Goal: Task Accomplishment & Management: Use online tool/utility

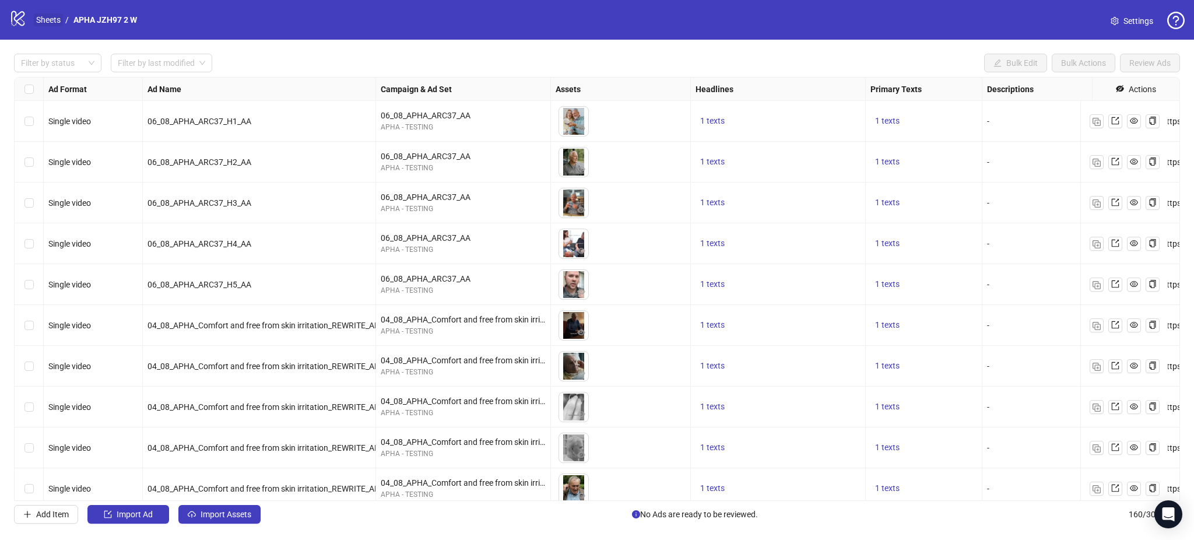
click at [52, 15] on link "Sheets" at bounding box center [48, 19] width 29 height 13
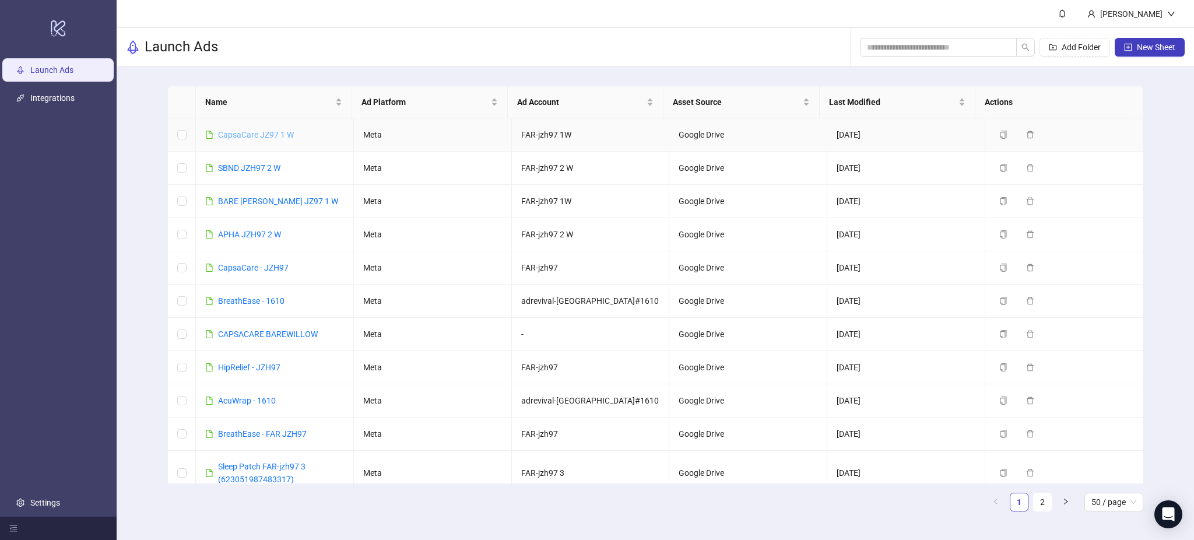
click at [266, 131] on link "CapsaCare JZ97 1 W" at bounding box center [256, 134] width 76 height 9
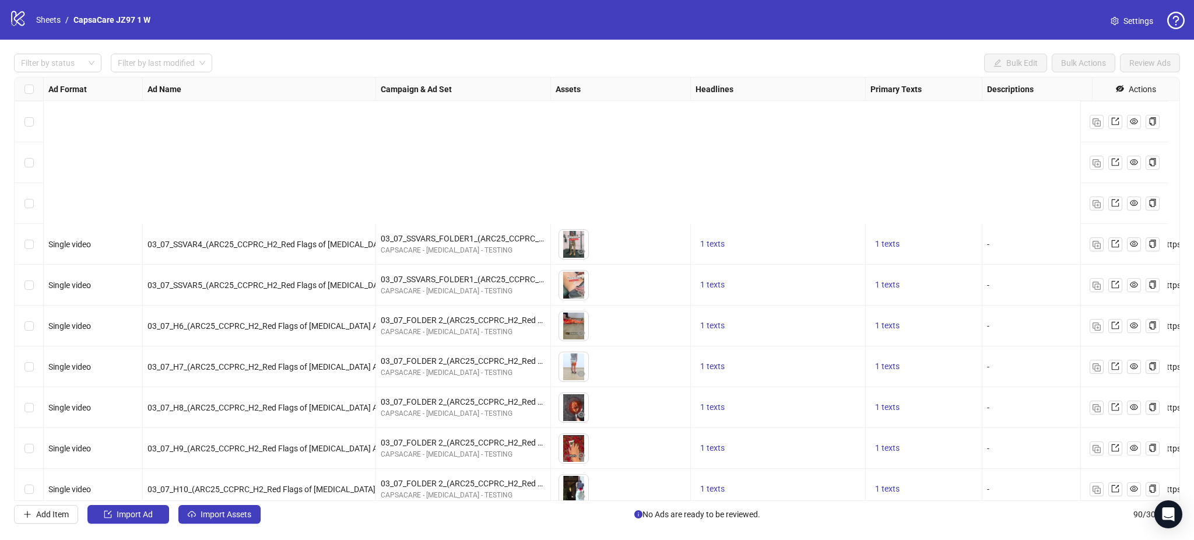
scroll to position [3285, 0]
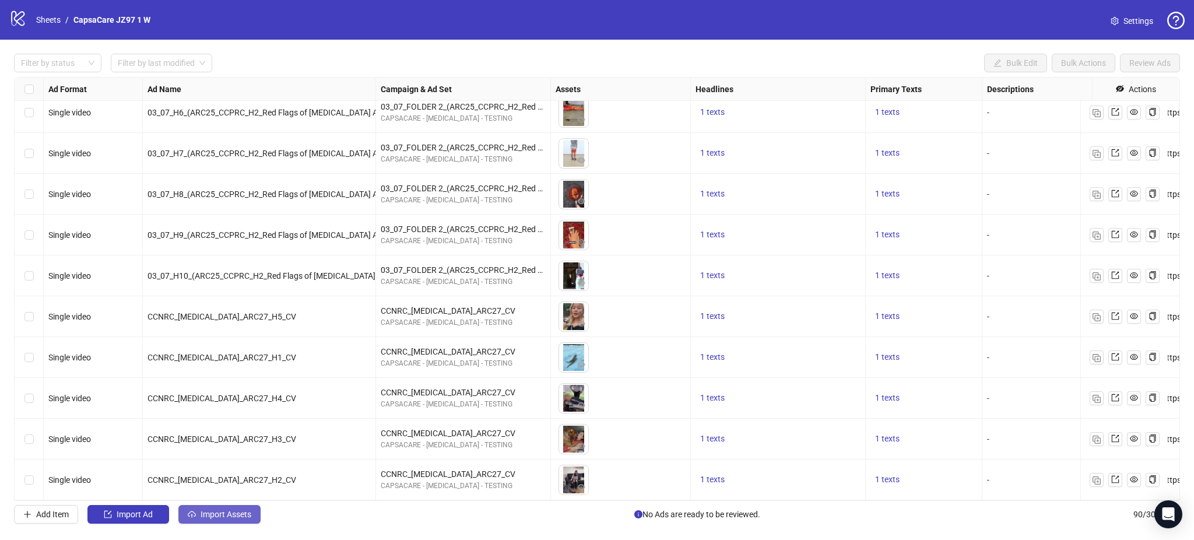
drag, startPoint x: 211, startPoint y: 514, endPoint x: 220, endPoint y: 514, distance: 8.7
click at [212, 514] on span "Import Assets" at bounding box center [226, 513] width 51 height 9
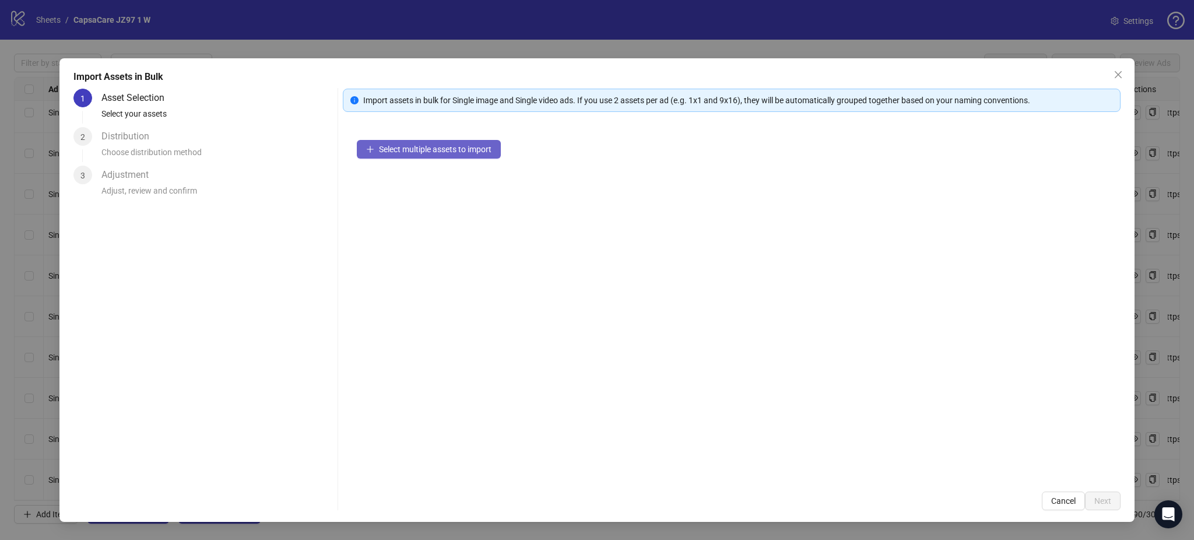
click at [457, 155] on button "Select multiple assets to import" at bounding box center [429, 149] width 144 height 19
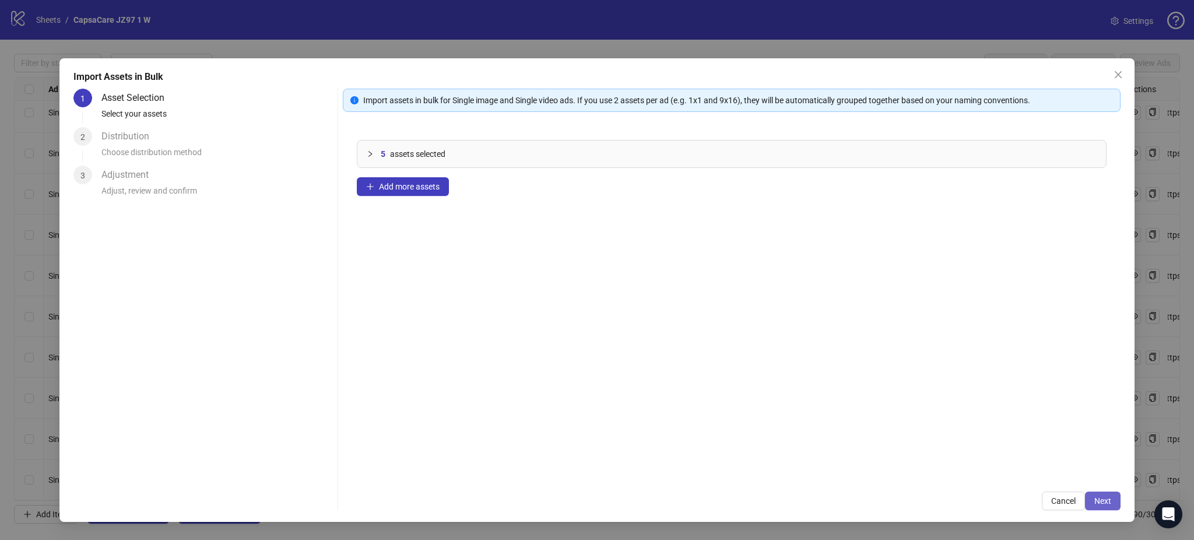
click at [1103, 501] on span "Next" at bounding box center [1102, 500] width 17 height 9
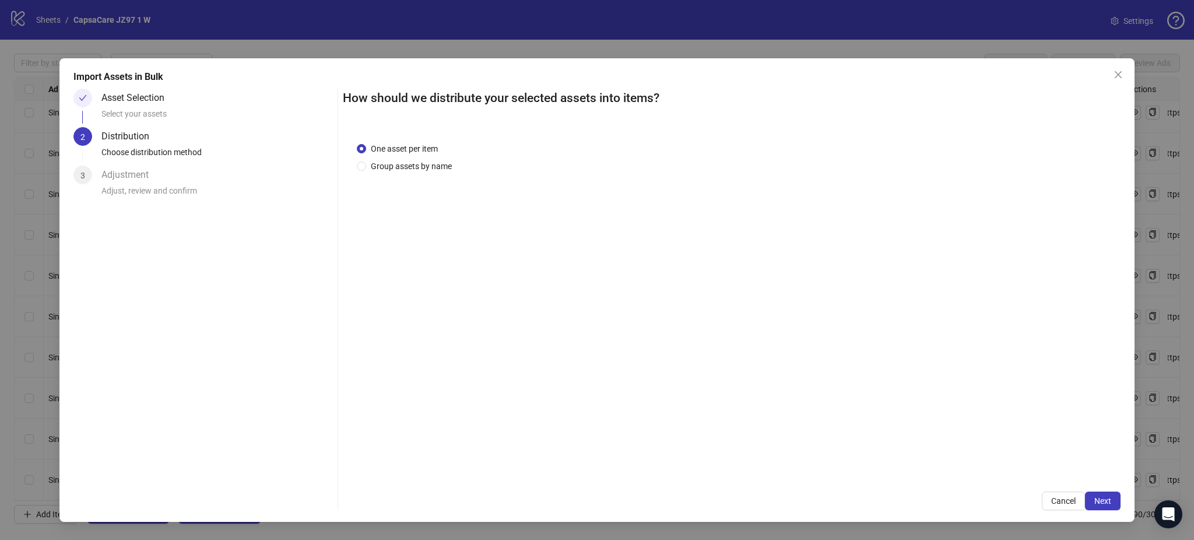
click at [1106, 500] on span "Next" at bounding box center [1102, 500] width 17 height 9
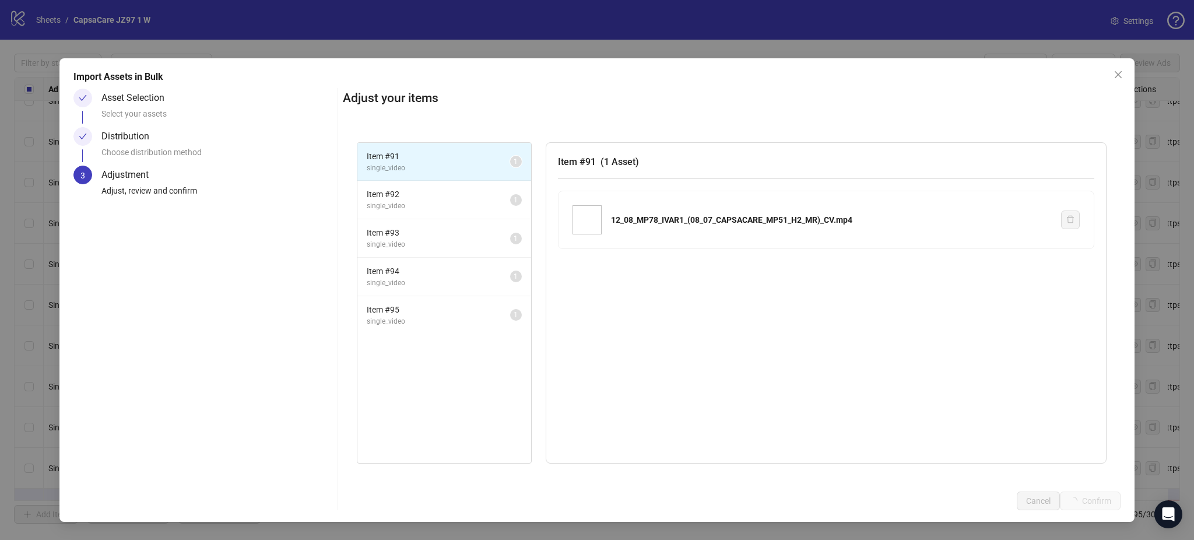
scroll to position [3489, 0]
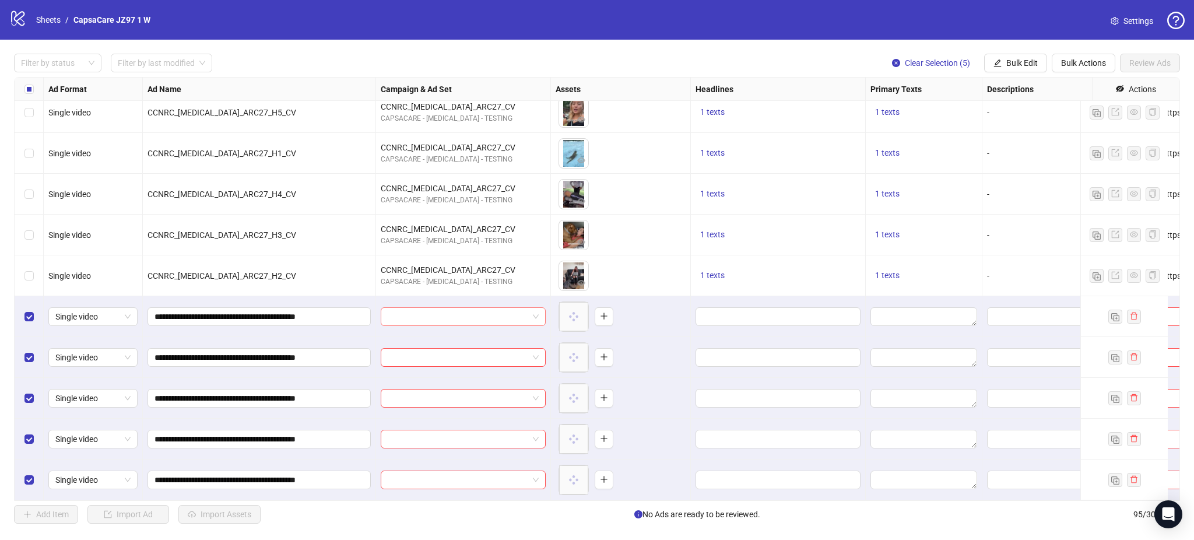
click at [425, 308] on input "search" at bounding box center [458, 316] width 140 height 17
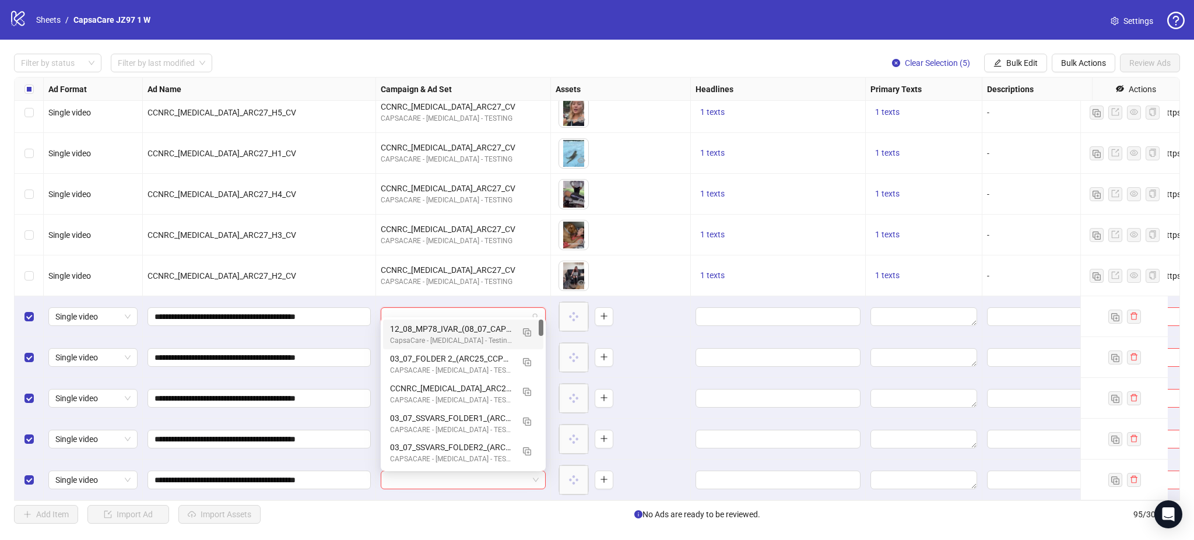
paste input "**********"
type input "**********"
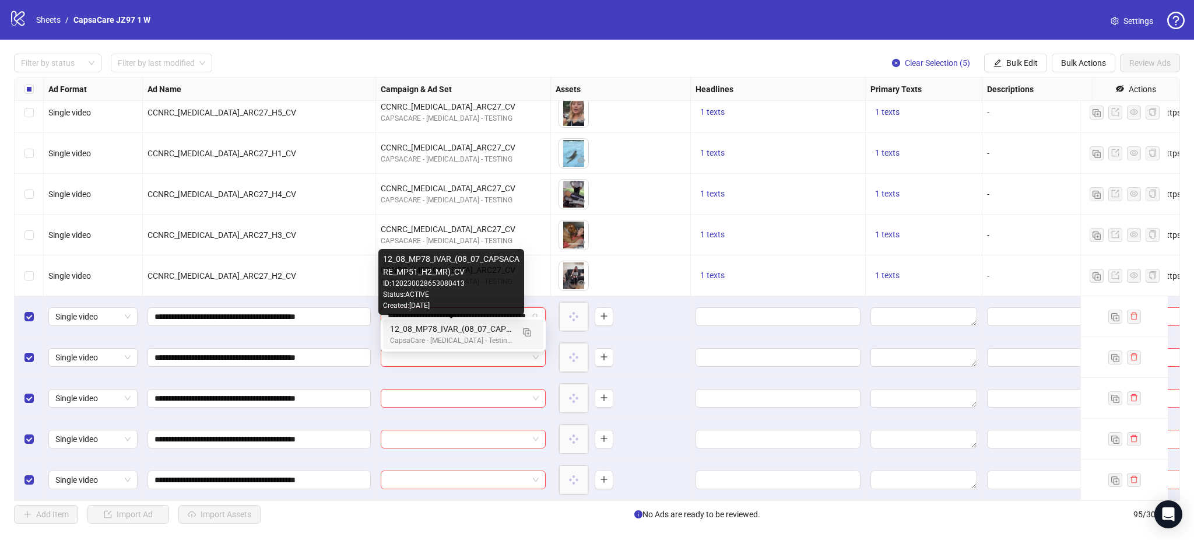
click at [417, 326] on div "12_08_MP78_IVAR_(08_07_CAPSACARE_MP51_H2_MR)_CV" at bounding box center [451, 328] width 123 height 13
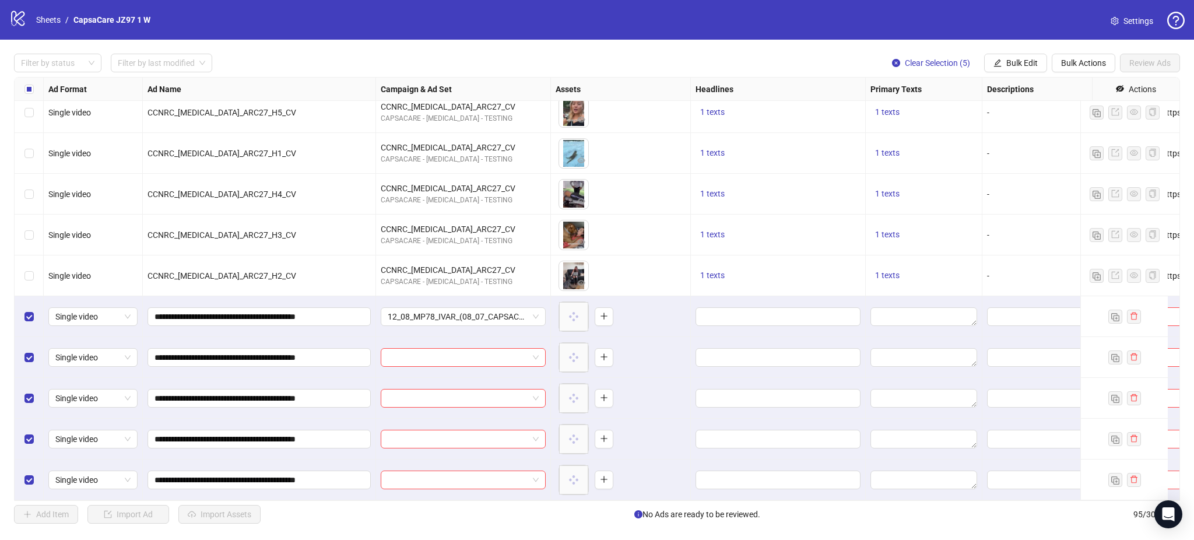
drag, startPoint x: 1010, startPoint y: 70, endPoint x: 1030, endPoint y: 74, distance: 20.8
click at [1011, 70] on button "Bulk Edit" at bounding box center [1015, 63] width 63 height 19
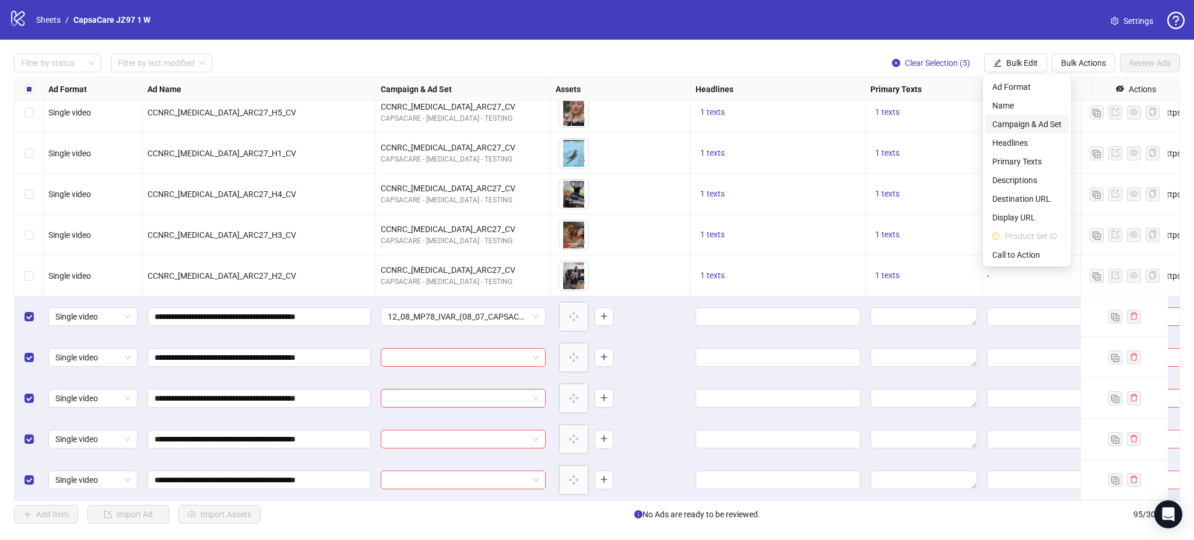
click at [1031, 125] on span "Campaign & Ad Set" at bounding box center [1026, 124] width 69 height 13
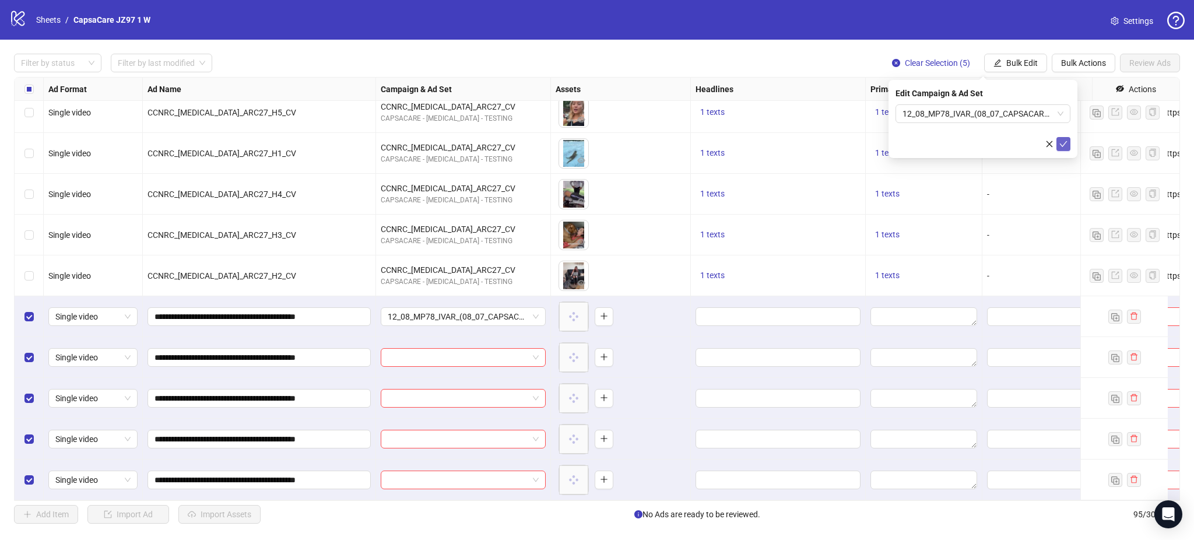
click at [1067, 143] on icon "check" at bounding box center [1063, 144] width 8 height 8
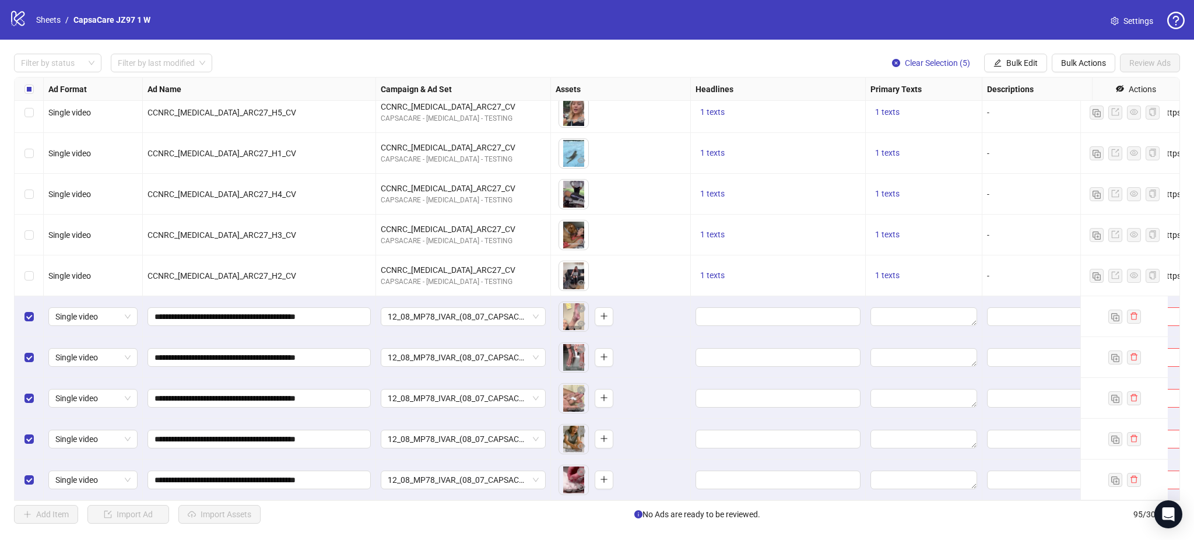
scroll to position [3489, 534]
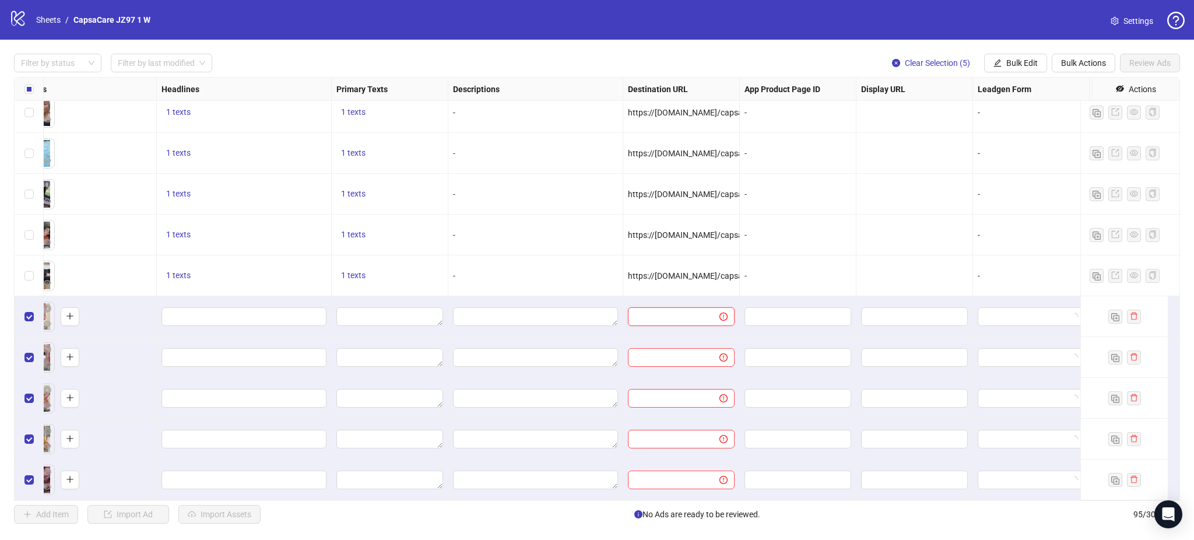
click at [678, 310] on input "text" at bounding box center [669, 316] width 68 height 13
paste input "**********"
type input "**********"
click at [799, 236] on div "-" at bounding box center [798, 235] width 117 height 41
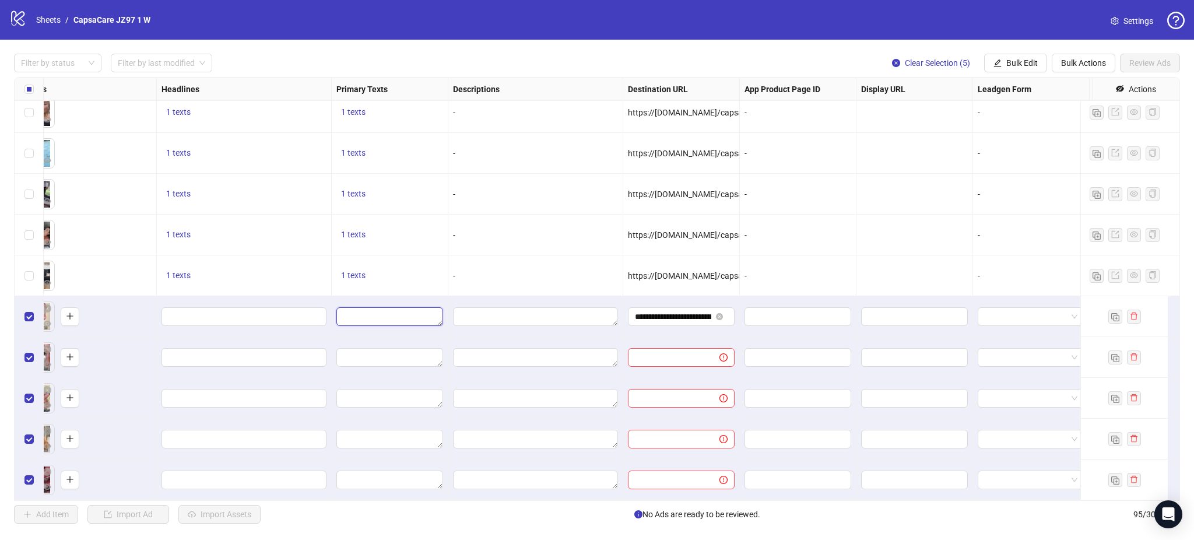
click at [384, 308] on textarea "Edit values" at bounding box center [389, 316] width 107 height 19
type textarea "**********"
click at [564, 230] on div "-" at bounding box center [535, 235] width 175 height 41
click at [256, 310] on input "Edit values" at bounding box center [242, 316] width 149 height 13
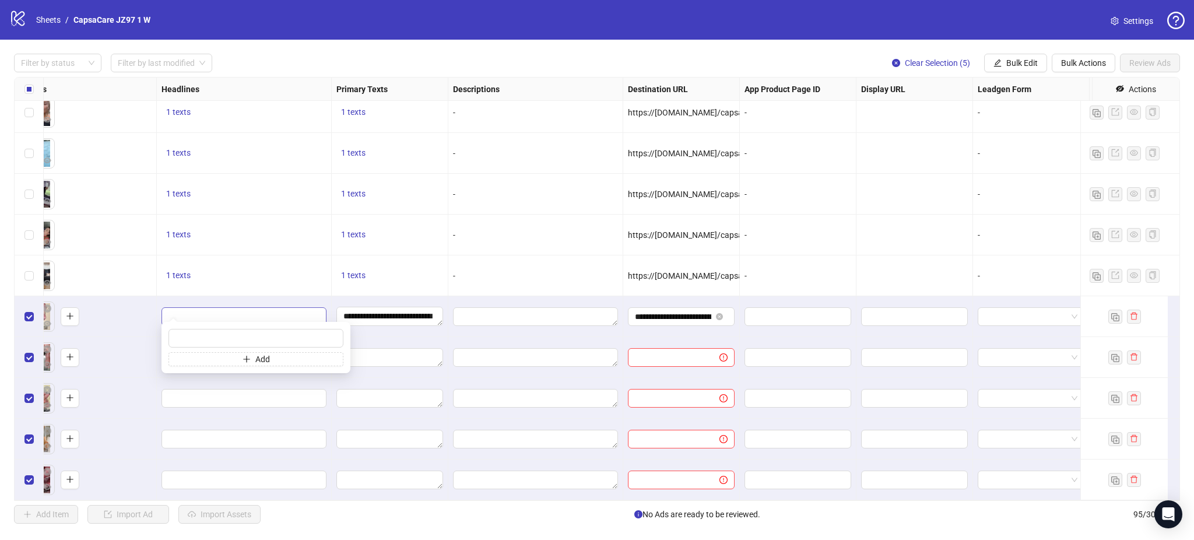
type input "**********"
click at [523, 238] on div "-" at bounding box center [535, 235] width 175 height 41
click at [412, 311] on textarea "**********" at bounding box center [389, 316] width 107 height 19
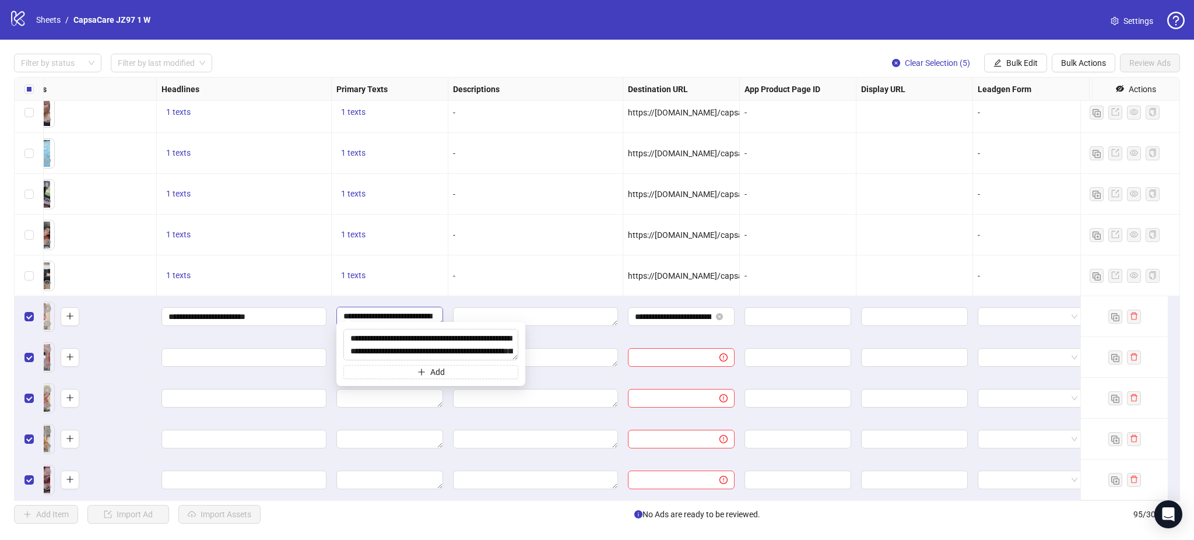
scroll to position [256, 0]
click at [557, 236] on div "-" at bounding box center [535, 235] width 175 height 41
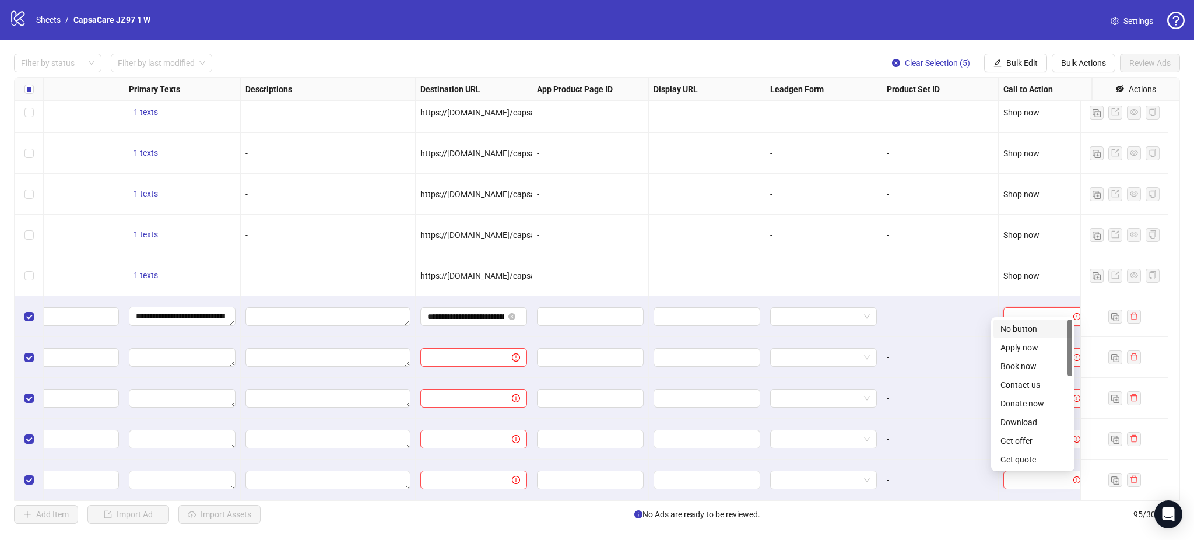
click at [1022, 308] on input "search" at bounding box center [1039, 316] width 59 height 17
drag, startPoint x: 1070, startPoint y: 346, endPoint x: 1062, endPoint y: 438, distance: 93.0
click at [1062, 438] on div "Play game Request time See menu Shop now Sign up Subscribe Watch more Install n…" at bounding box center [1032, 393] width 79 height 149
click at [461, 310] on input "**********" at bounding box center [465, 316] width 76 height 13
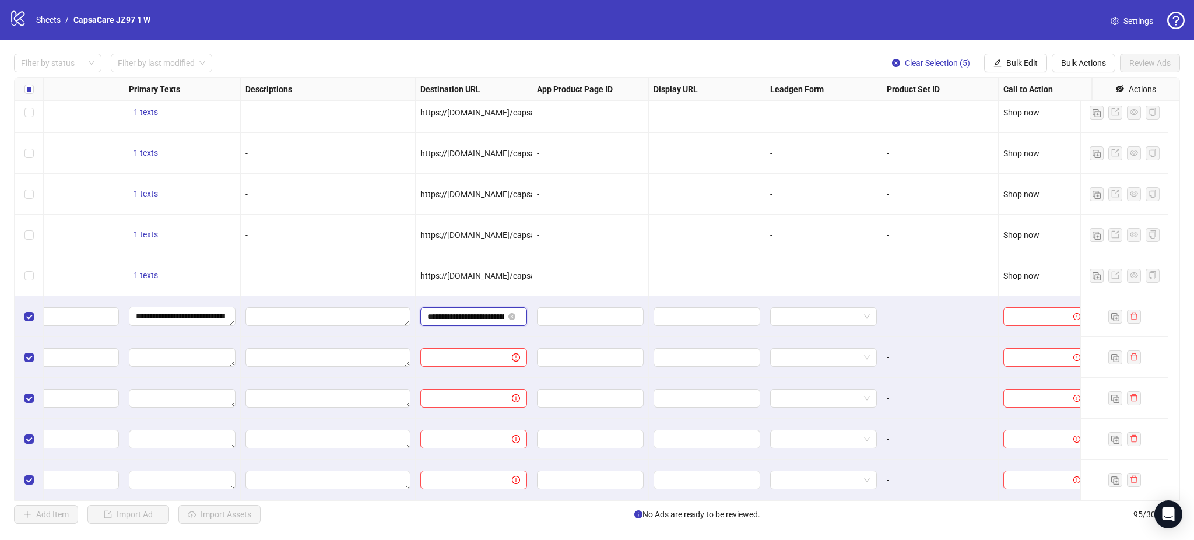
click at [461, 310] on input "**********" at bounding box center [465, 316] width 76 height 13
click at [1024, 308] on input "search" at bounding box center [1039, 316] width 59 height 17
click at [1021, 362] on div "Shop now" at bounding box center [1032, 366] width 65 height 13
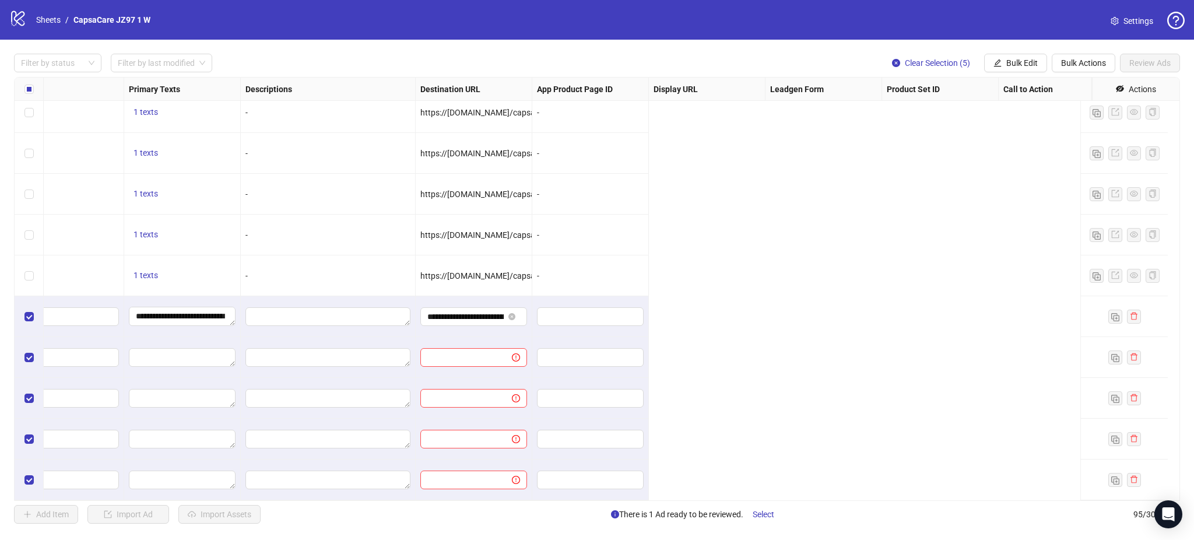
scroll to position [3489, 0]
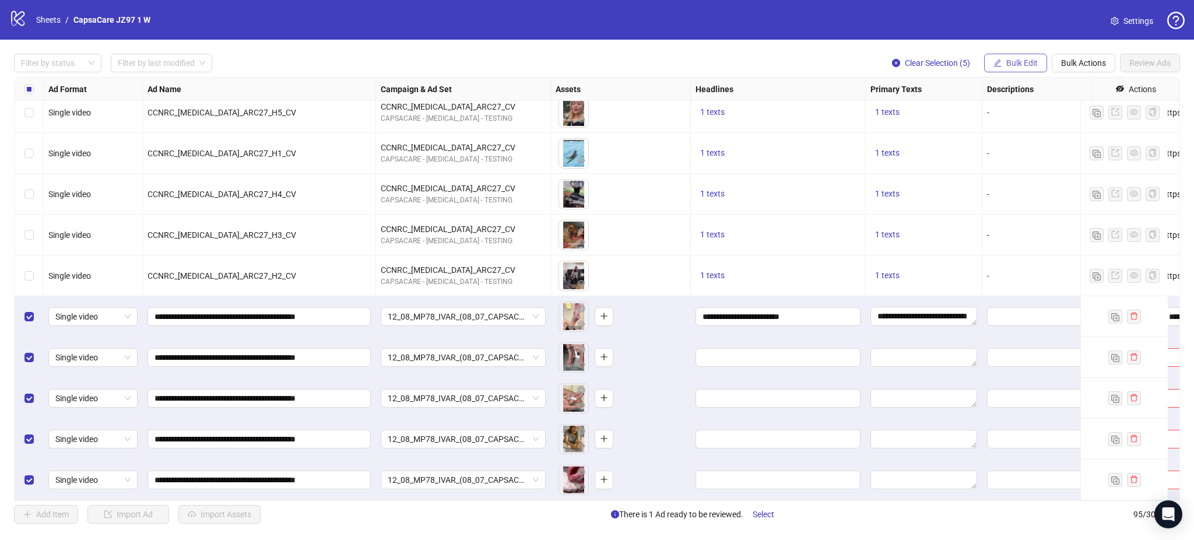
click at [1025, 65] on span "Bulk Edit" at bounding box center [1021, 62] width 31 height 9
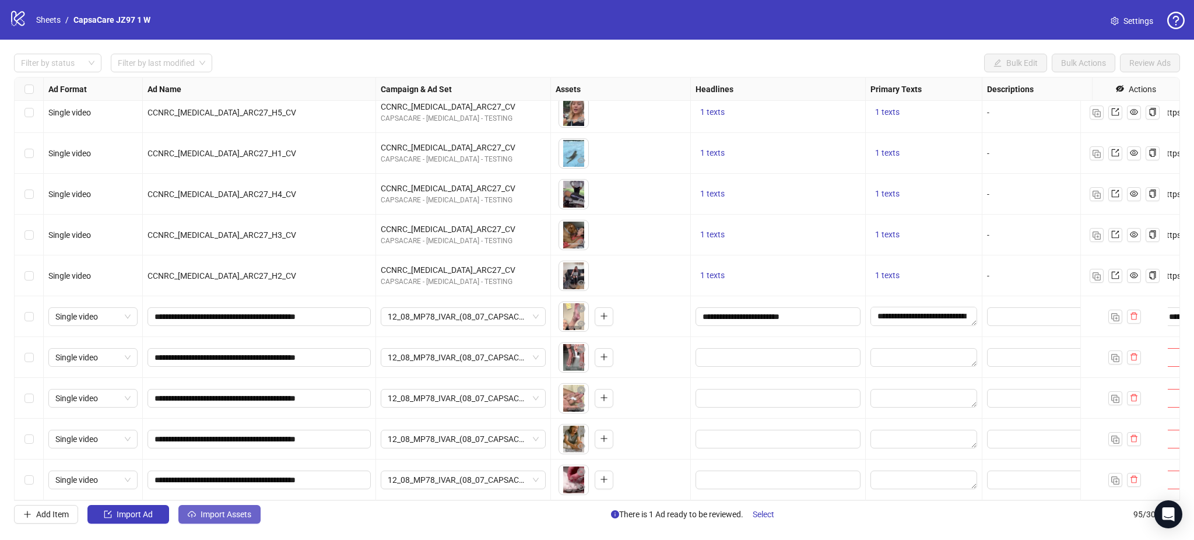
click at [209, 512] on span "Import Assets" at bounding box center [226, 513] width 51 height 9
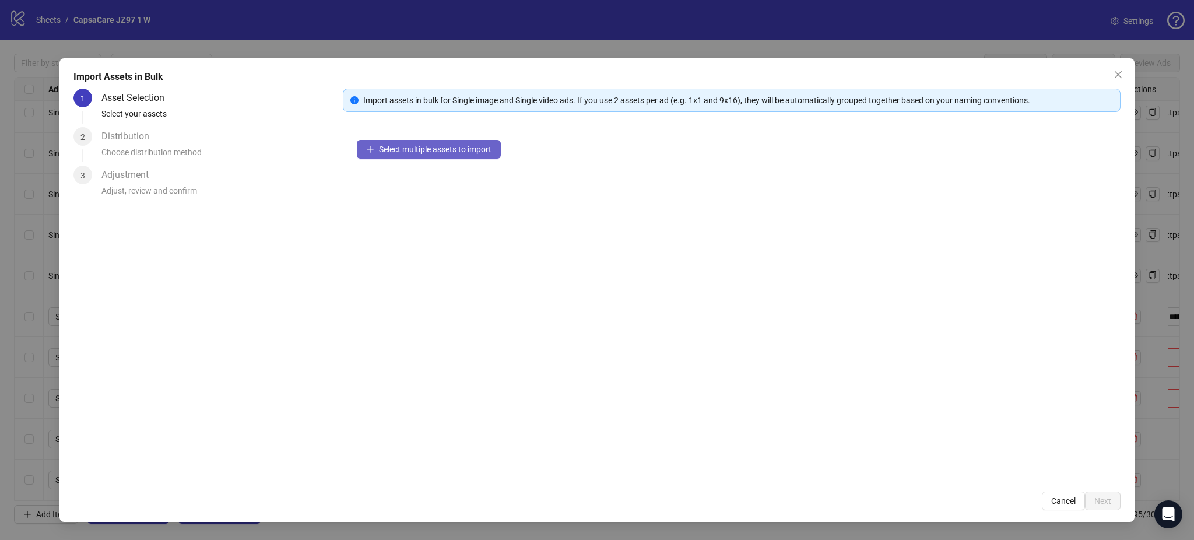
click at [402, 152] on span "Select multiple assets to import" at bounding box center [435, 149] width 113 height 9
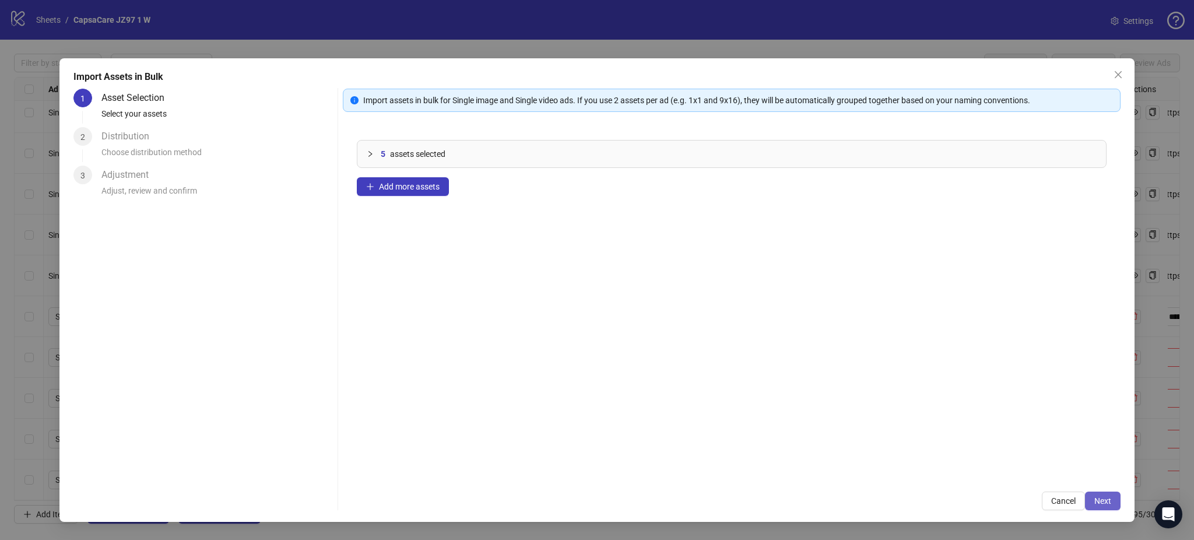
click at [1108, 500] on span "Next" at bounding box center [1102, 500] width 17 height 9
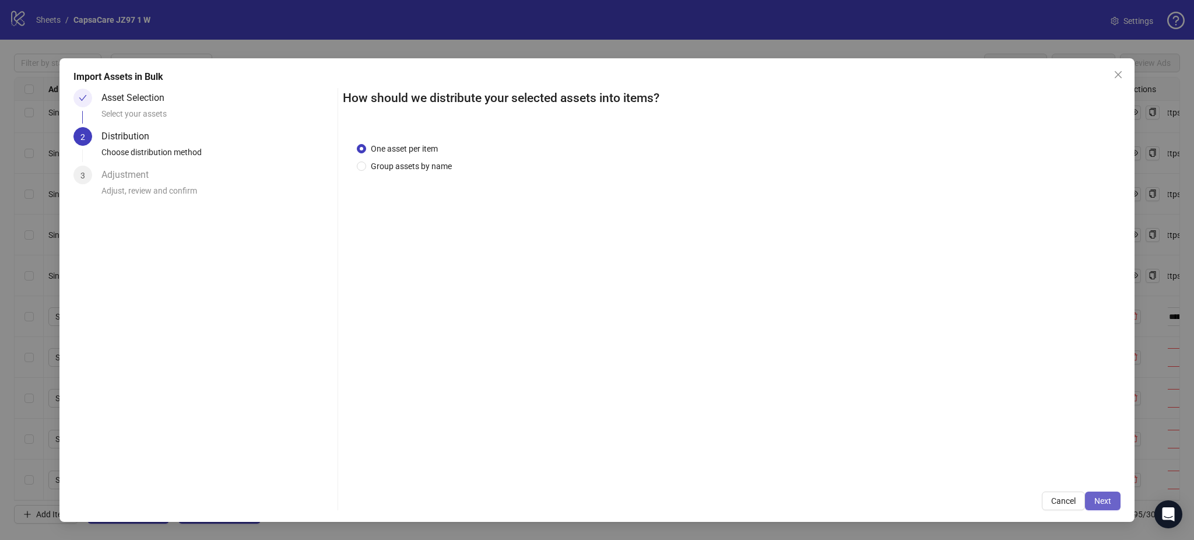
click at [1108, 501] on span "Next" at bounding box center [1102, 500] width 17 height 9
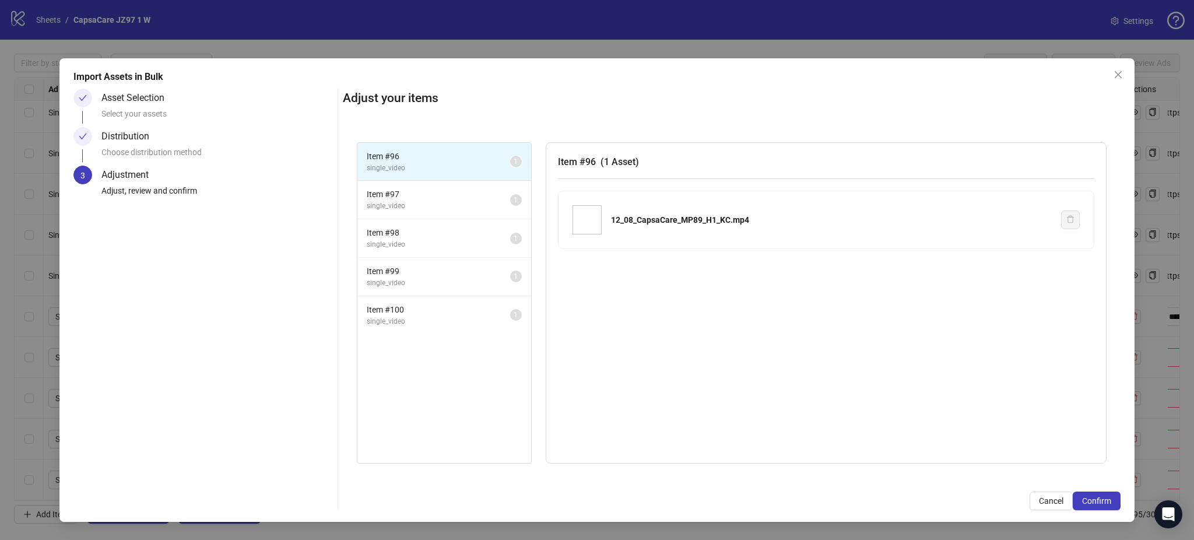
click at [1108, 501] on span "Confirm" at bounding box center [1096, 500] width 29 height 9
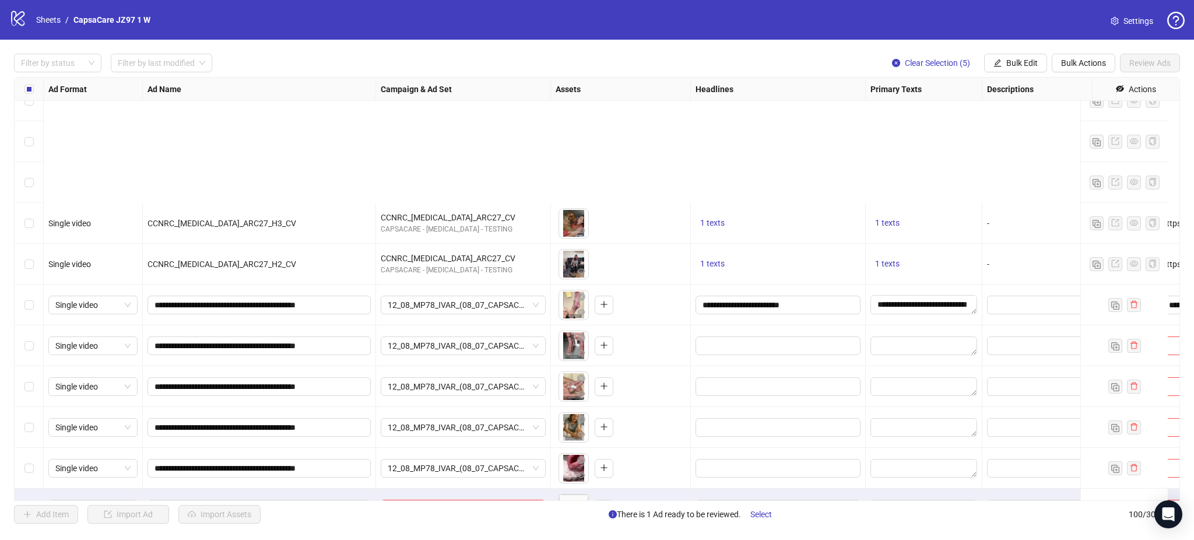
scroll to position [3692, 0]
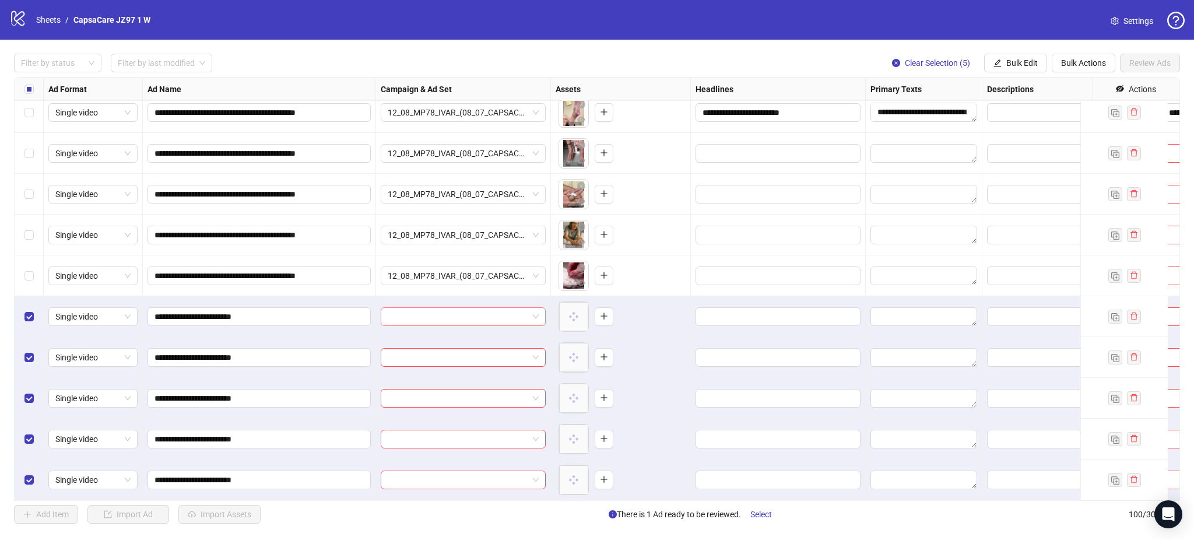
click at [462, 308] on input "search" at bounding box center [458, 316] width 140 height 17
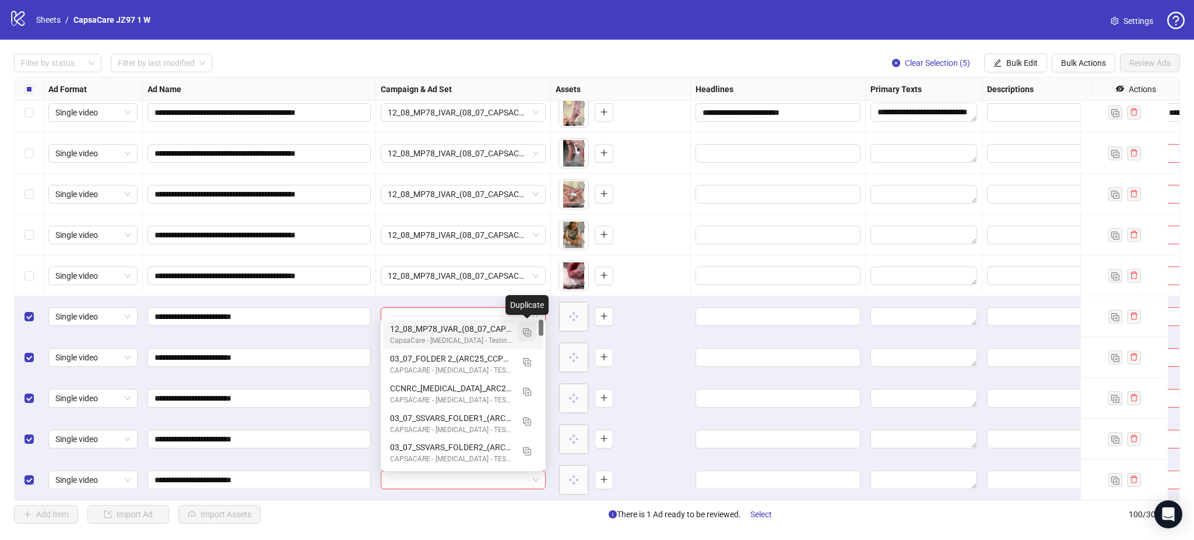
click at [528, 331] on img "button" at bounding box center [527, 332] width 8 height 8
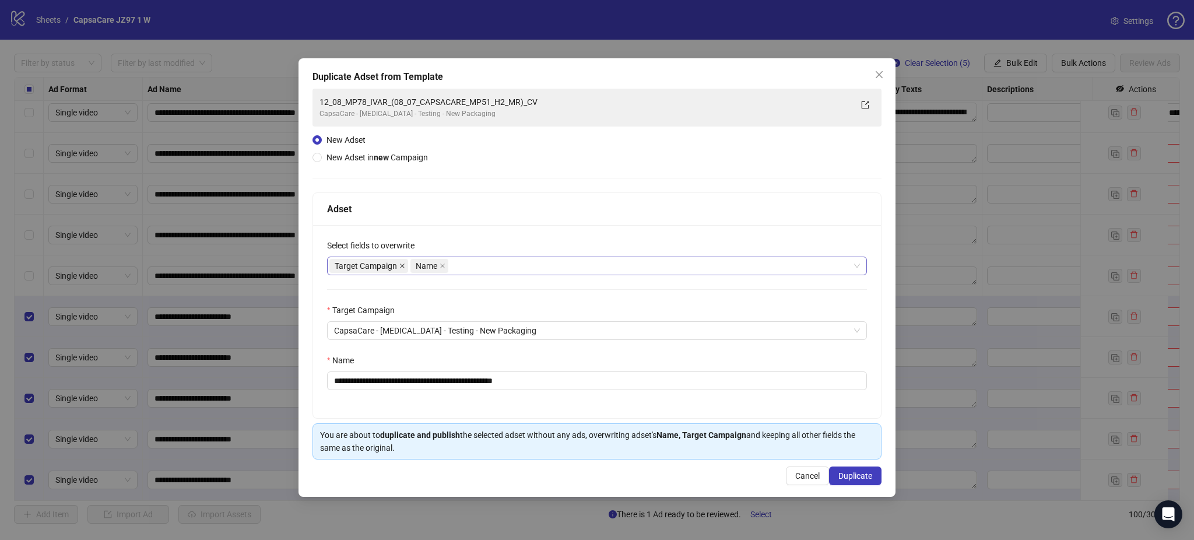
click at [402, 267] on icon "close" at bounding box center [402, 266] width 6 height 6
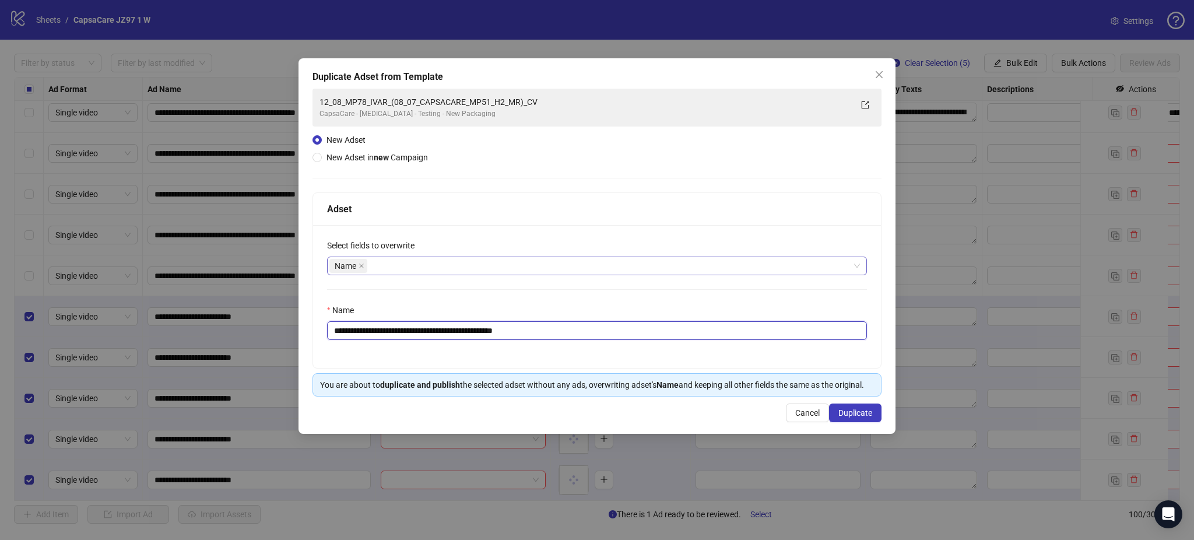
click at [522, 329] on input "**********" at bounding box center [597, 330] width 540 height 19
paste input "text"
type input "**********"
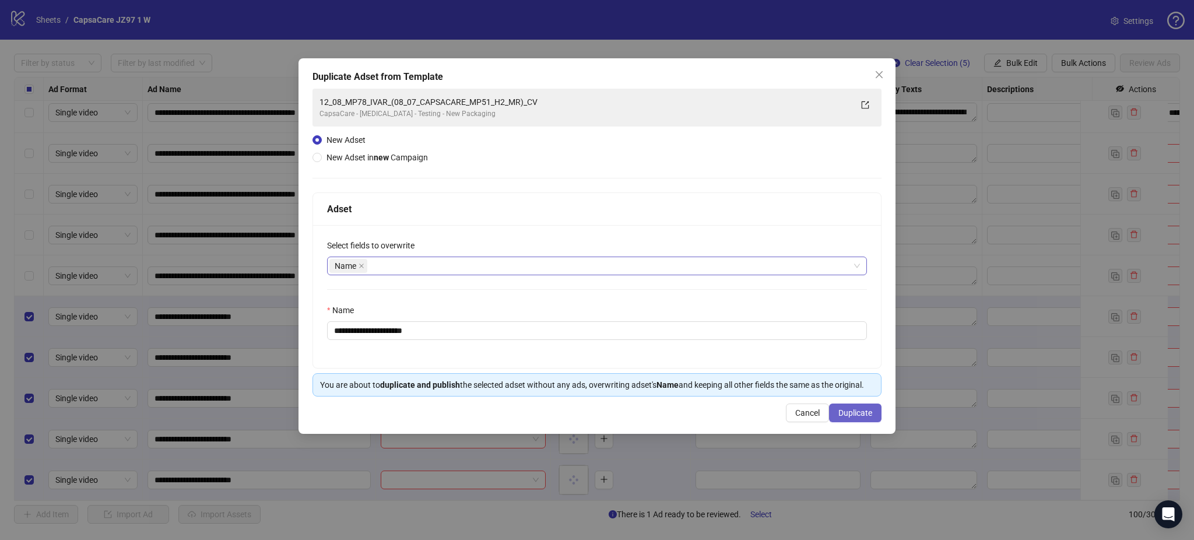
click at [873, 408] on button "Duplicate" at bounding box center [855, 412] width 52 height 19
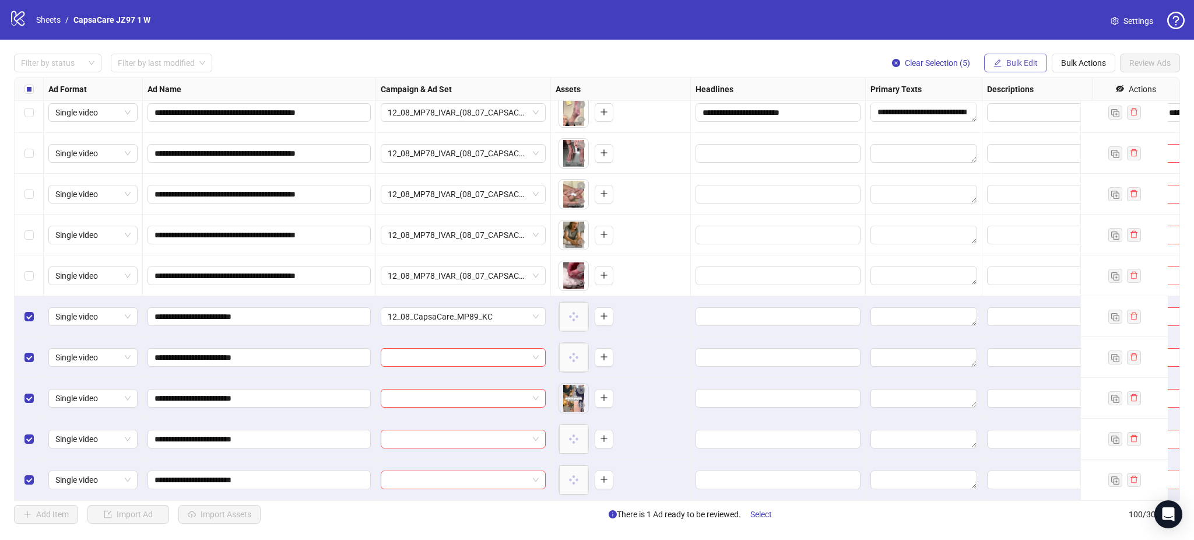
click at [1024, 59] on span "Bulk Edit" at bounding box center [1021, 62] width 31 height 9
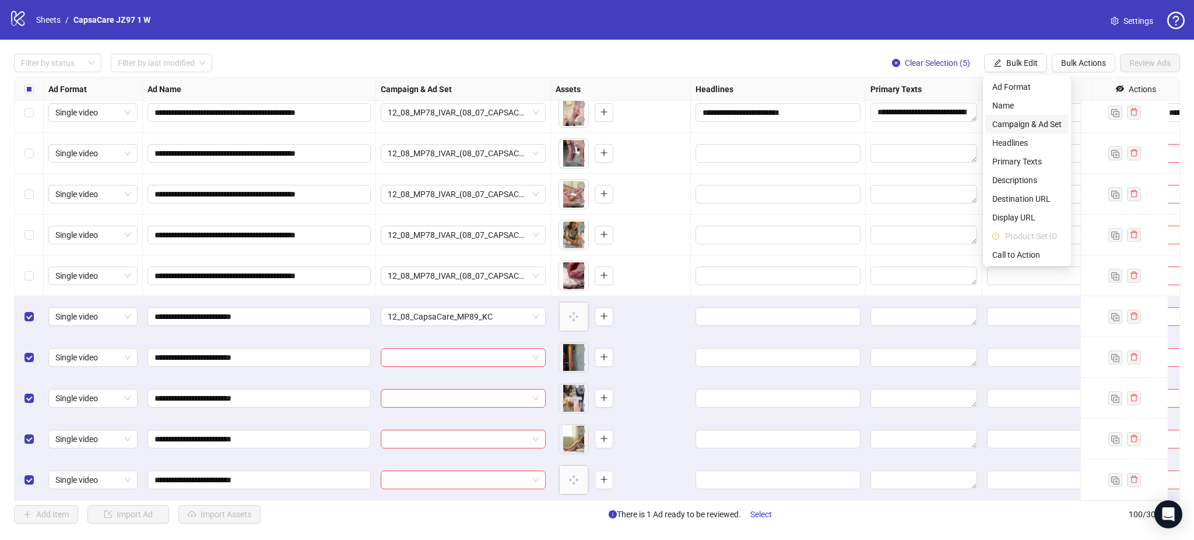
click at [1036, 120] on span "Campaign & Ad Set" at bounding box center [1026, 124] width 69 height 13
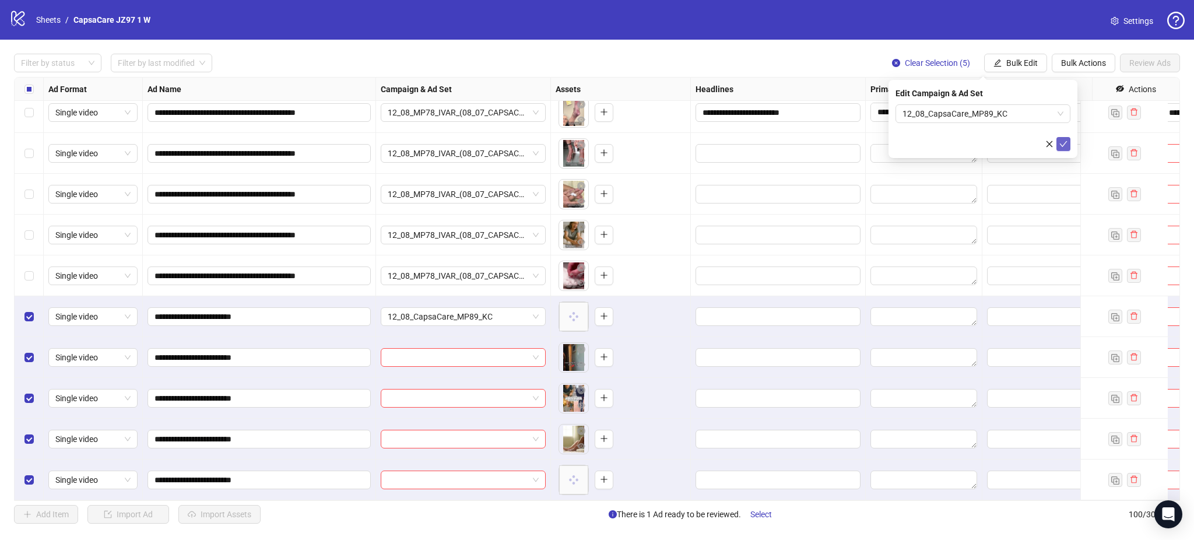
click at [1067, 147] on icon "check" at bounding box center [1063, 144] width 8 height 8
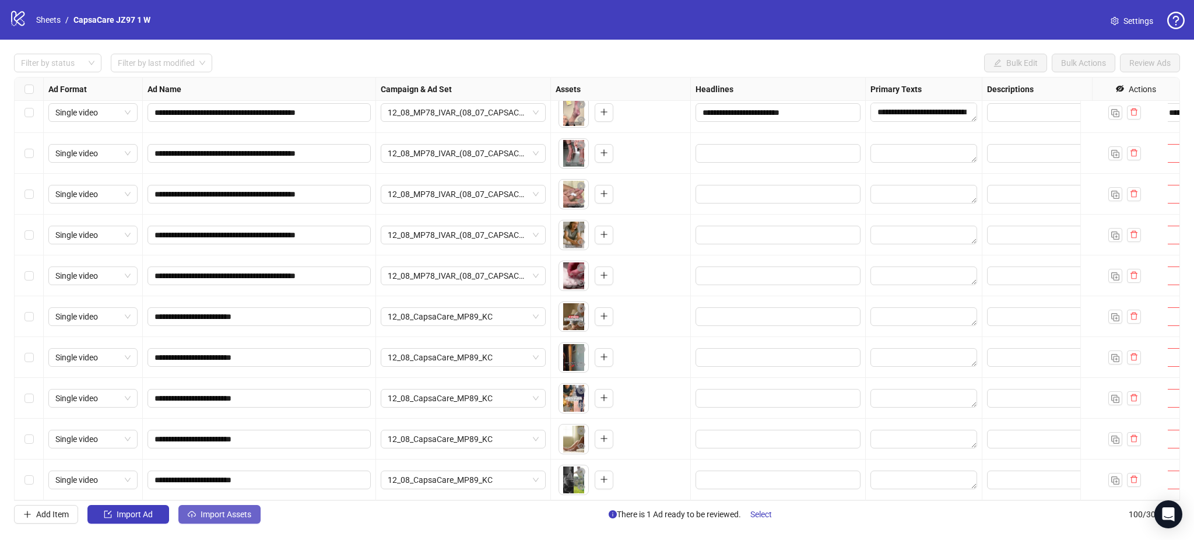
click at [227, 517] on span "Import Assets" at bounding box center [226, 513] width 51 height 9
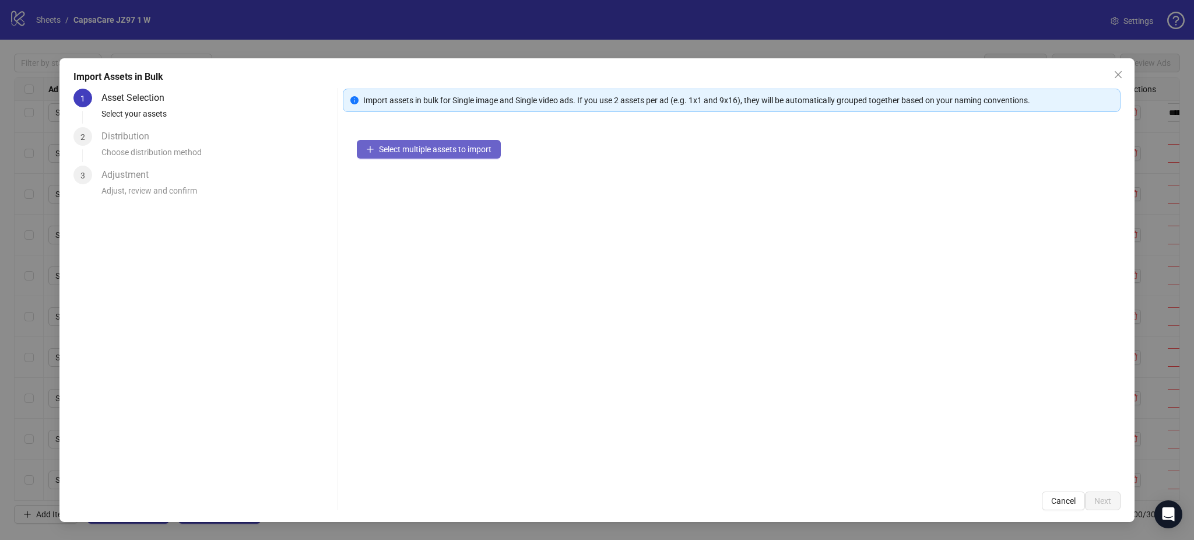
click at [454, 152] on span "Select multiple assets to import" at bounding box center [435, 149] width 113 height 9
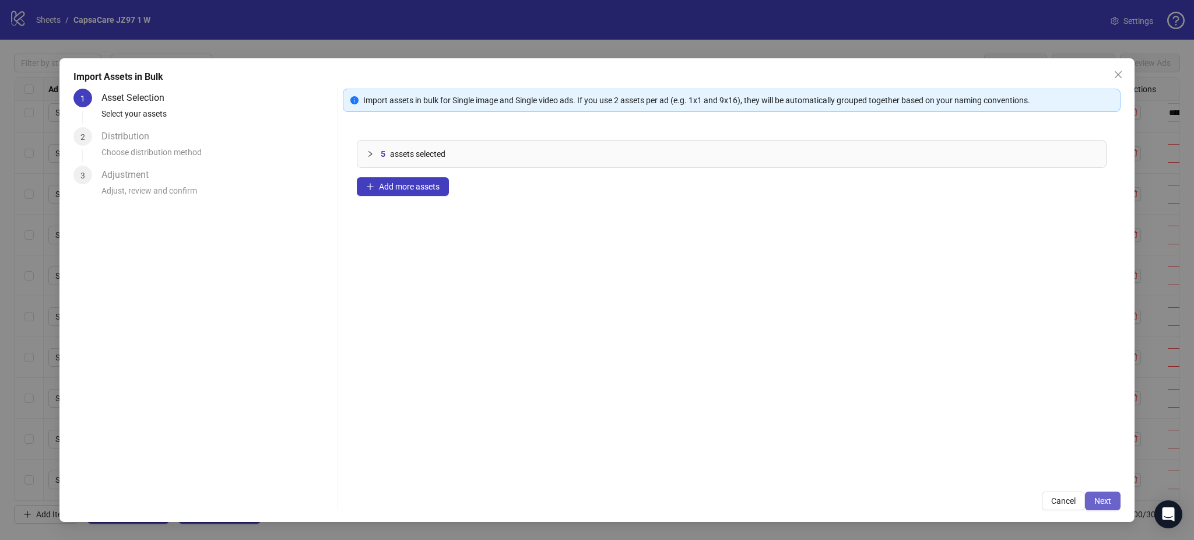
click at [1108, 500] on span "Next" at bounding box center [1102, 500] width 17 height 9
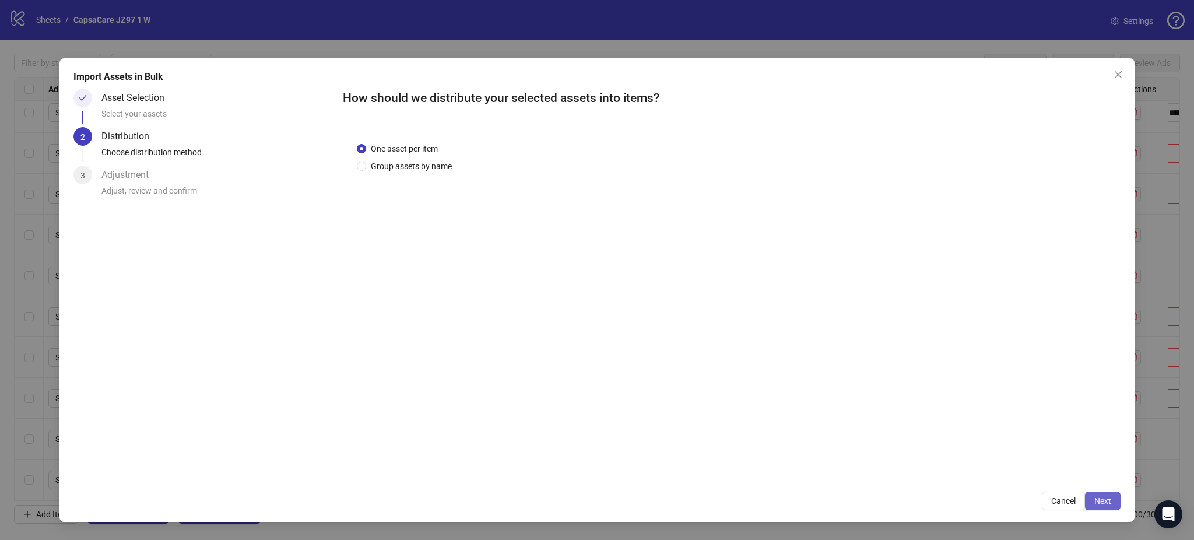
click at [1112, 498] on button "Next" at bounding box center [1103, 500] width 36 height 19
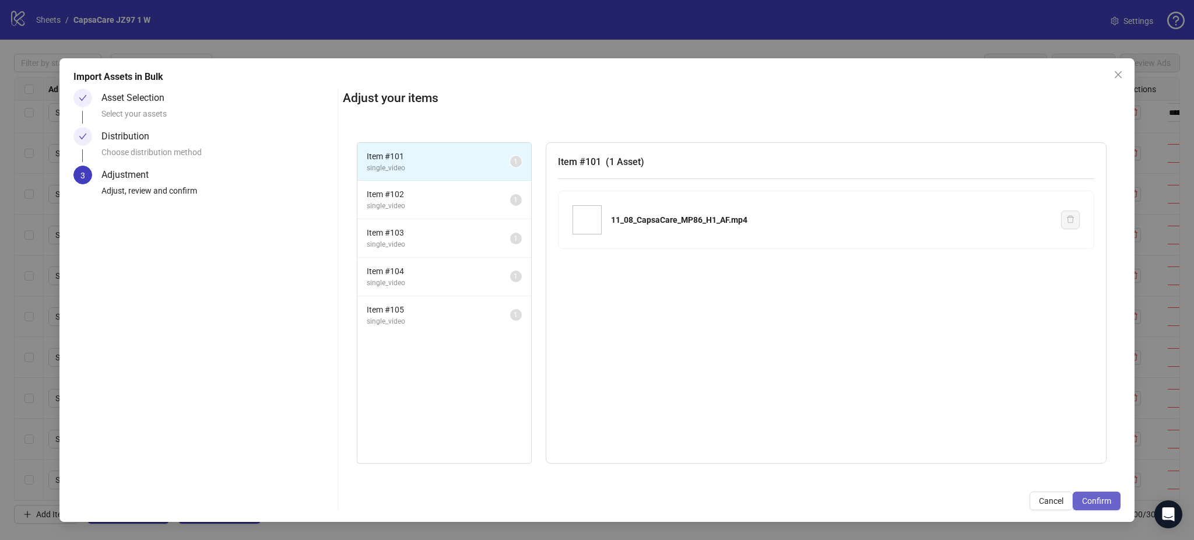
click at [1108, 501] on span "Confirm" at bounding box center [1096, 500] width 29 height 9
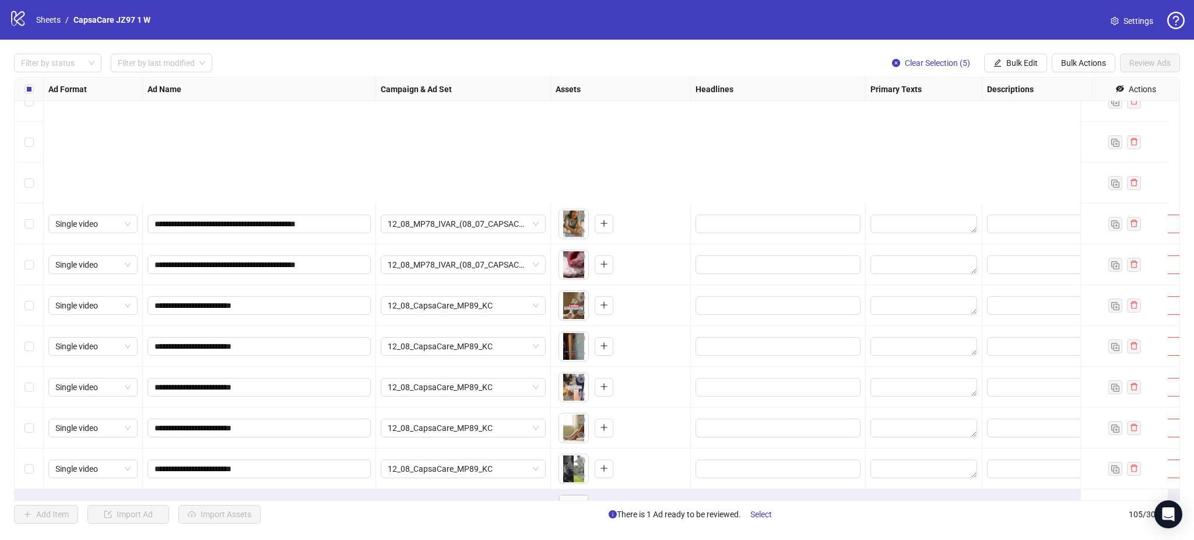
scroll to position [3896, 0]
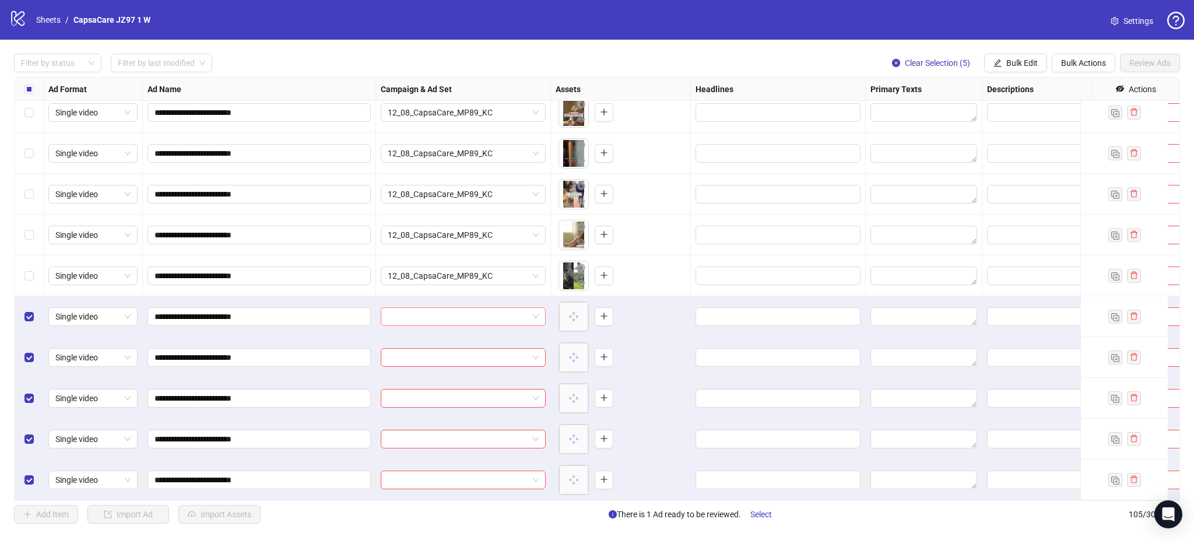
click at [474, 308] on input "search" at bounding box center [458, 316] width 140 height 17
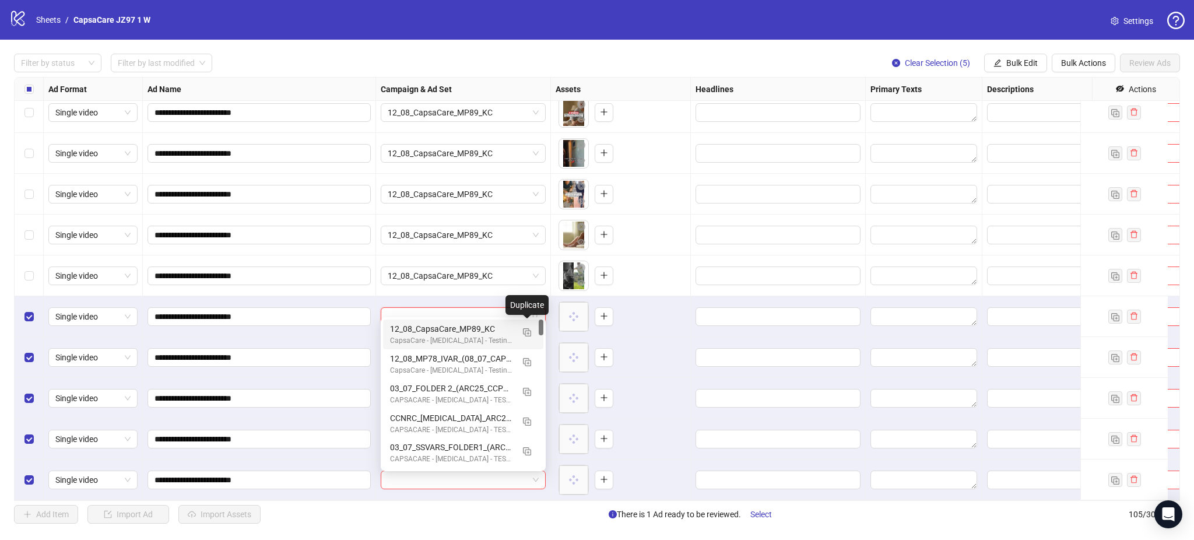
drag, startPoint x: 529, startPoint y: 331, endPoint x: 539, endPoint y: 334, distance: 10.3
click at [530, 332] on button "button" at bounding box center [527, 331] width 19 height 19
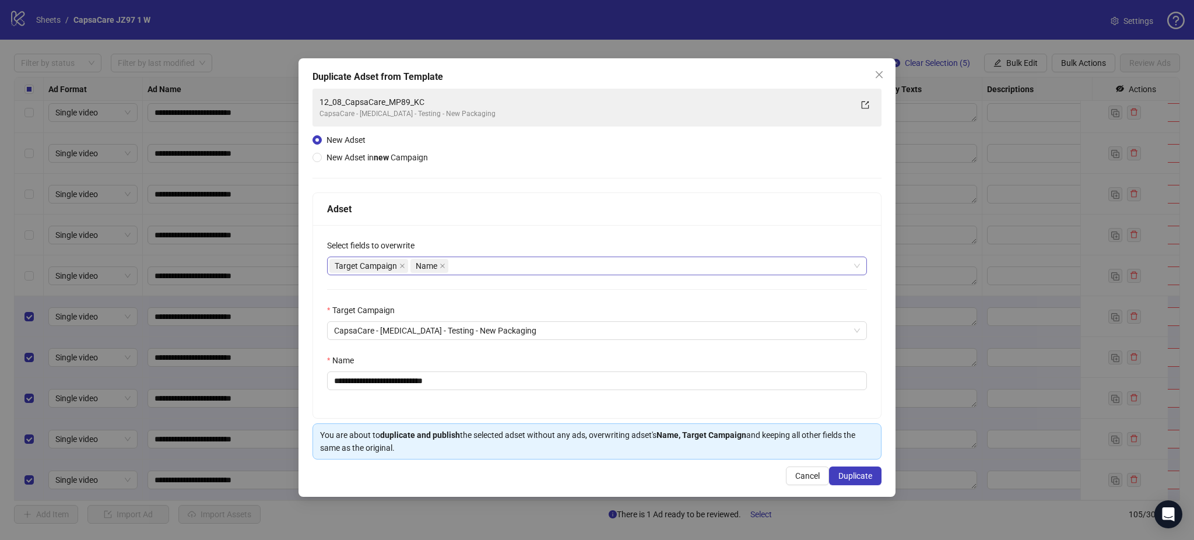
click at [398, 267] on span "Target Campaign" at bounding box center [368, 266] width 79 height 14
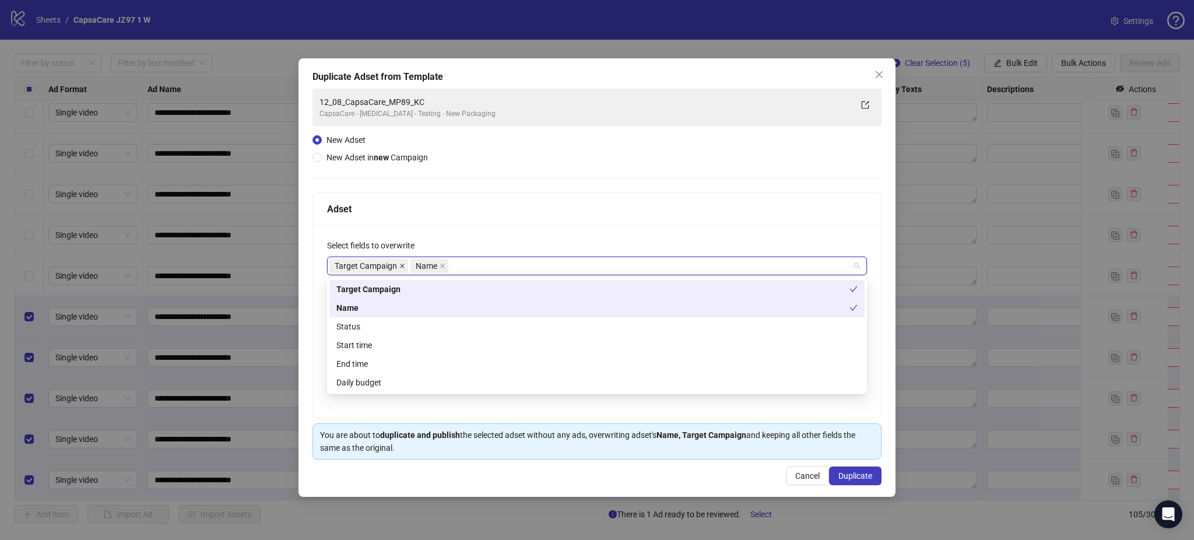
click at [402, 267] on icon "close" at bounding box center [402, 266] width 6 height 6
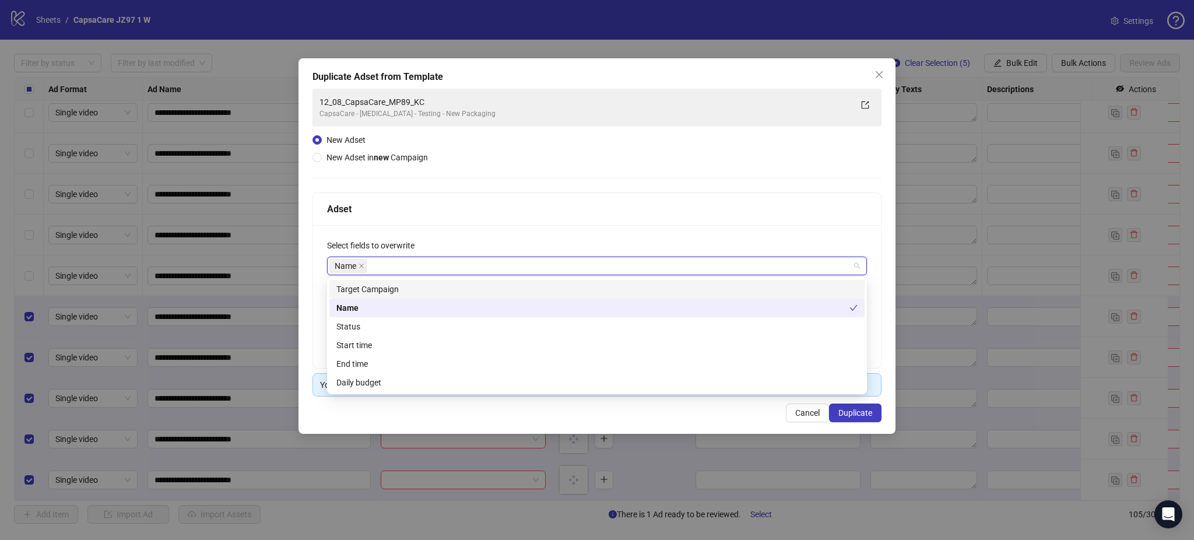
click at [564, 234] on div "**********" at bounding box center [597, 296] width 568 height 143
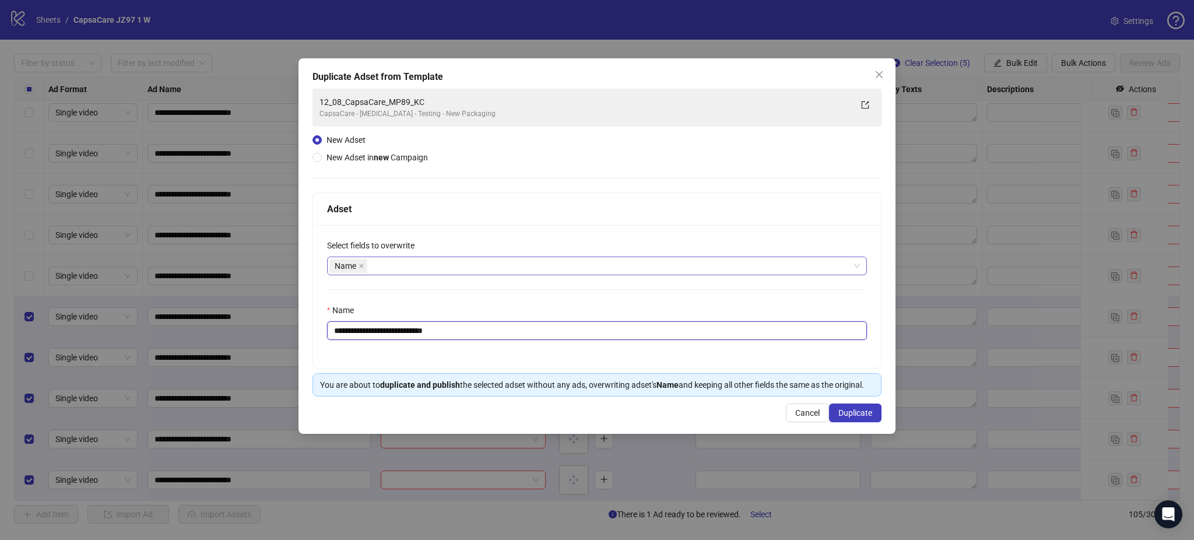
click at [488, 337] on input "**********" at bounding box center [597, 330] width 540 height 19
click at [495, 332] on input "**********" at bounding box center [597, 330] width 540 height 19
click at [495, 333] on input "**********" at bounding box center [597, 330] width 540 height 19
paste input "text"
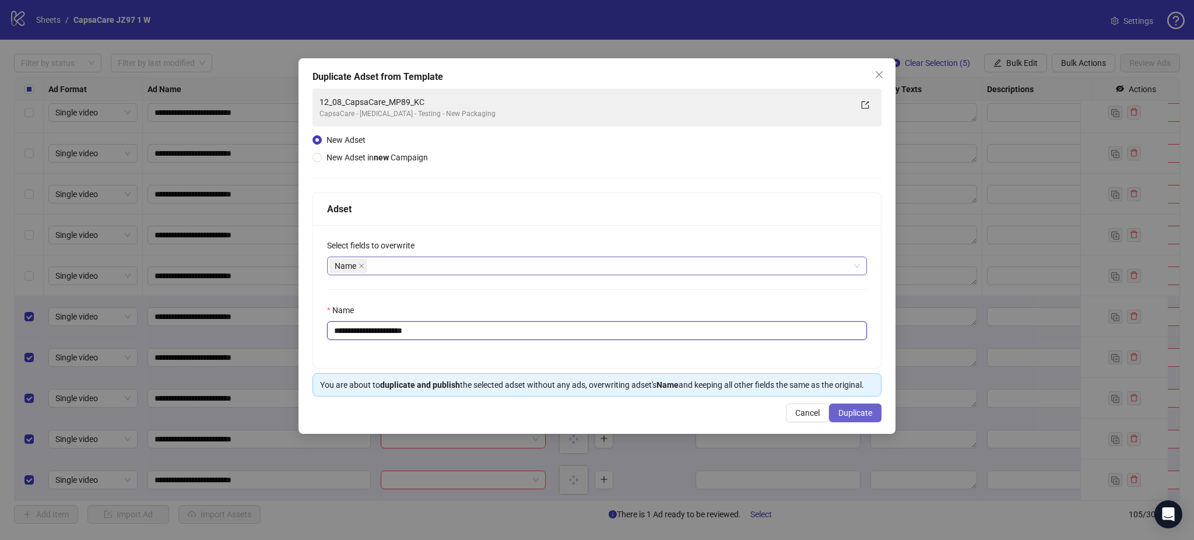
type input "**********"
click at [859, 418] on button "Duplicate" at bounding box center [855, 412] width 52 height 19
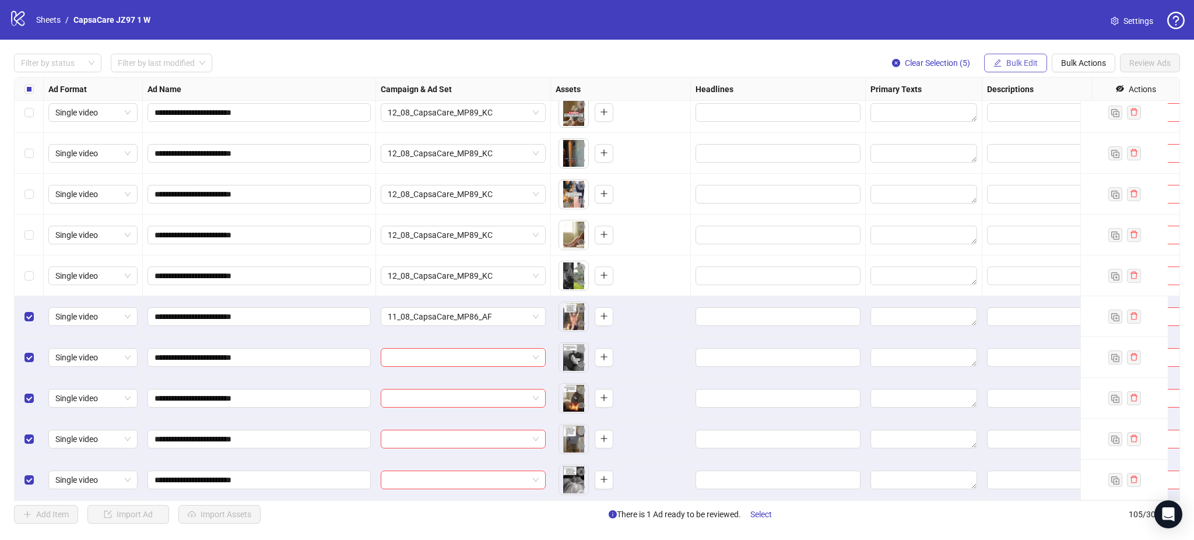
click at [1029, 61] on span "Bulk Edit" at bounding box center [1021, 62] width 31 height 9
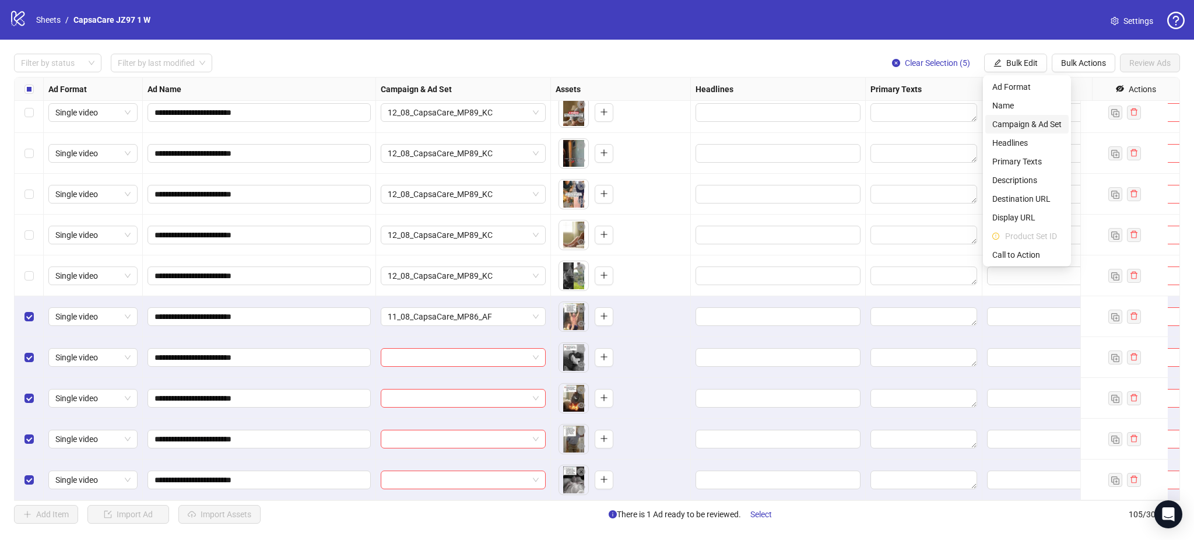
click at [1036, 124] on span "Campaign & Ad Set" at bounding box center [1026, 124] width 69 height 13
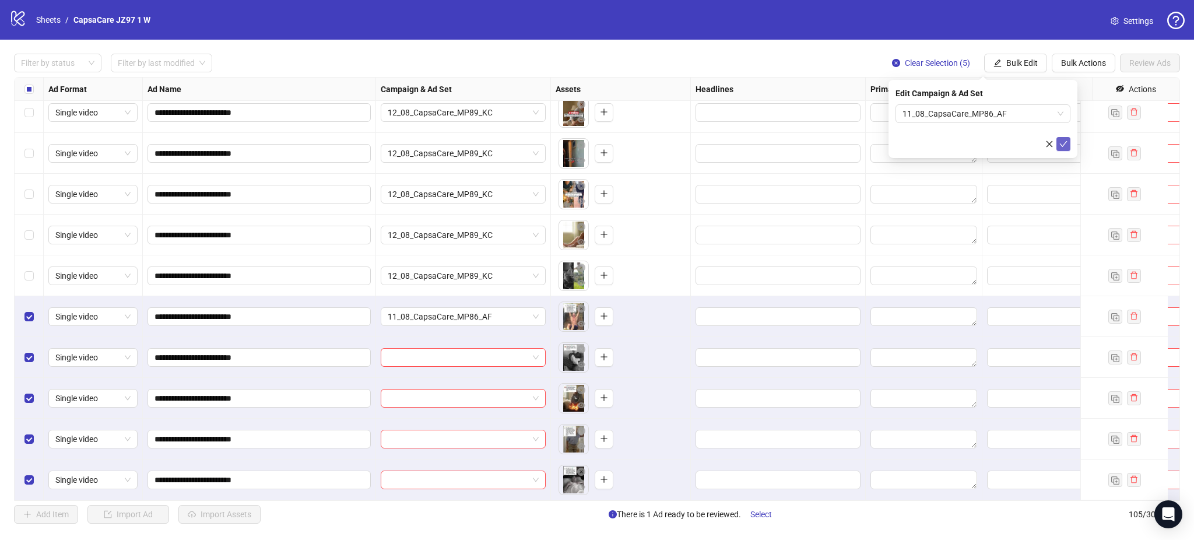
click at [1066, 147] on span "submit" at bounding box center [1063, 143] width 8 height 9
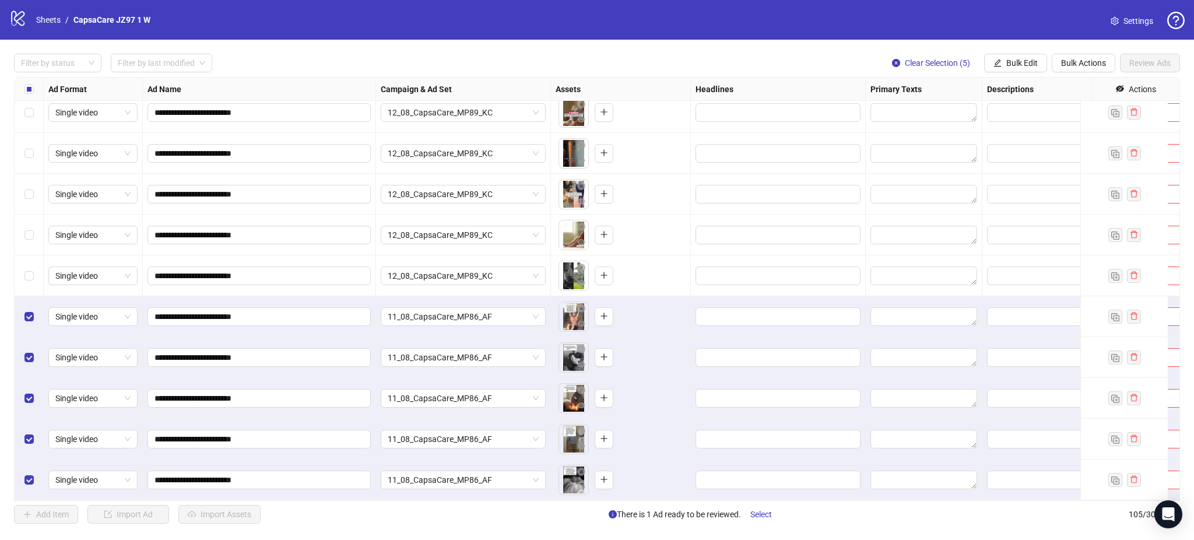
click at [36, 92] on div "Select all rows" at bounding box center [29, 89] width 29 height 23
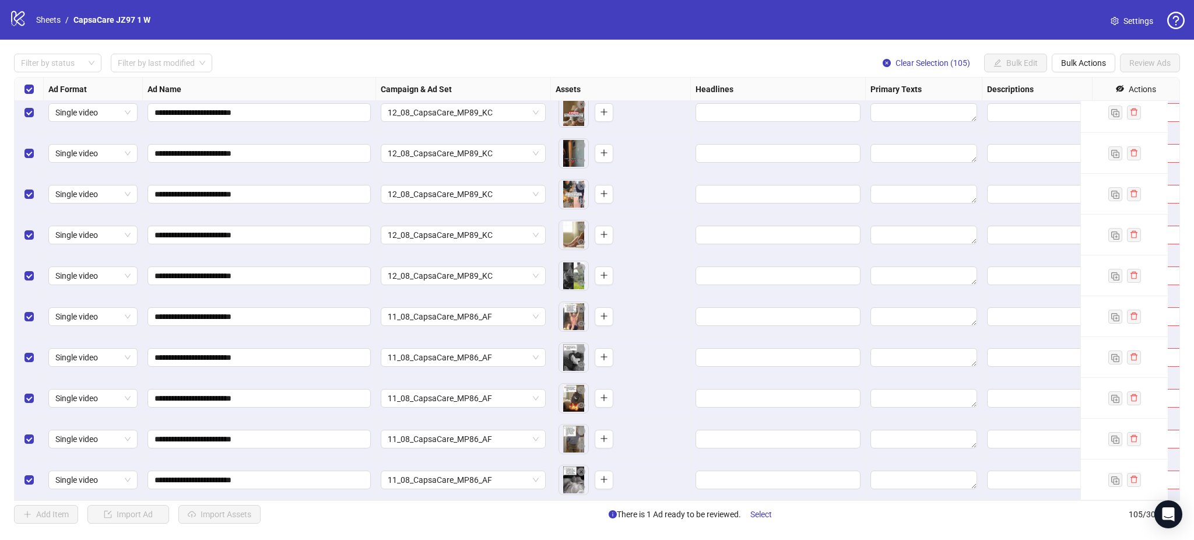
click at [36, 92] on div "Select all rows" at bounding box center [29, 89] width 29 height 23
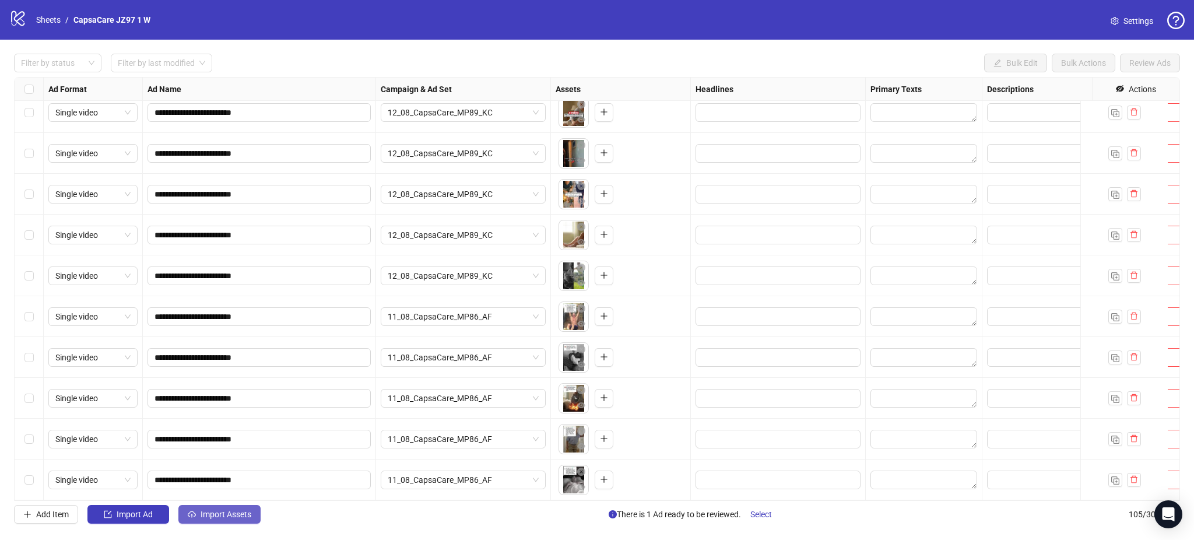
click at [241, 519] on span "Import Assets" at bounding box center [226, 513] width 51 height 9
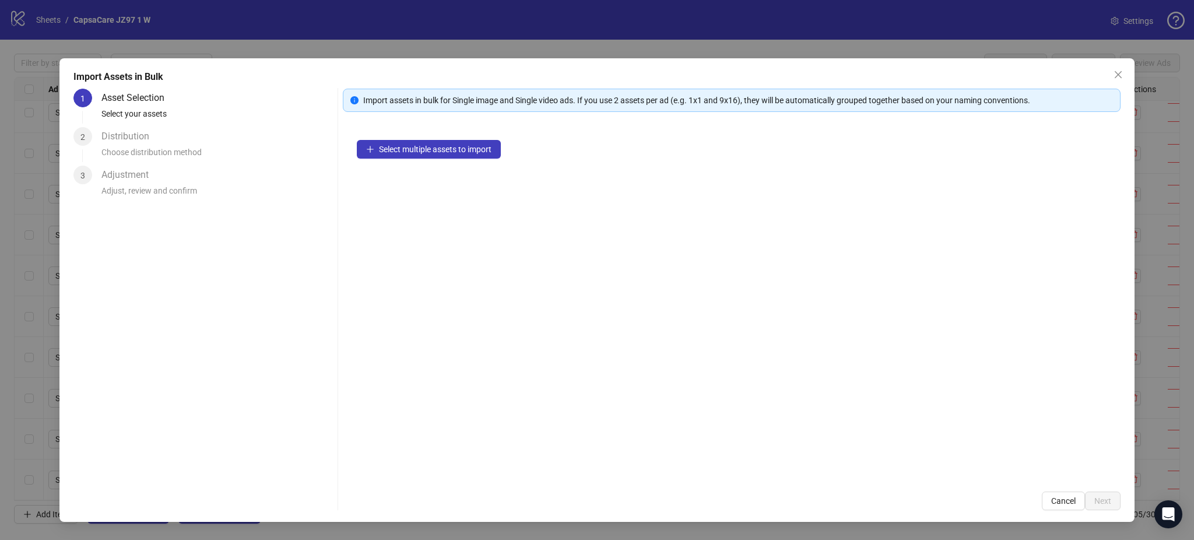
click at [442, 138] on div "Select multiple assets to import" at bounding box center [732, 302] width 778 height 352
click at [434, 152] on span "Select multiple assets to import" at bounding box center [435, 149] width 113 height 9
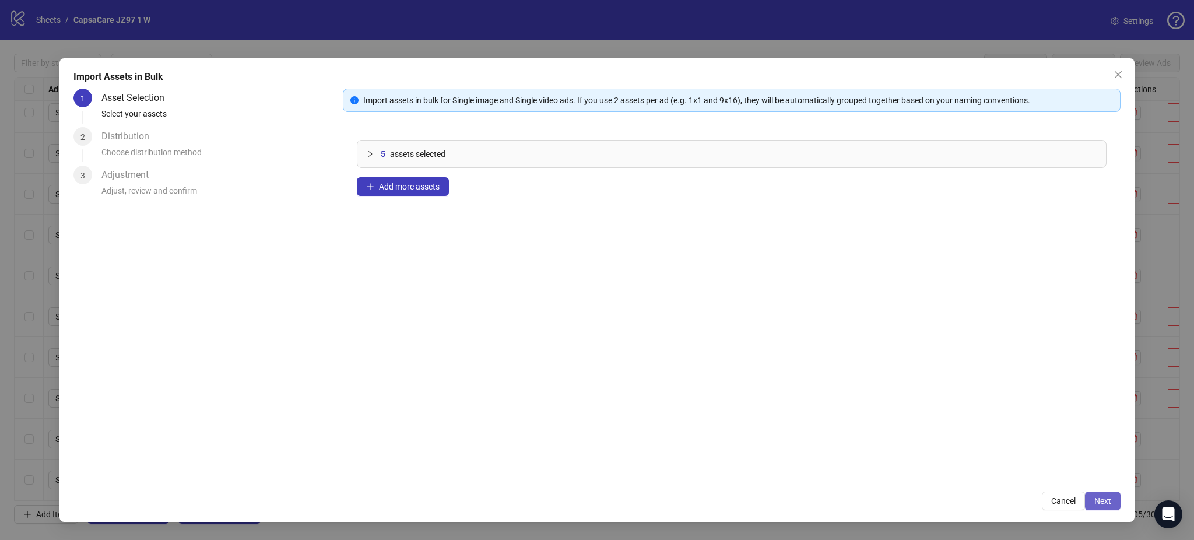
click at [1107, 498] on button "Next" at bounding box center [1103, 500] width 36 height 19
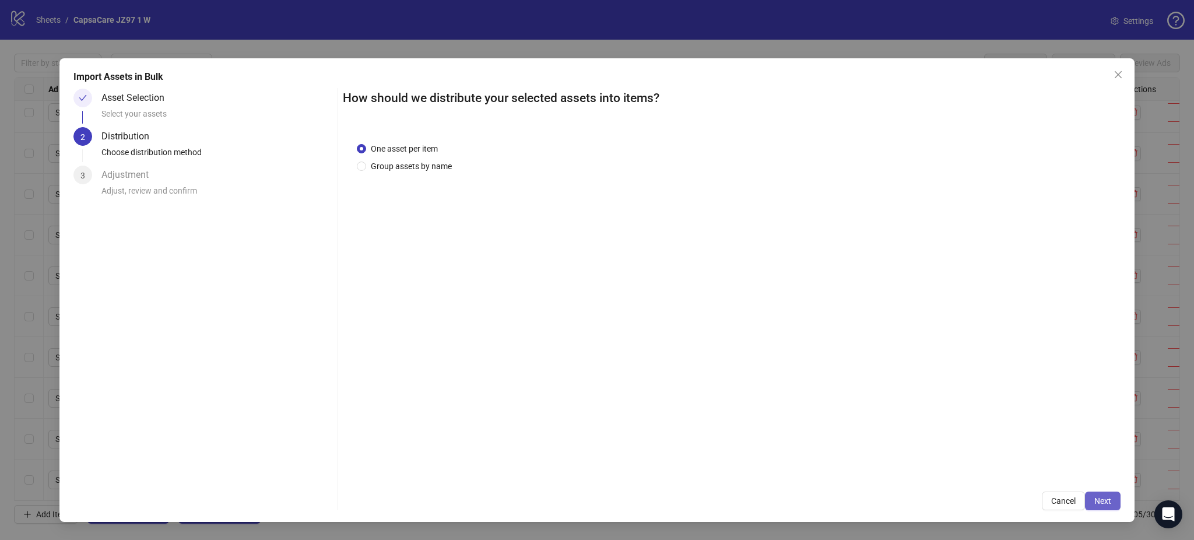
click at [1106, 502] on span "Next" at bounding box center [1102, 500] width 17 height 9
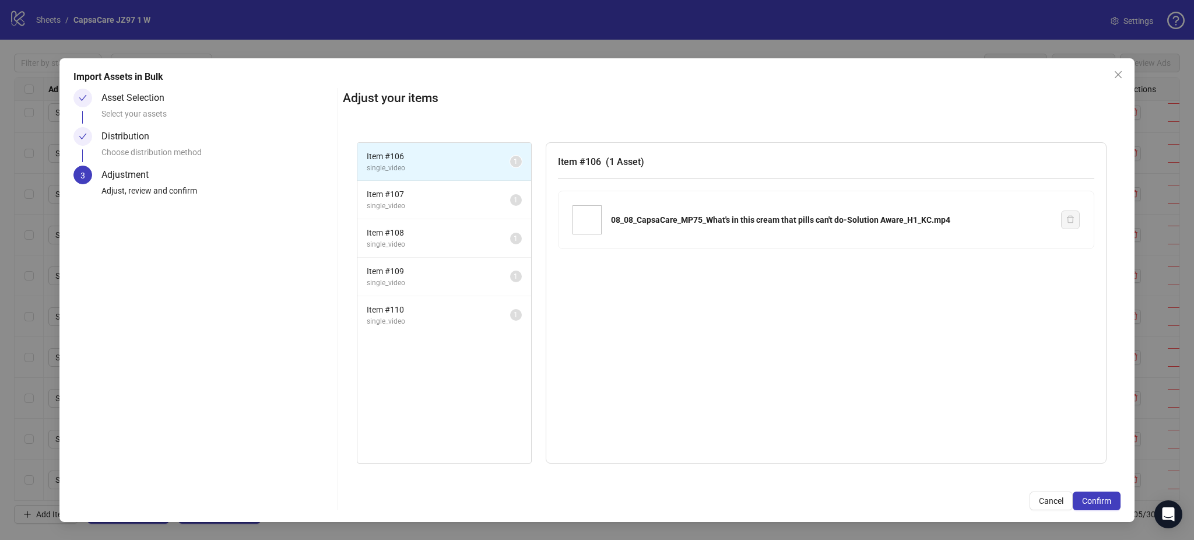
click at [1106, 502] on span "Confirm" at bounding box center [1096, 500] width 29 height 9
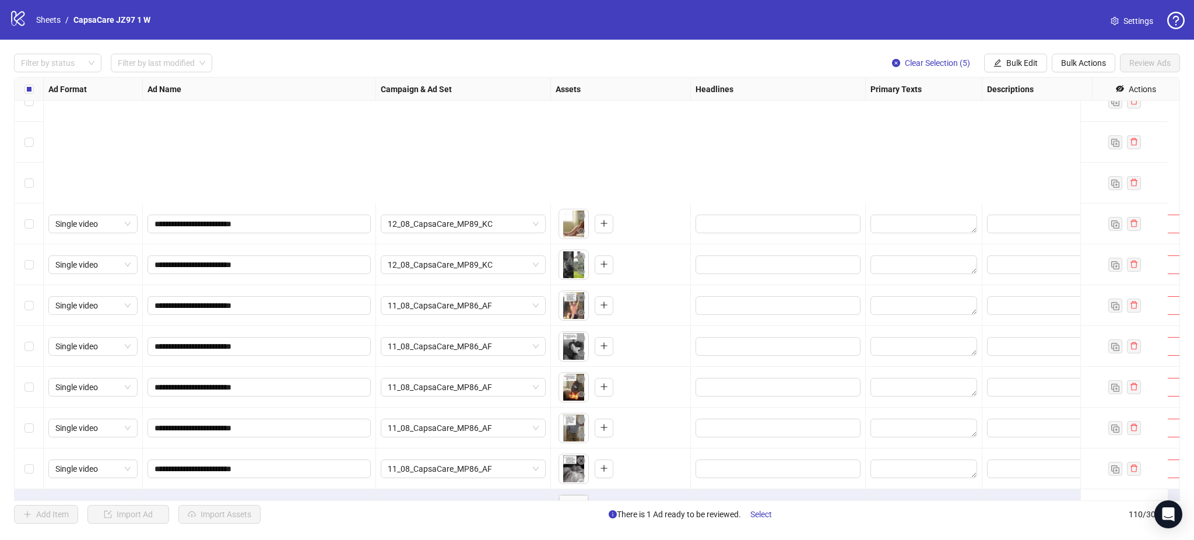
scroll to position [4100, 0]
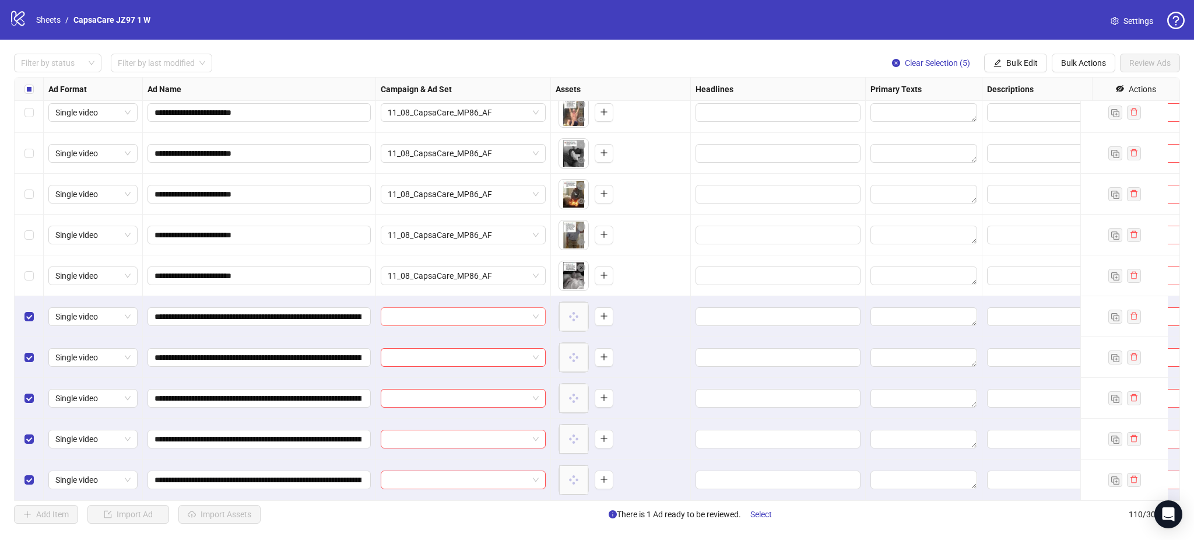
click at [445, 308] on input "search" at bounding box center [458, 316] width 140 height 17
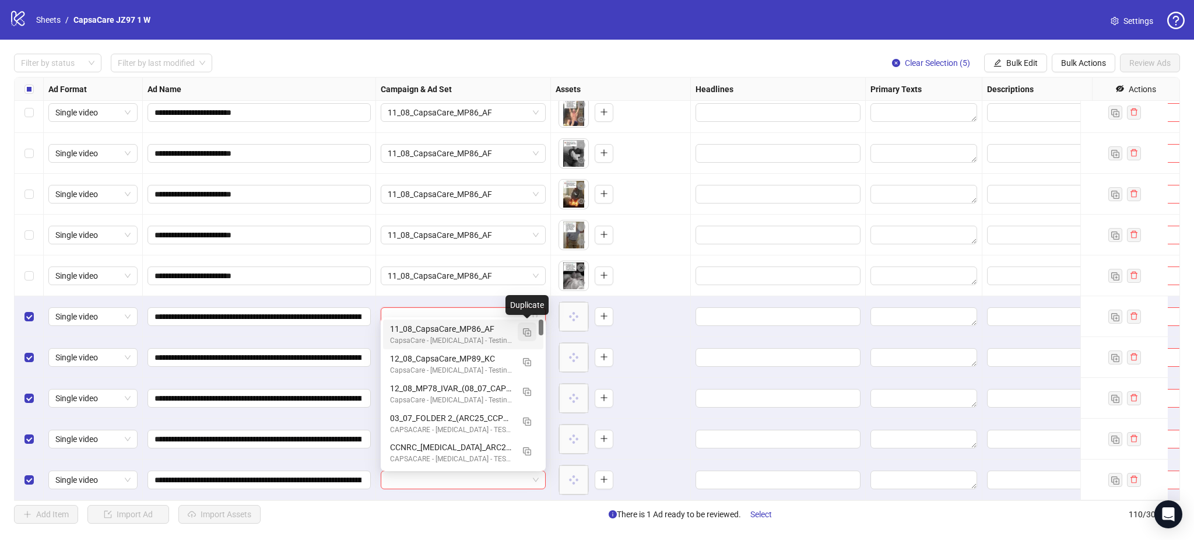
click at [528, 331] on img "button" at bounding box center [527, 332] width 8 height 8
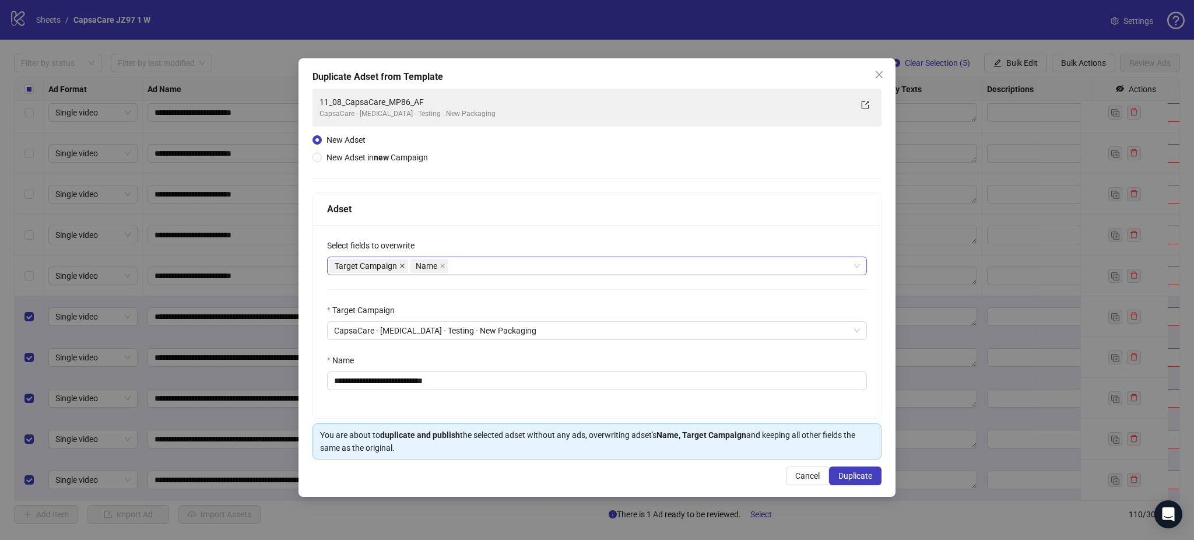
click at [399, 265] on icon "close" at bounding box center [402, 266] width 6 height 6
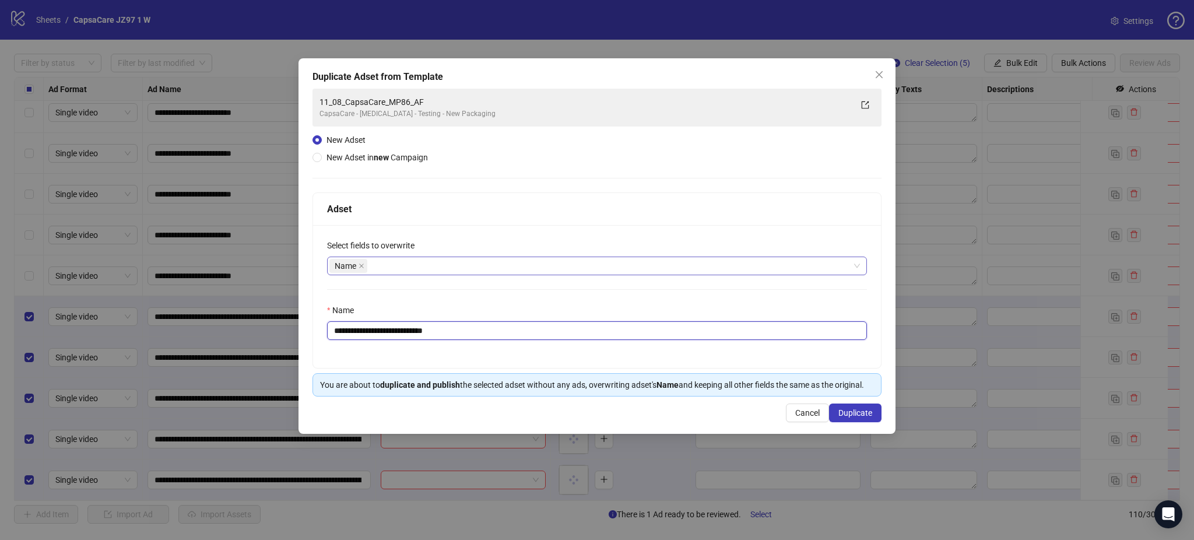
click at [427, 333] on input "**********" at bounding box center [597, 330] width 540 height 19
click at [426, 333] on input "**********" at bounding box center [597, 330] width 540 height 19
paste input "**********"
click at [545, 328] on input "**********" at bounding box center [597, 330] width 540 height 19
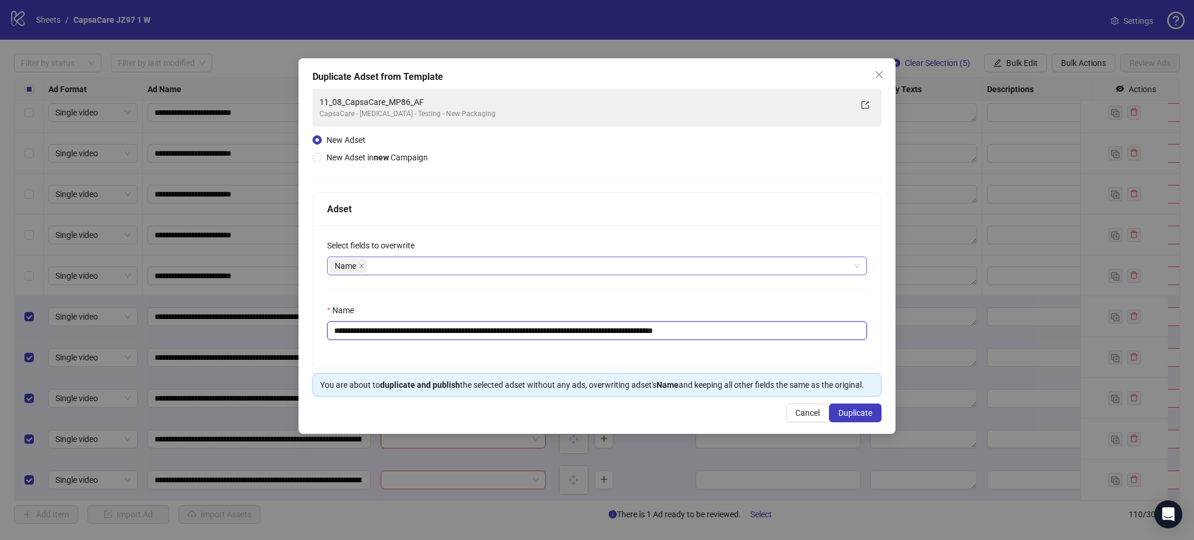
click at [545, 328] on input "**********" at bounding box center [597, 330] width 540 height 19
paste input "text"
type input "**********"
click at [874, 414] on button "Duplicate" at bounding box center [855, 412] width 52 height 19
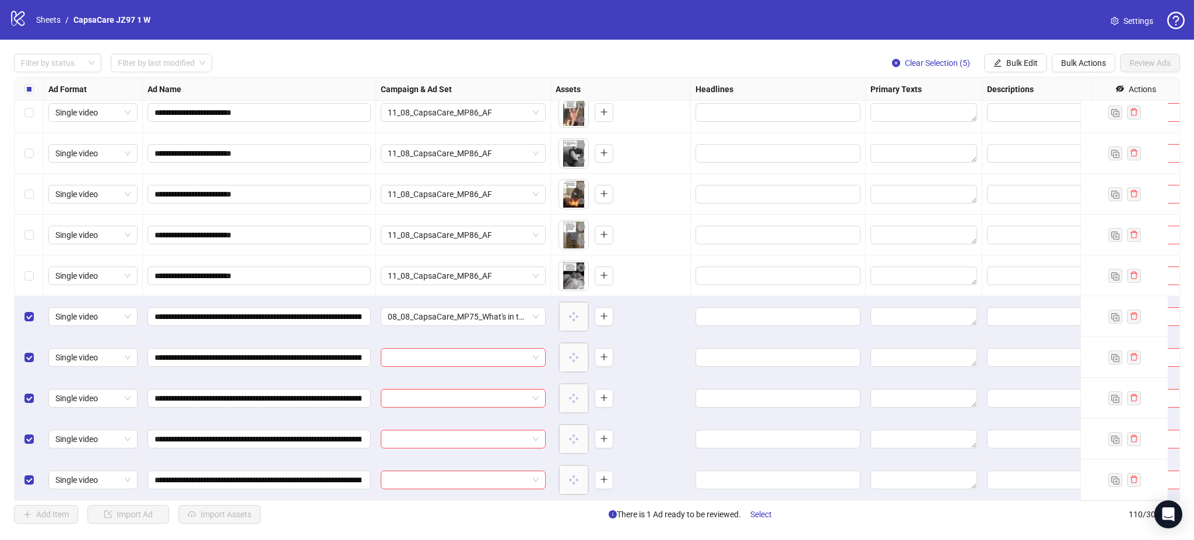
click at [1024, 62] on span "Bulk Edit" at bounding box center [1021, 62] width 31 height 9
click at [1036, 126] on span "Campaign & Ad Set" at bounding box center [1026, 124] width 69 height 13
click at [1063, 143] on icon "check" at bounding box center [1063, 144] width 8 height 8
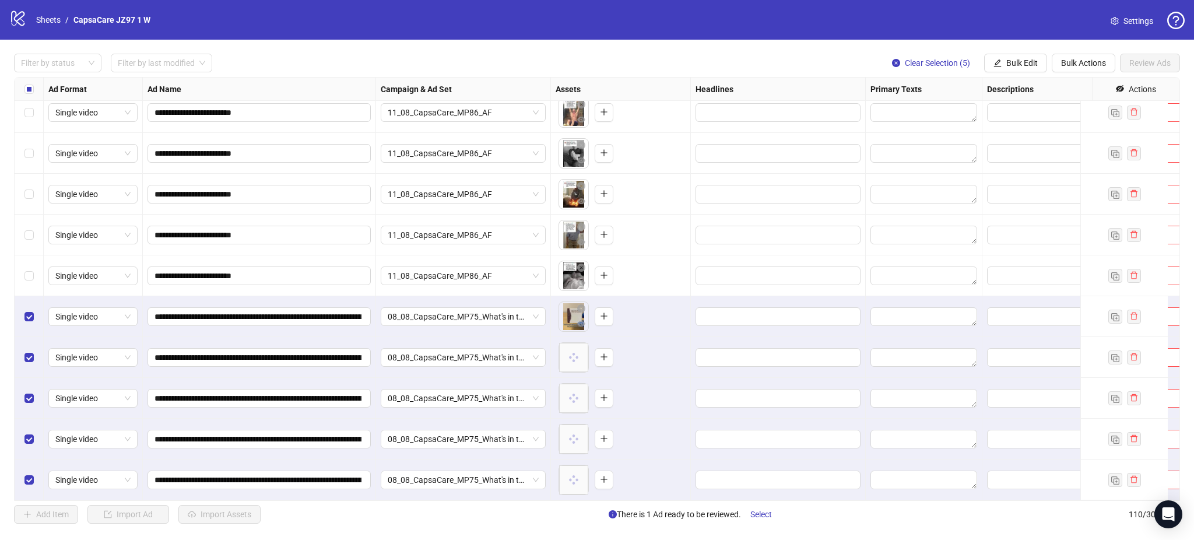
click at [33, 83] on label "Select all rows" at bounding box center [28, 89] width 9 height 13
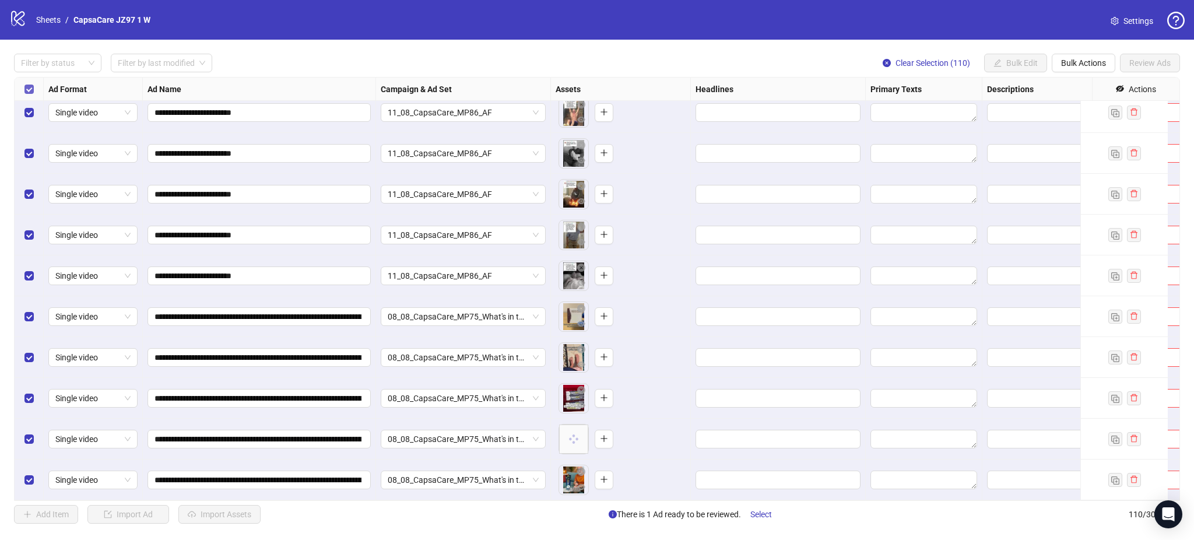
click at [29, 83] on label "Select all rows" at bounding box center [28, 89] width 9 height 13
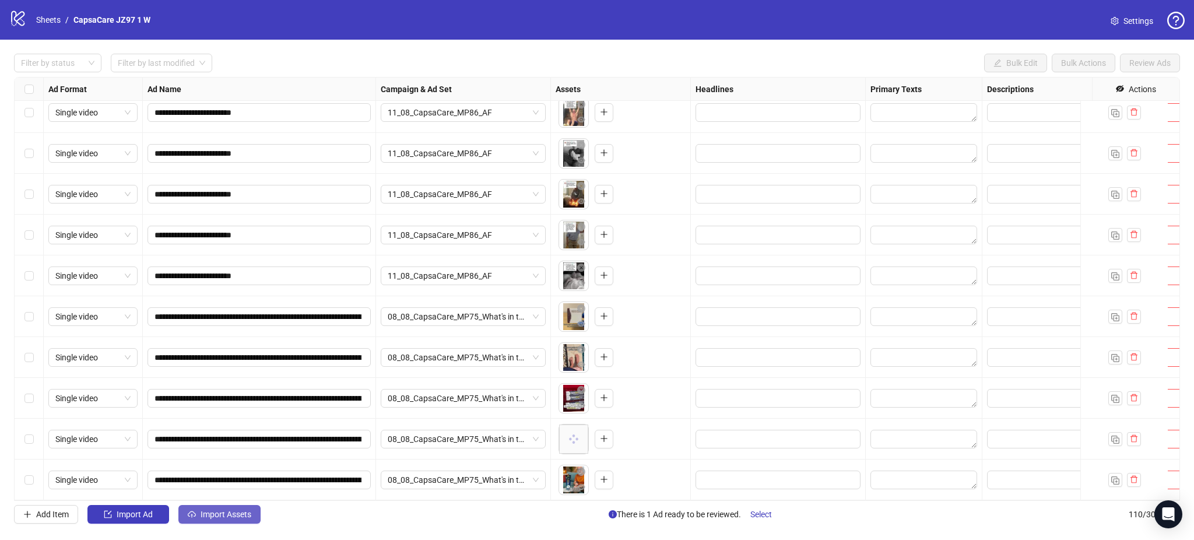
click at [196, 508] on button "Import Assets" at bounding box center [219, 514] width 82 height 19
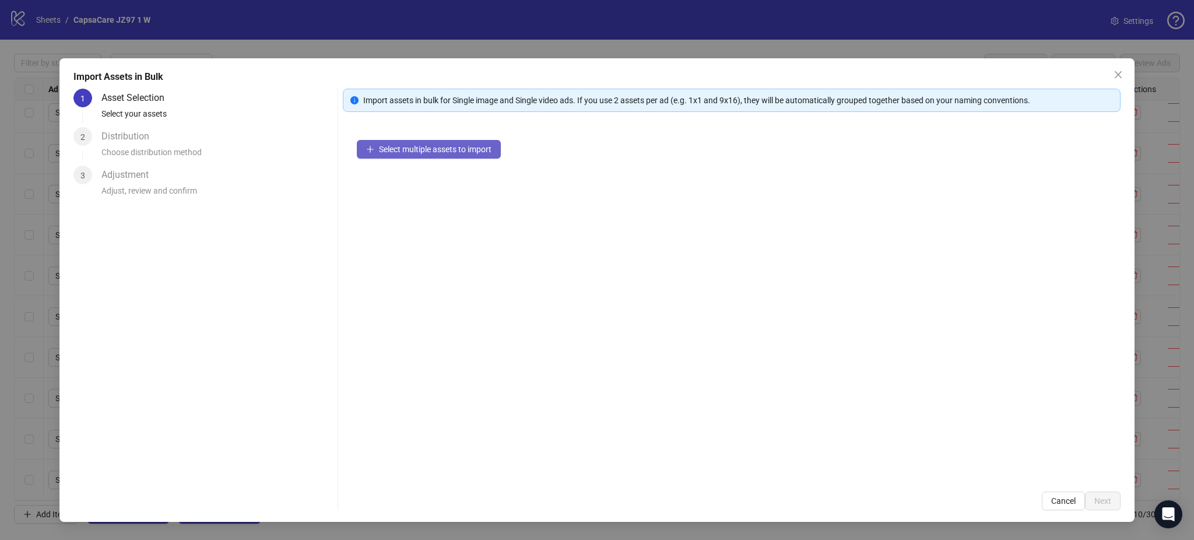
click at [448, 143] on button "Select multiple assets to import" at bounding box center [429, 149] width 144 height 19
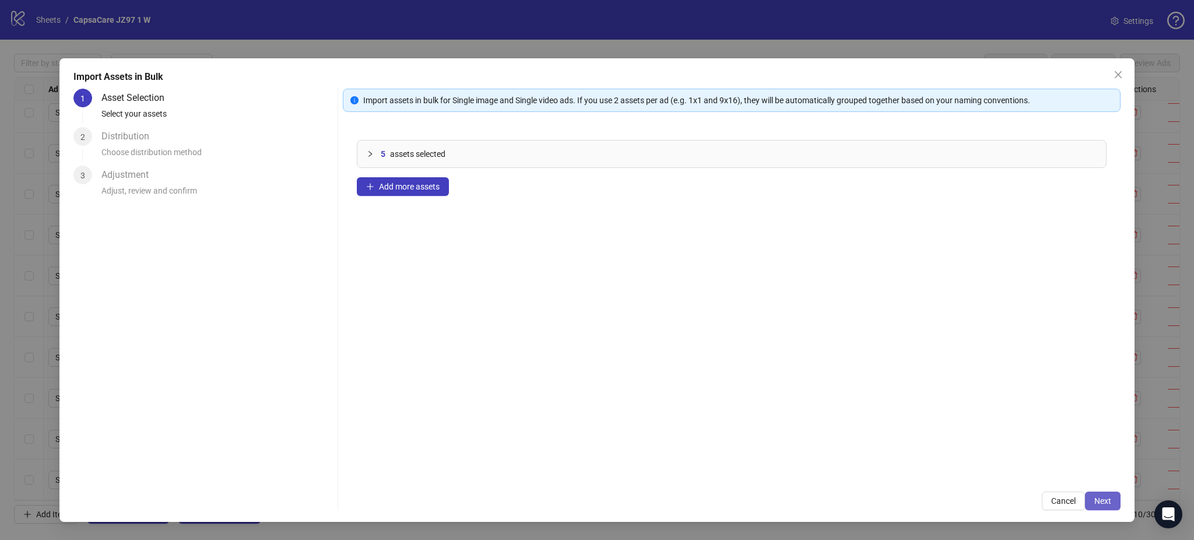
click at [1093, 504] on button "Next" at bounding box center [1103, 500] width 36 height 19
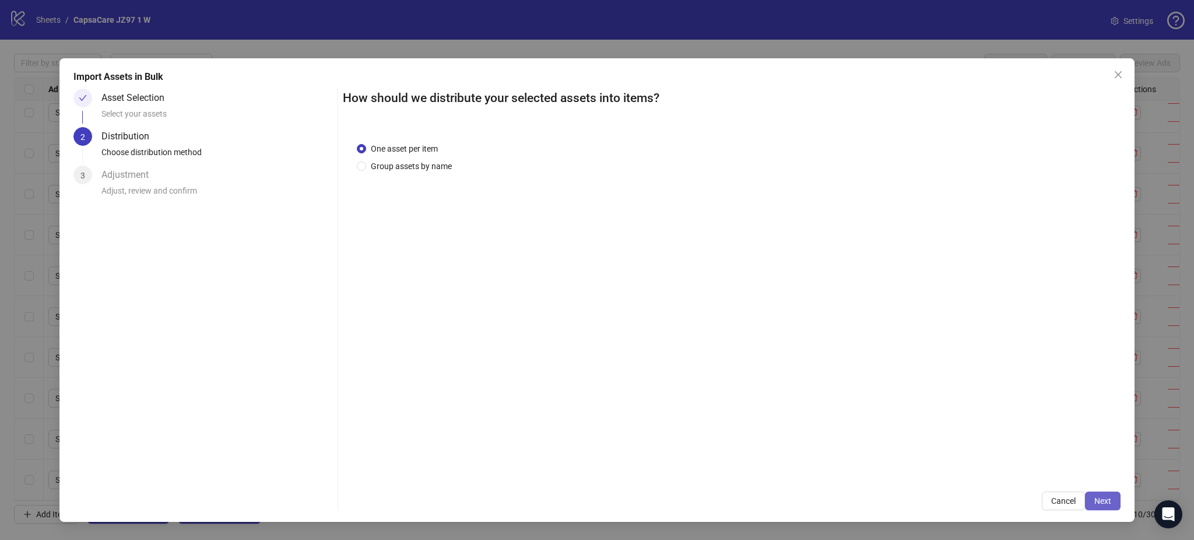
click at [1099, 498] on button "Next" at bounding box center [1103, 500] width 36 height 19
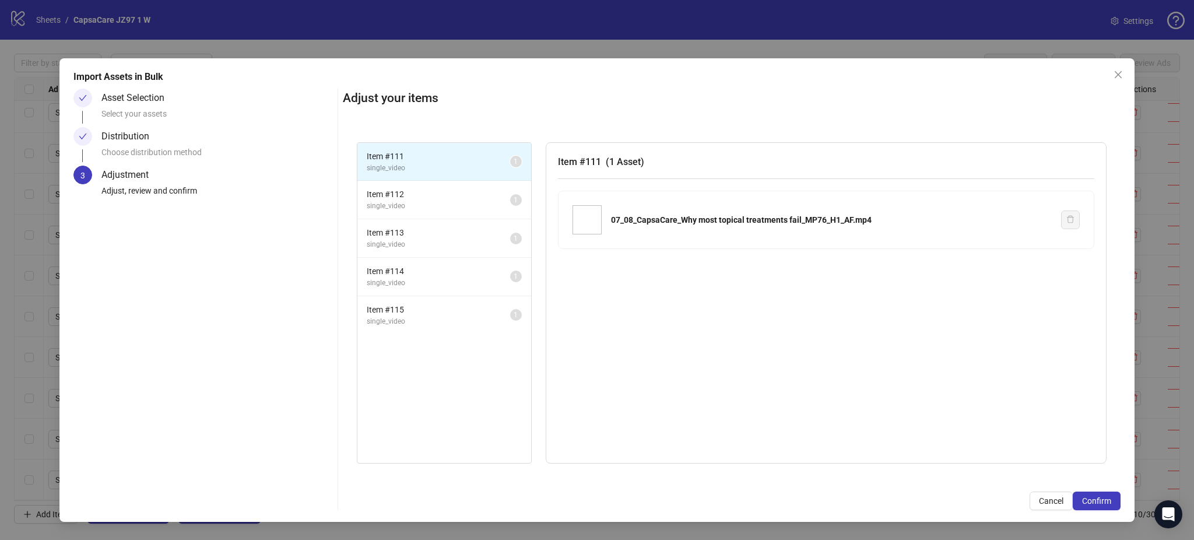
click at [1099, 500] on span "Confirm" at bounding box center [1096, 500] width 29 height 9
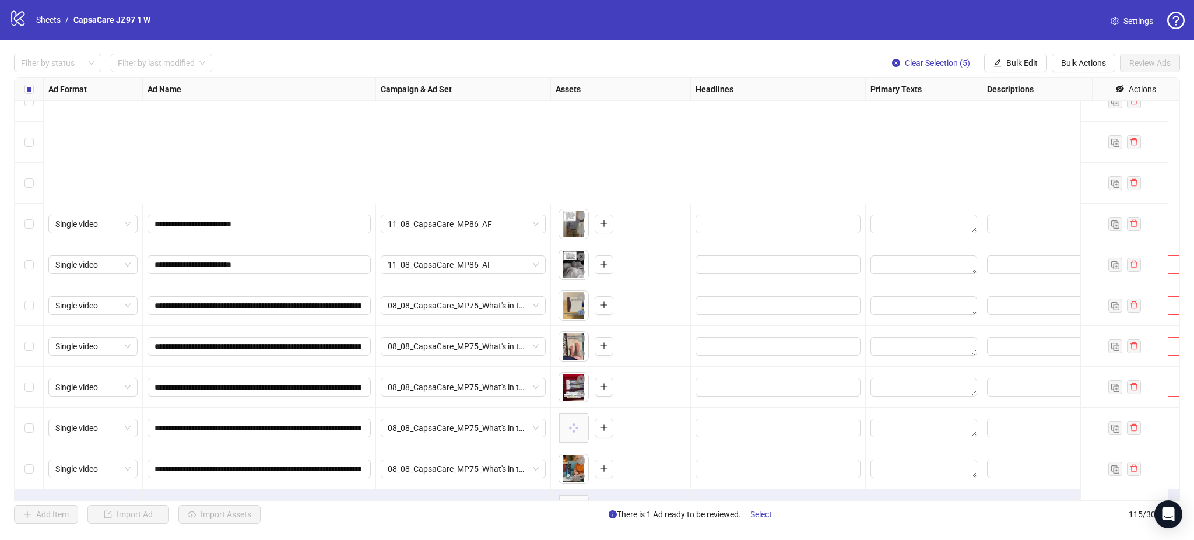
scroll to position [4304, 0]
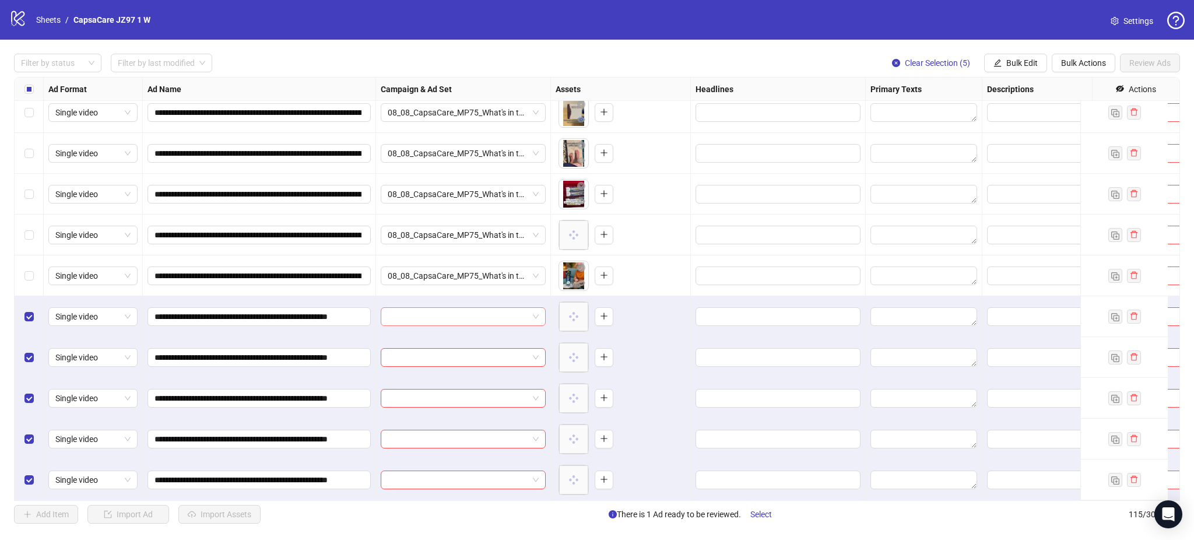
click at [483, 308] on input "search" at bounding box center [458, 316] width 140 height 17
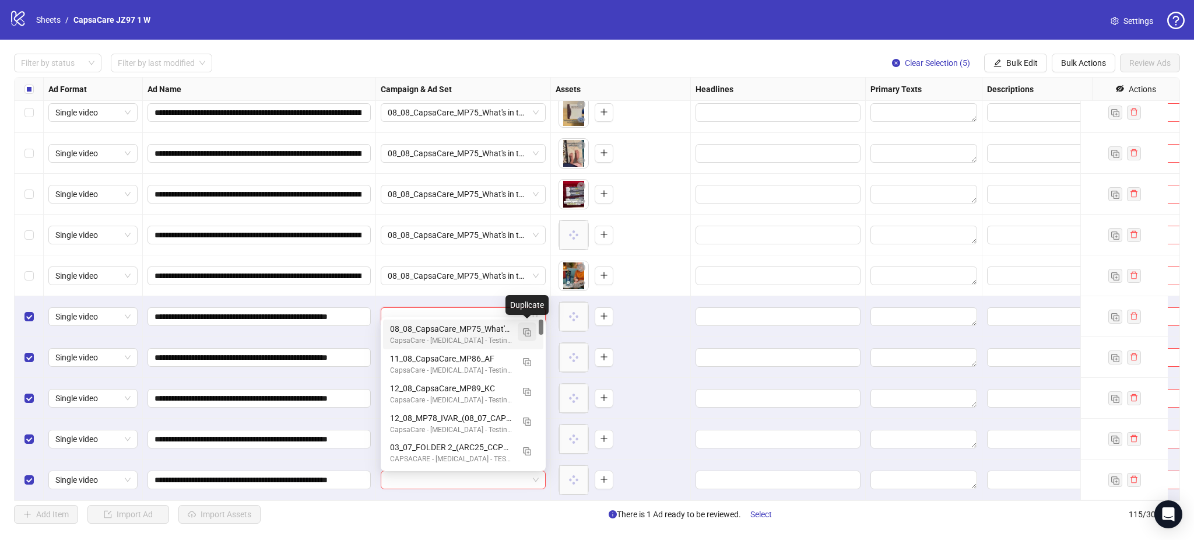
click at [526, 333] on img "button" at bounding box center [527, 332] width 8 height 8
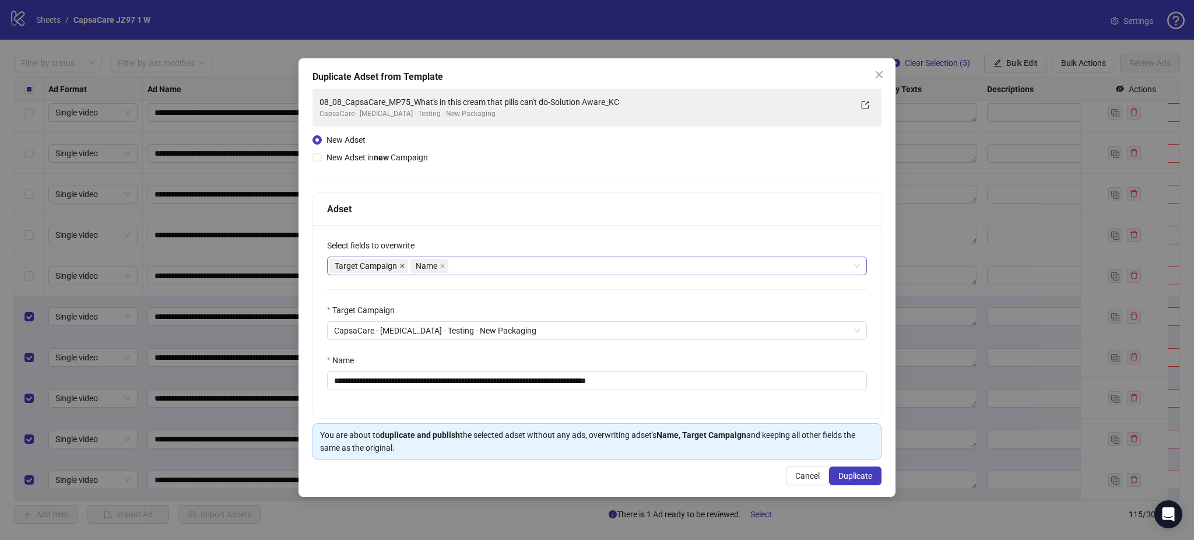
click at [404, 268] on icon "close" at bounding box center [402, 265] width 5 height 5
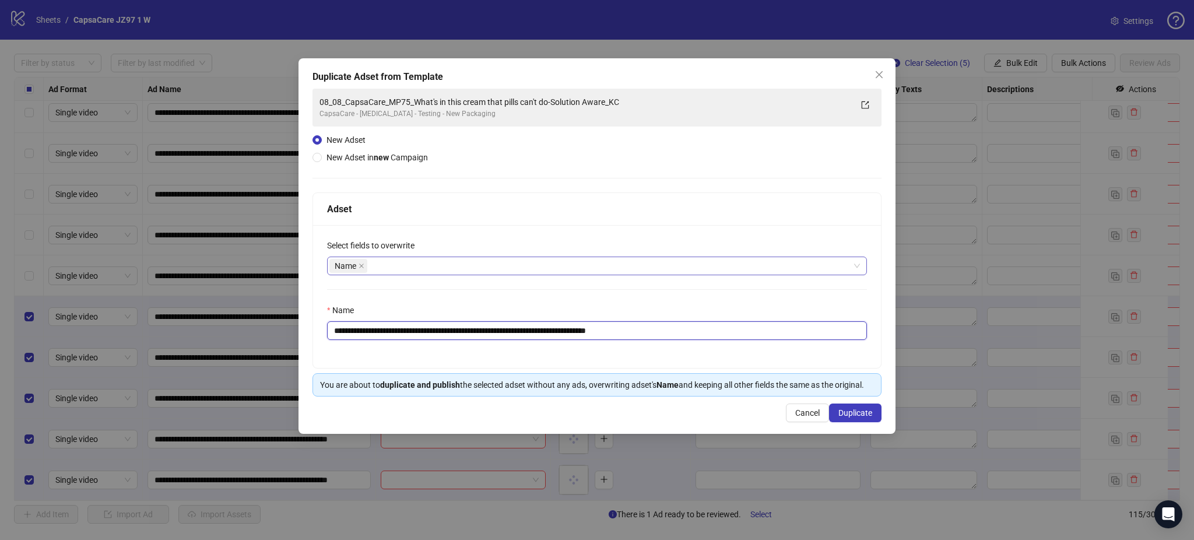
click at [458, 329] on input "**********" at bounding box center [597, 330] width 540 height 19
paste input "text"
type input "**********"
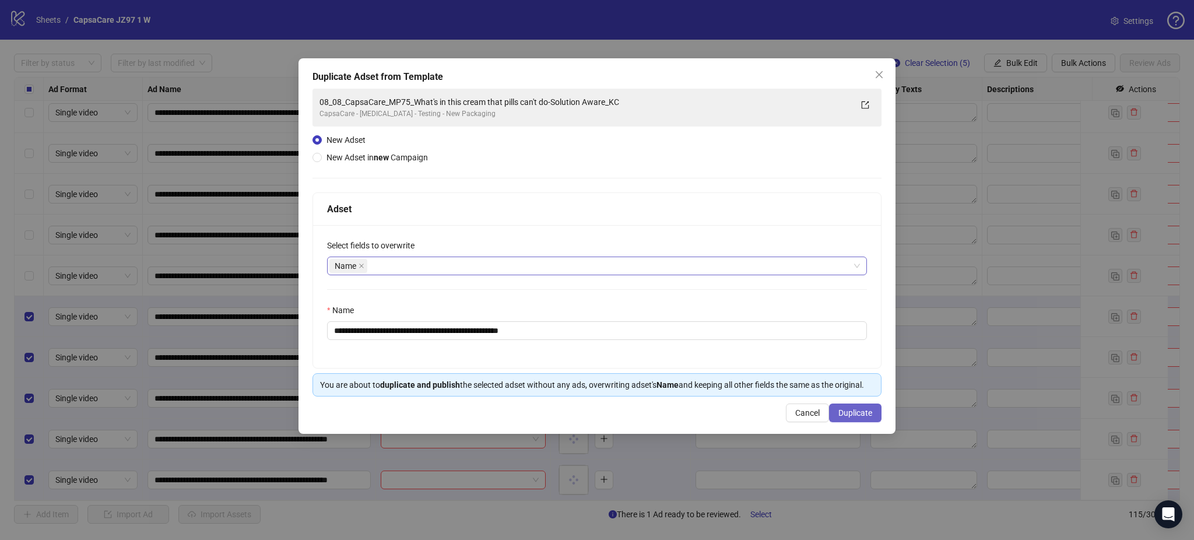
click at [863, 419] on button "Duplicate" at bounding box center [855, 412] width 52 height 19
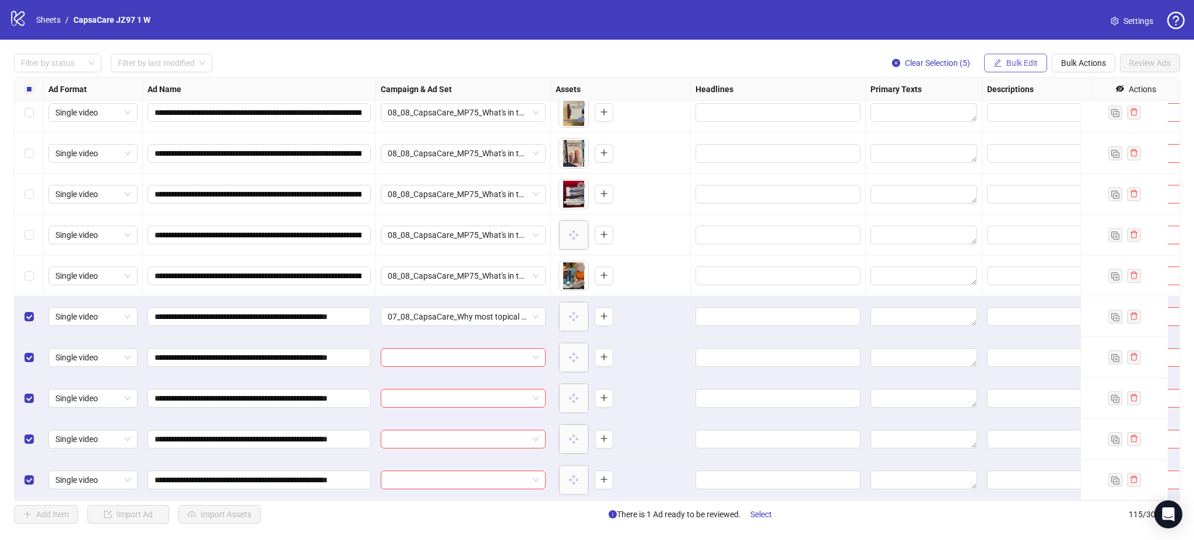
click at [1022, 69] on button "Bulk Edit" at bounding box center [1015, 63] width 63 height 19
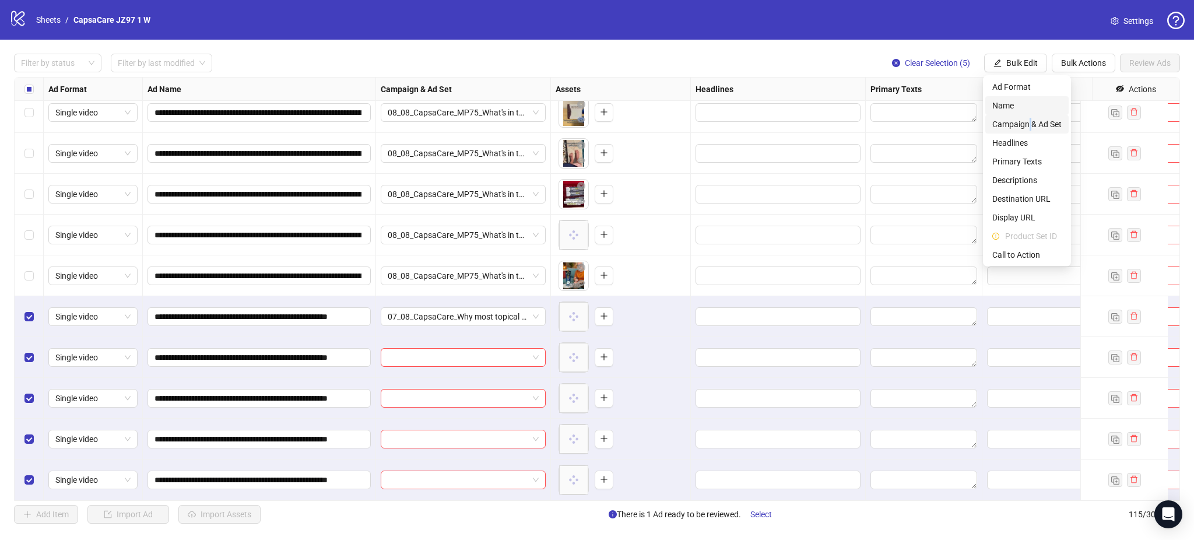
click at [1029, 119] on span "Campaign & Ad Set" at bounding box center [1026, 124] width 69 height 13
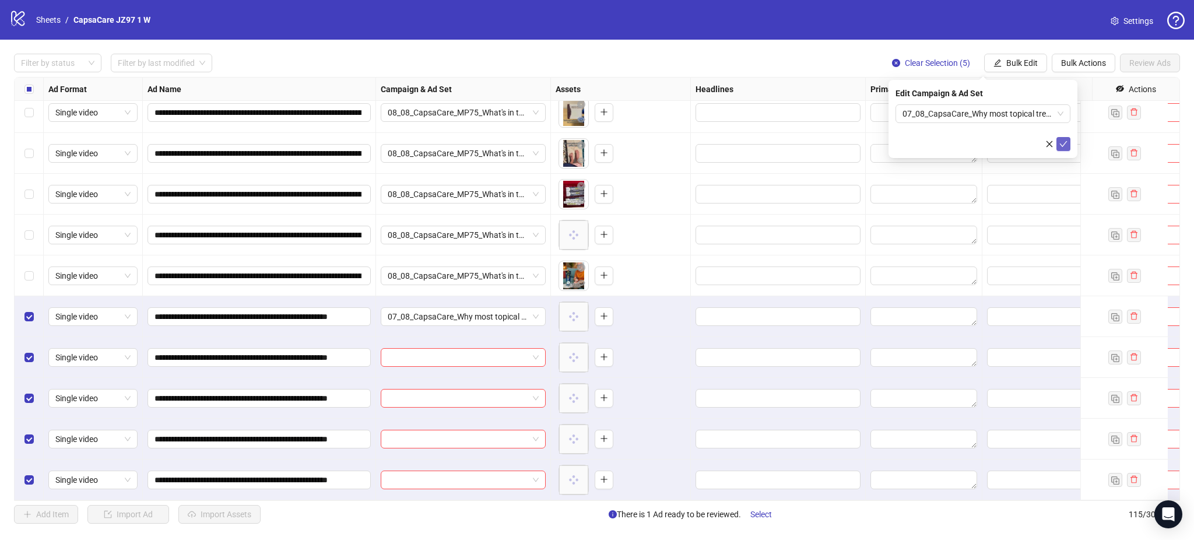
click at [1070, 146] on button "submit" at bounding box center [1063, 144] width 14 height 14
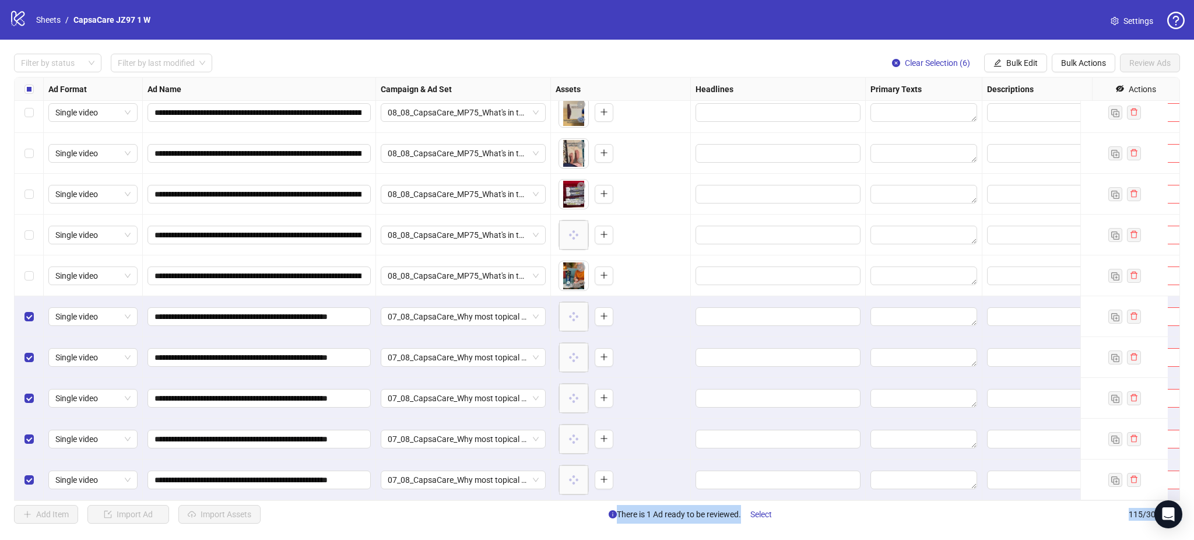
click at [22, 266] on div "Select row 110" at bounding box center [29, 275] width 29 height 41
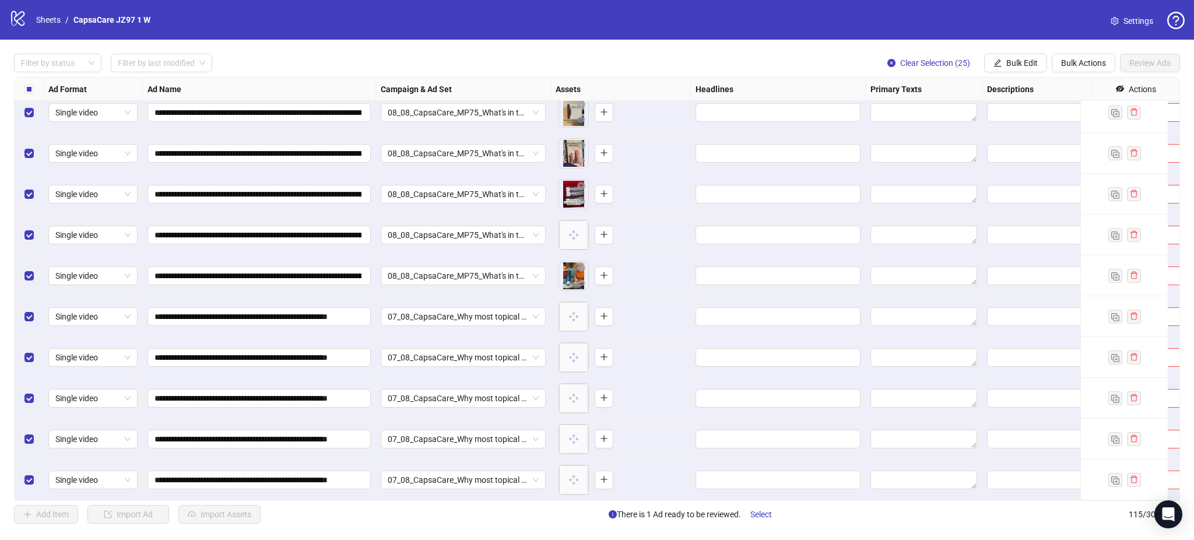
click at [654, 428] on div "To pick up a draggable item, press the space bar. While dragging, use the arrow…" at bounding box center [621, 439] width 130 height 36
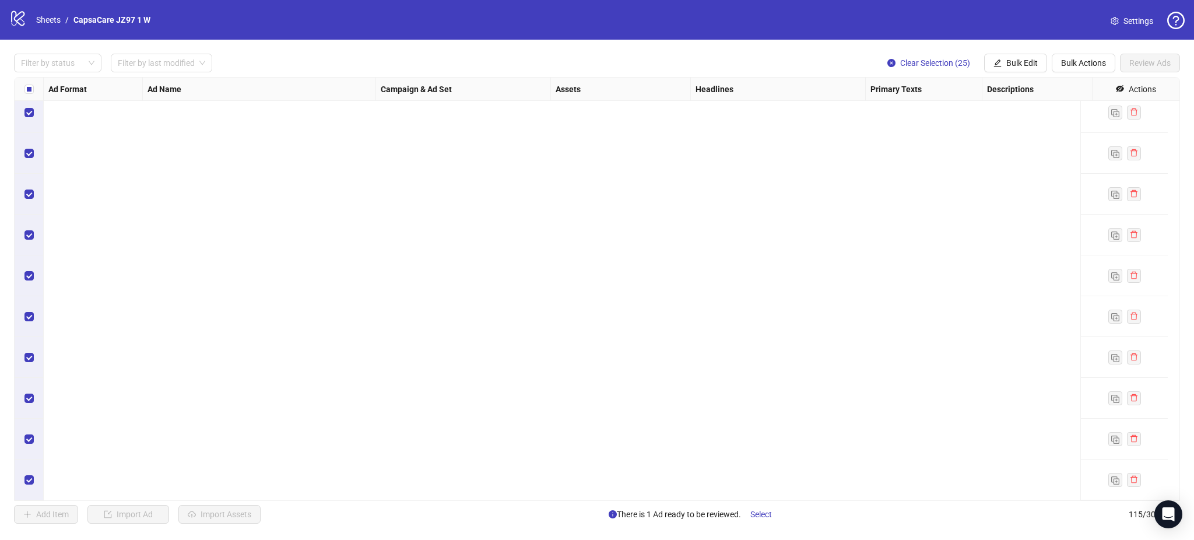
scroll to position [3631, 0]
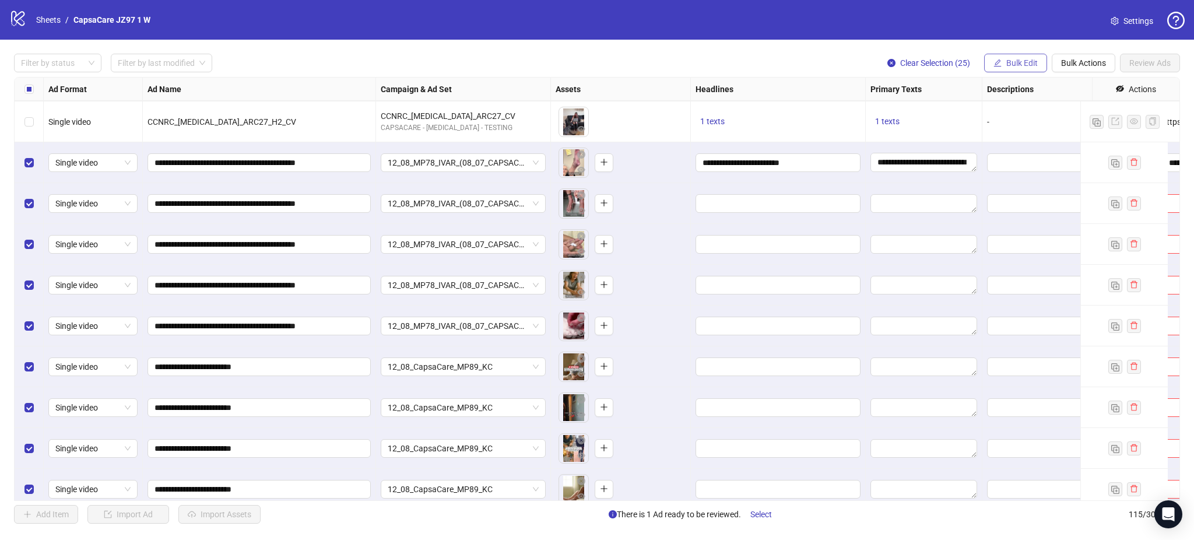
click at [1013, 55] on button "Bulk Edit" at bounding box center [1015, 63] width 63 height 19
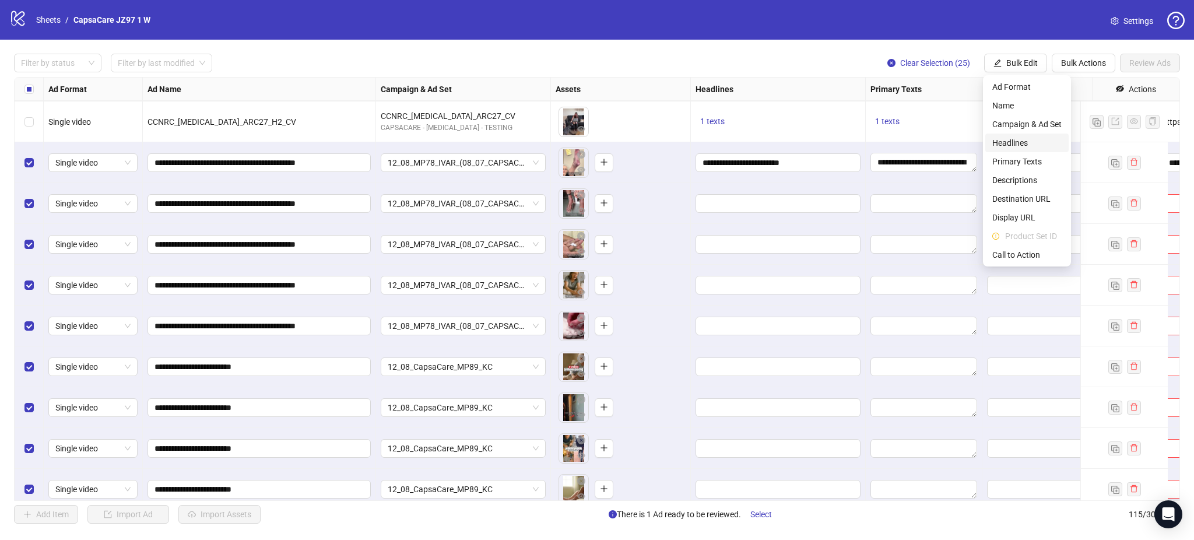
click at [1022, 152] on li "Headlines" at bounding box center [1026, 142] width 83 height 19
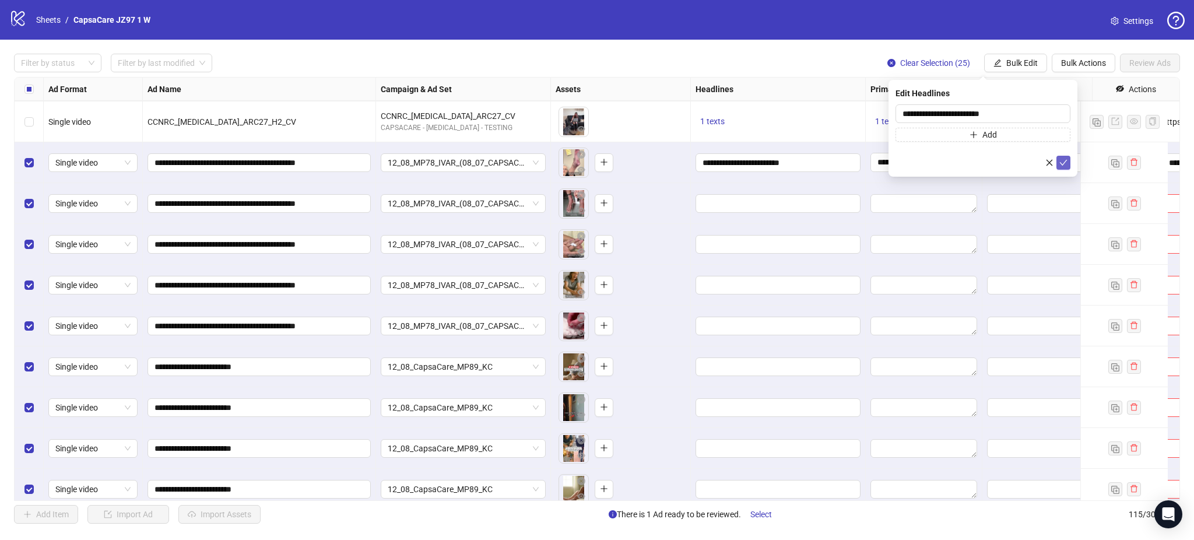
click at [1060, 161] on icon "check" at bounding box center [1063, 163] width 8 height 8
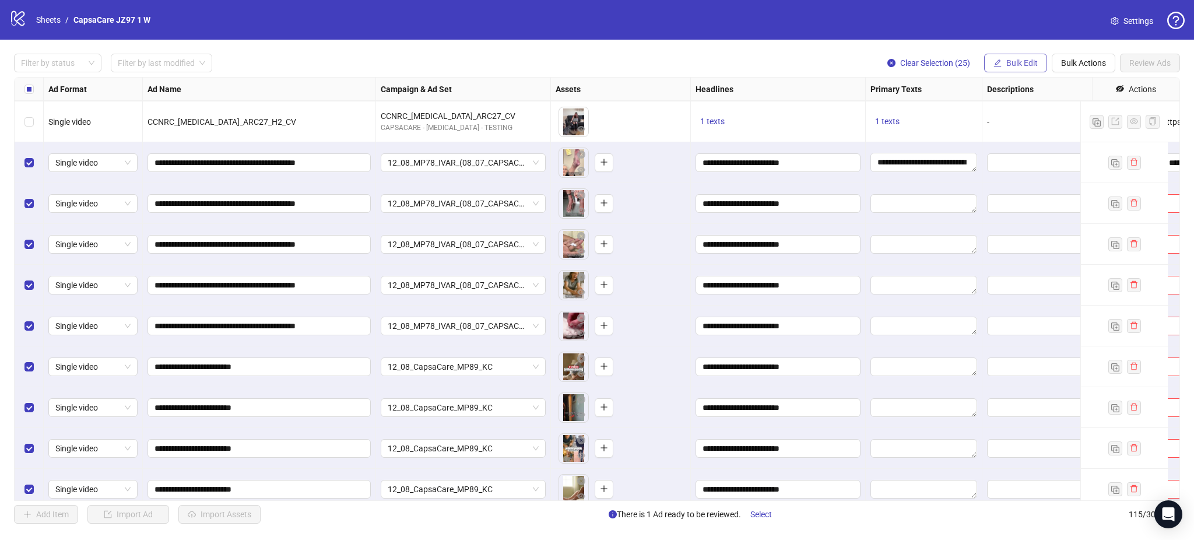
click at [1019, 65] on span "Bulk Edit" at bounding box center [1021, 62] width 31 height 9
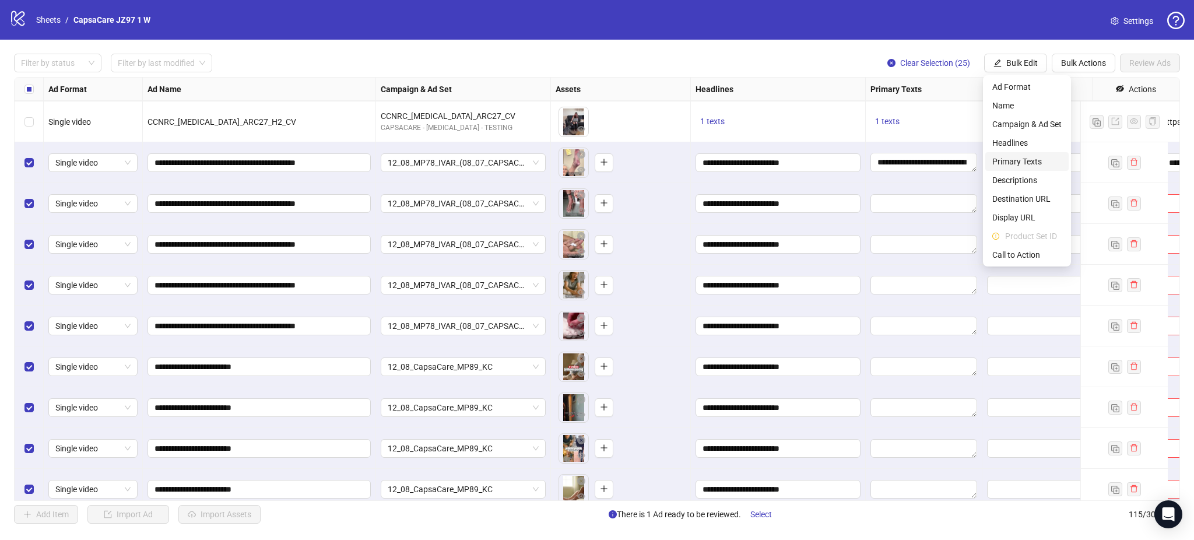
click at [1031, 163] on span "Primary Texts" at bounding box center [1026, 161] width 69 height 13
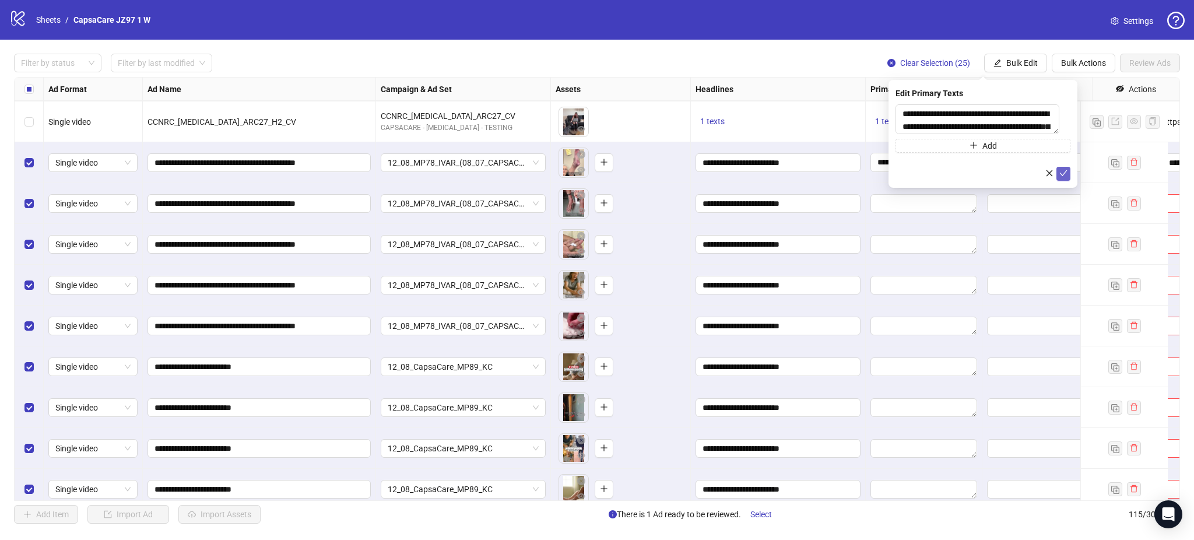
click at [1062, 169] on button "submit" at bounding box center [1063, 174] width 14 height 14
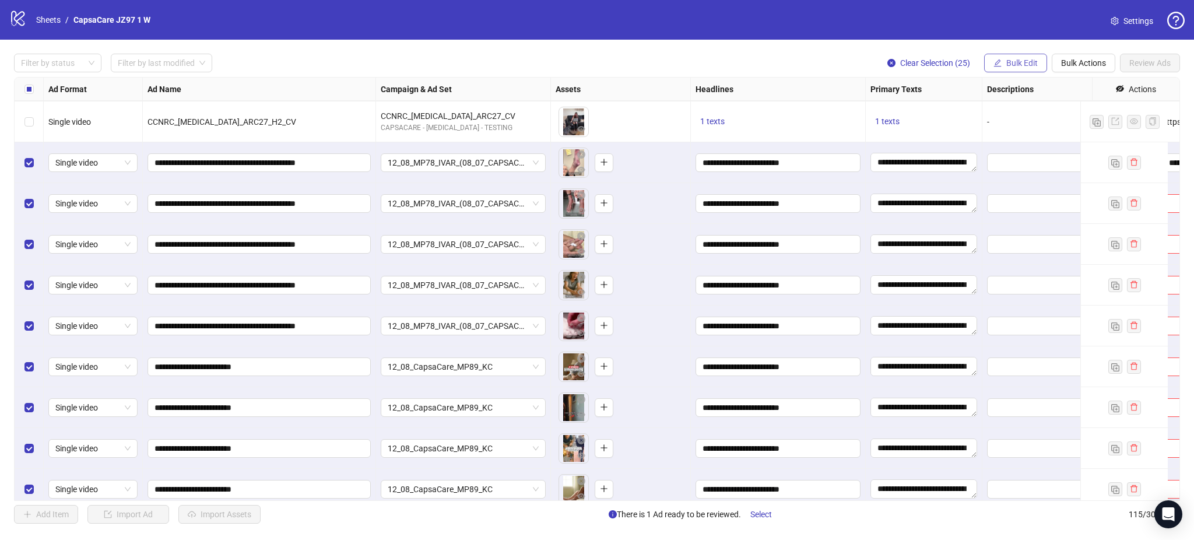
click at [1010, 66] on span "Bulk Edit" at bounding box center [1021, 62] width 31 height 9
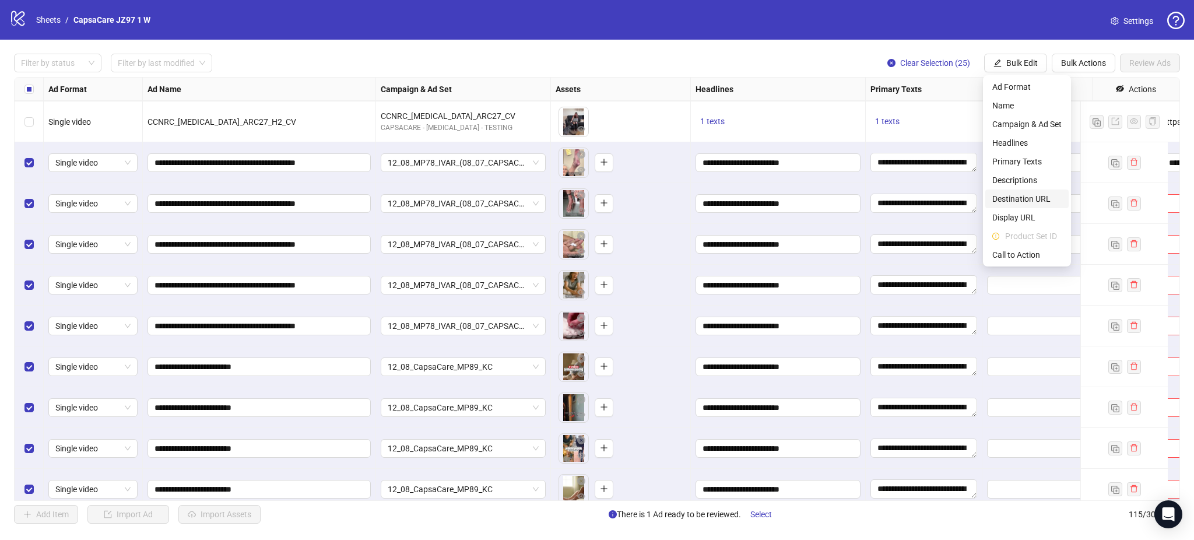
click at [1036, 198] on span "Destination URL" at bounding box center [1026, 198] width 69 height 13
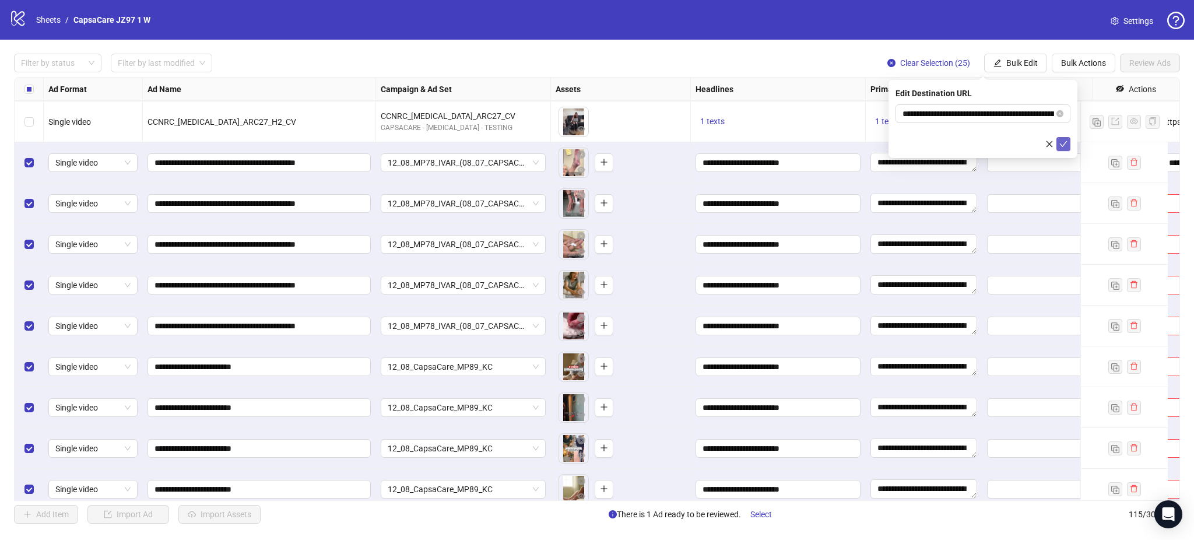
click at [1066, 146] on icon "check" at bounding box center [1063, 144] width 8 height 8
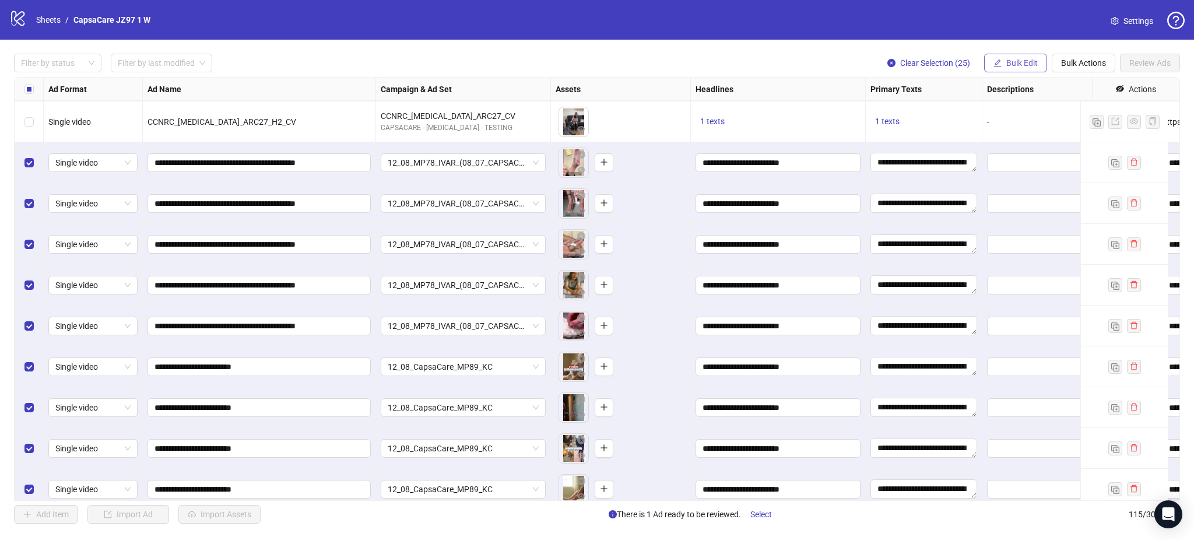
click at [1021, 63] on span "Bulk Edit" at bounding box center [1021, 62] width 31 height 9
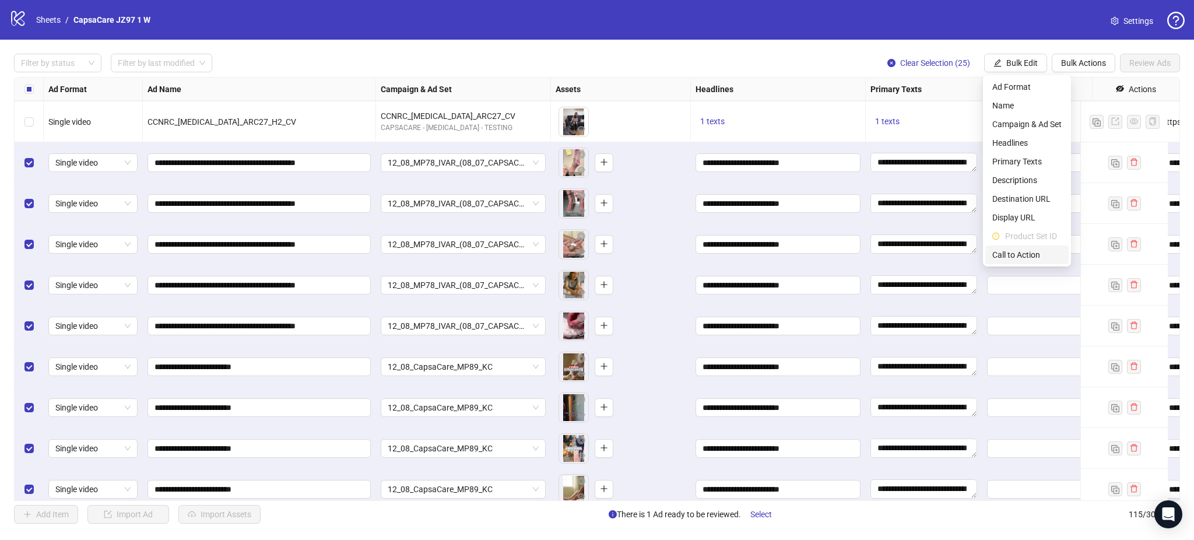
click at [1020, 256] on span "Call to Action" at bounding box center [1026, 254] width 69 height 13
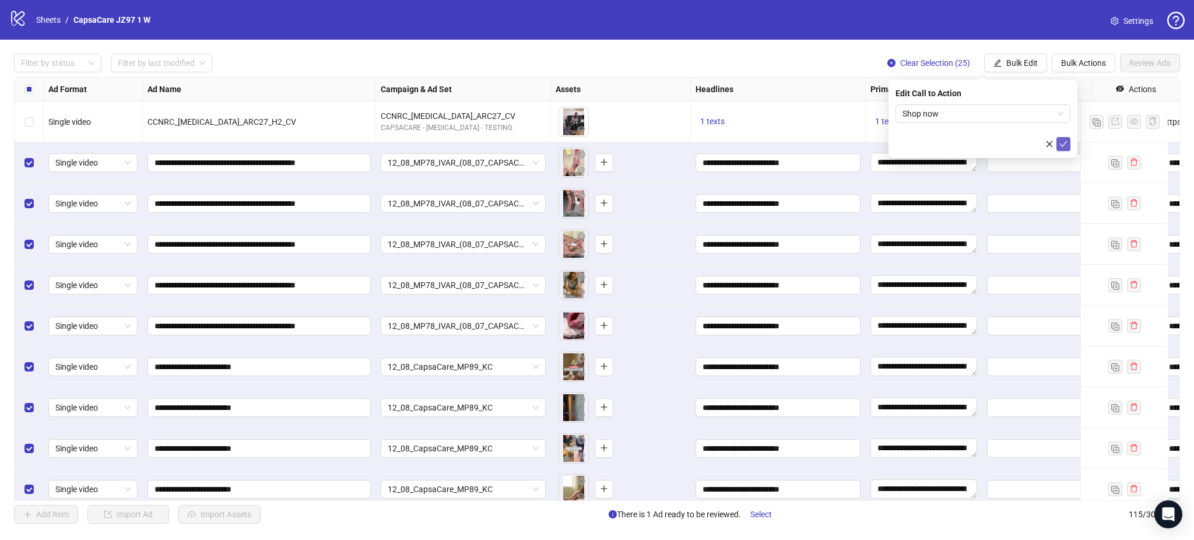
click at [1065, 145] on icon "check" at bounding box center [1063, 144] width 8 height 8
click at [1144, 66] on span "Review Ads" at bounding box center [1149, 62] width 41 height 9
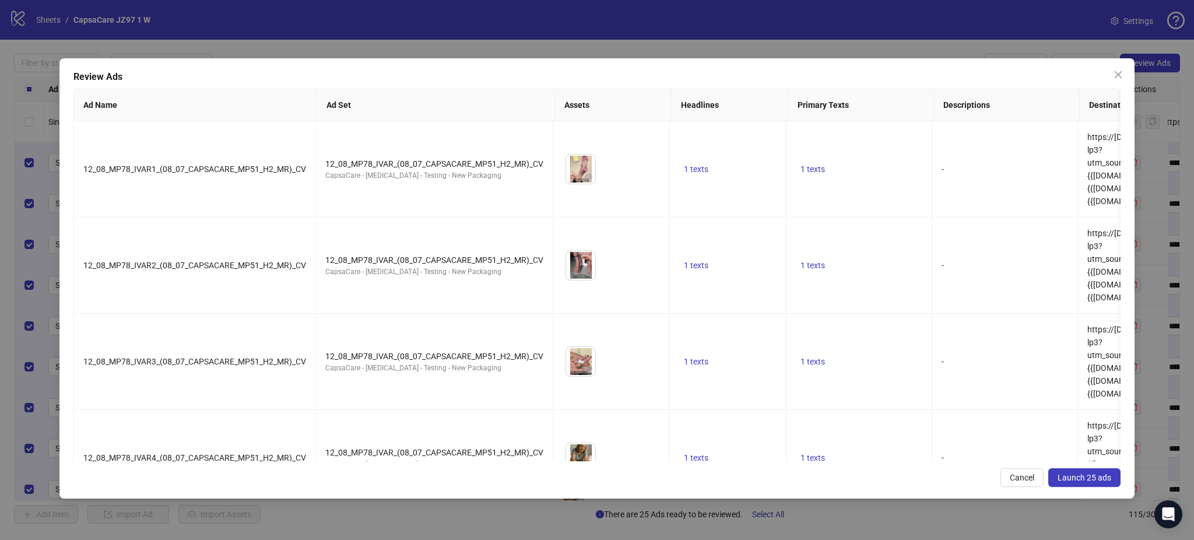
click at [1083, 479] on span "Launch 25 ads" at bounding box center [1084, 477] width 54 height 9
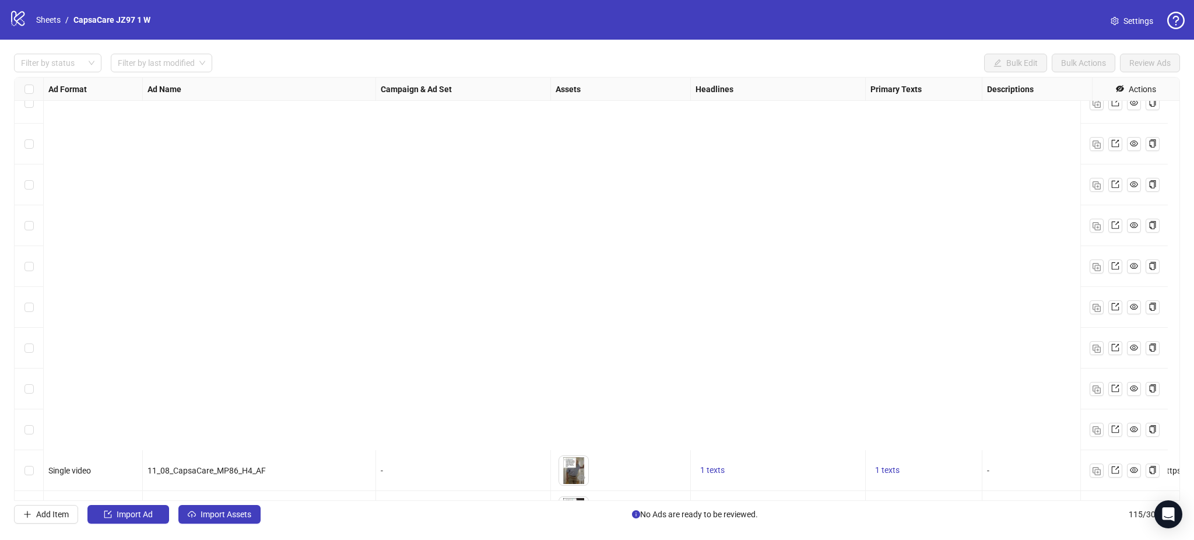
scroll to position [4304, 0]
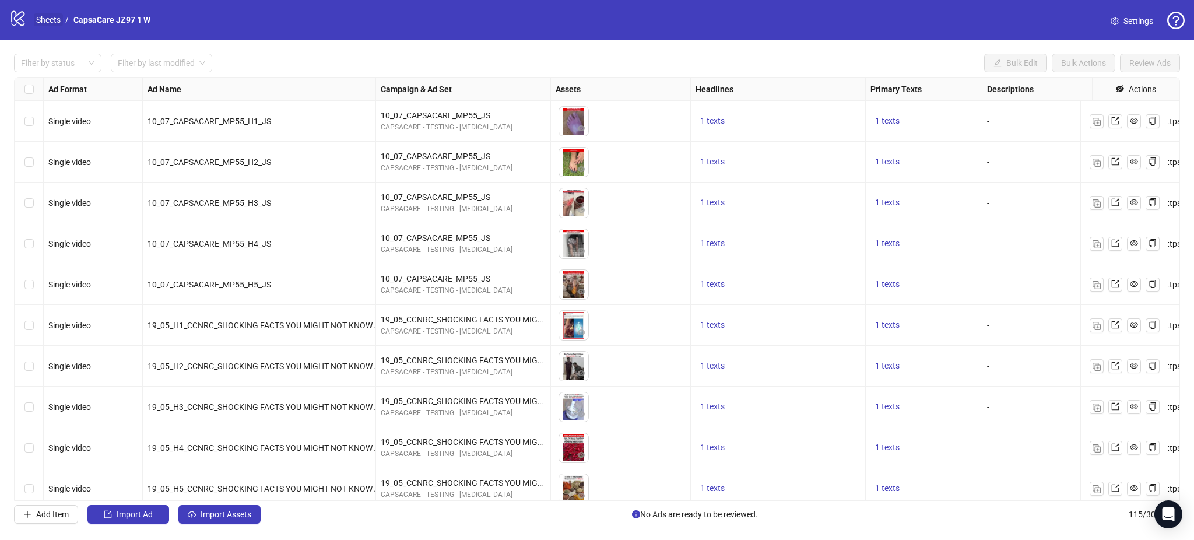
click at [47, 19] on link "Sheets" at bounding box center [48, 19] width 29 height 13
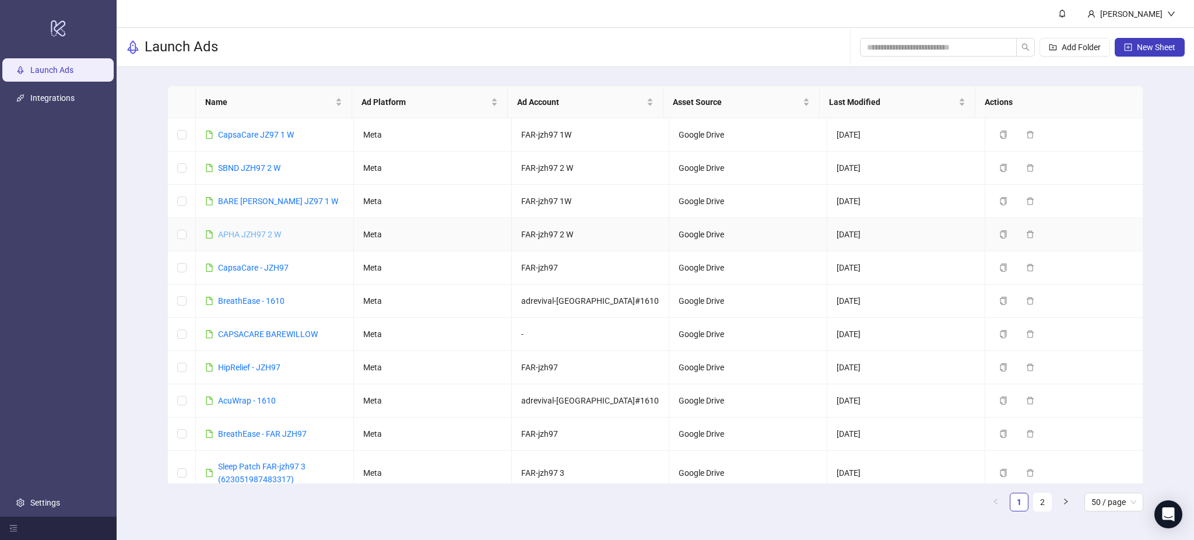
click at [266, 236] on link "APHA JZH97 2 W" at bounding box center [249, 234] width 63 height 9
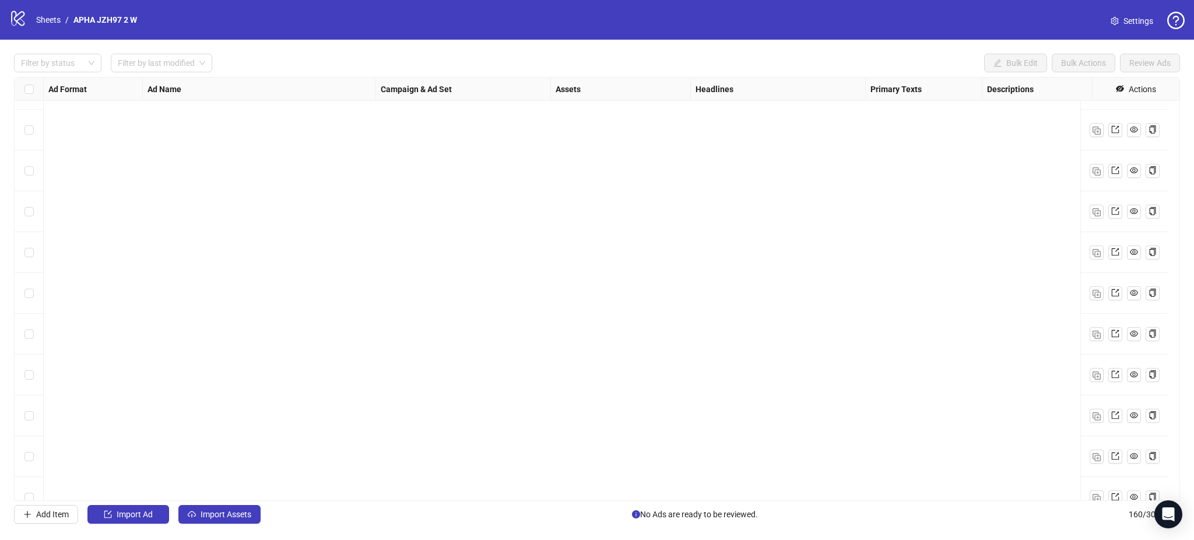
scroll to position [6141, 0]
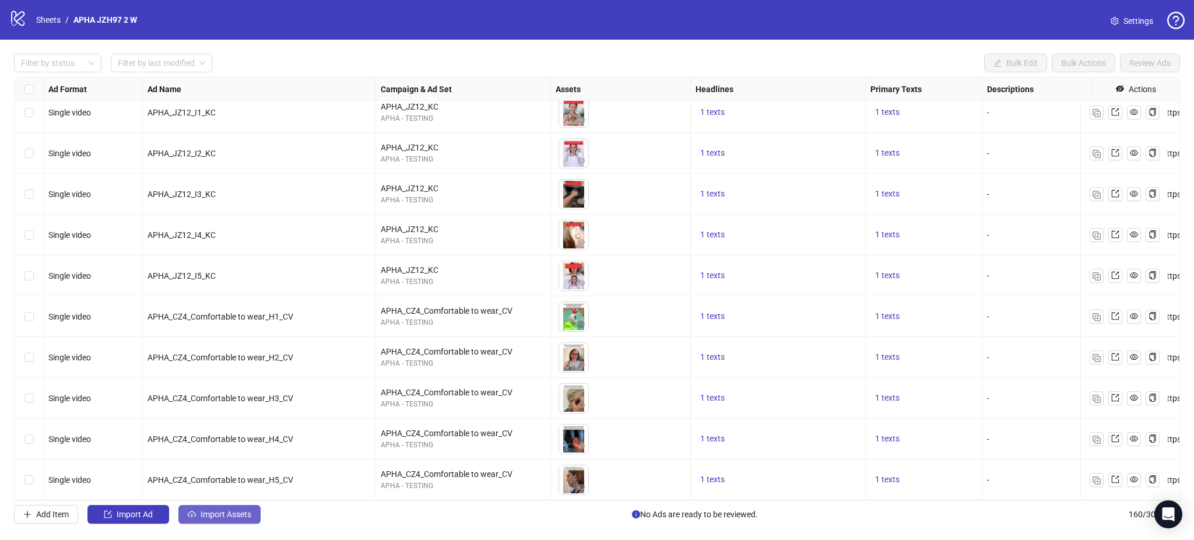
click at [230, 518] on span "Import Assets" at bounding box center [226, 513] width 51 height 9
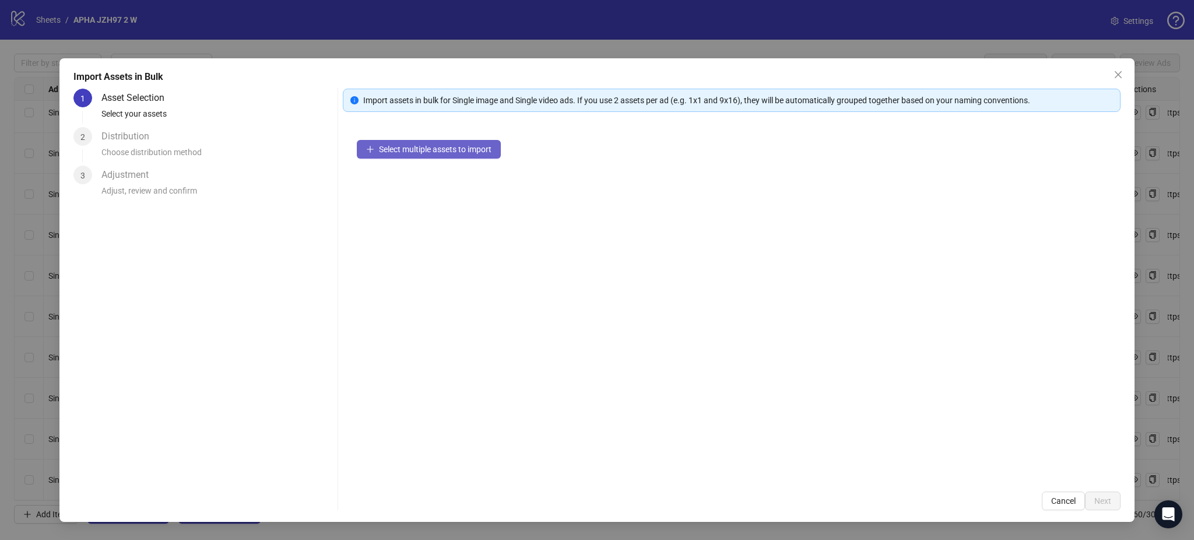
click at [400, 148] on span "Select multiple assets to import" at bounding box center [435, 149] width 113 height 9
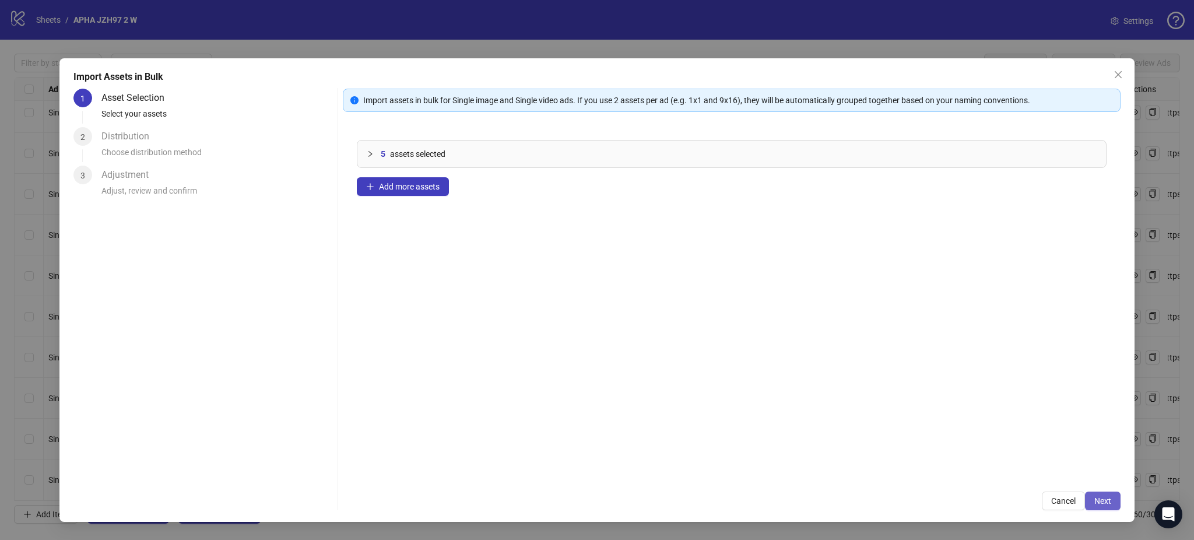
click at [1108, 505] on span "Next" at bounding box center [1102, 500] width 17 height 9
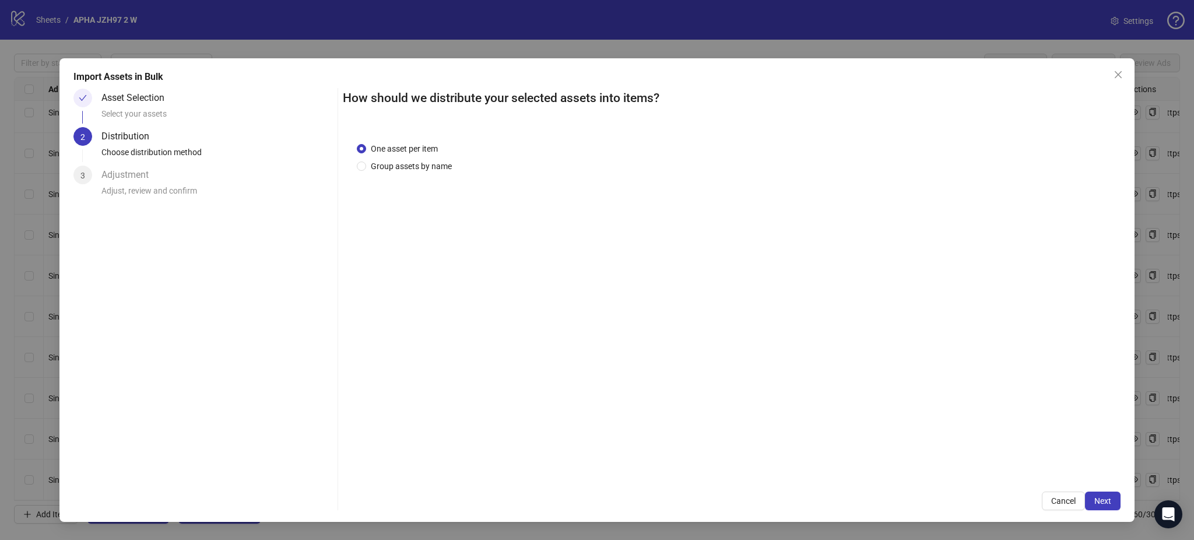
click at [1107, 501] on span "Next" at bounding box center [1102, 500] width 17 height 9
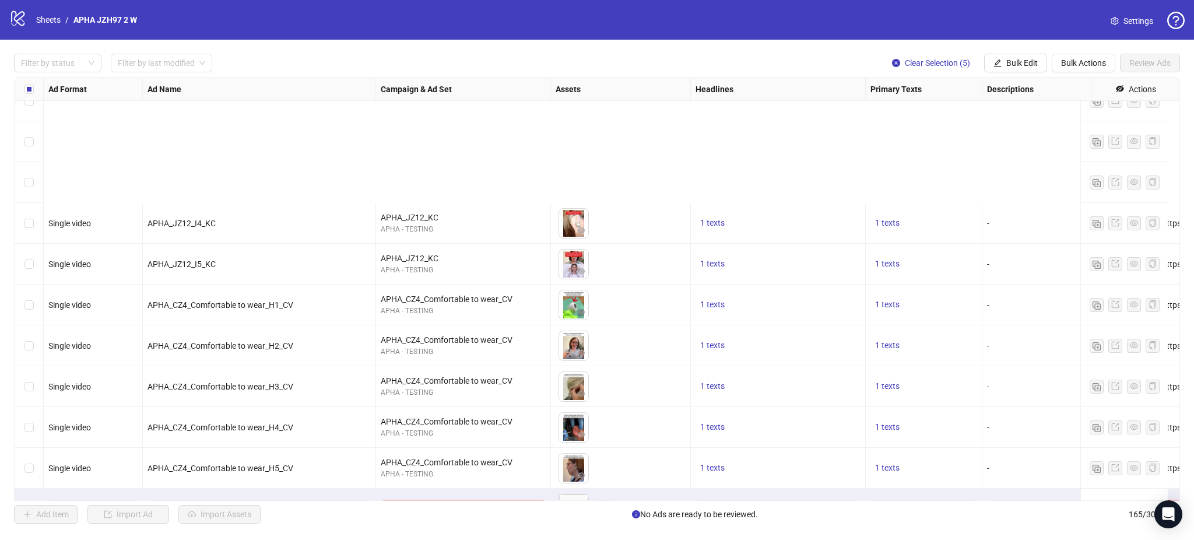
scroll to position [6345, 0]
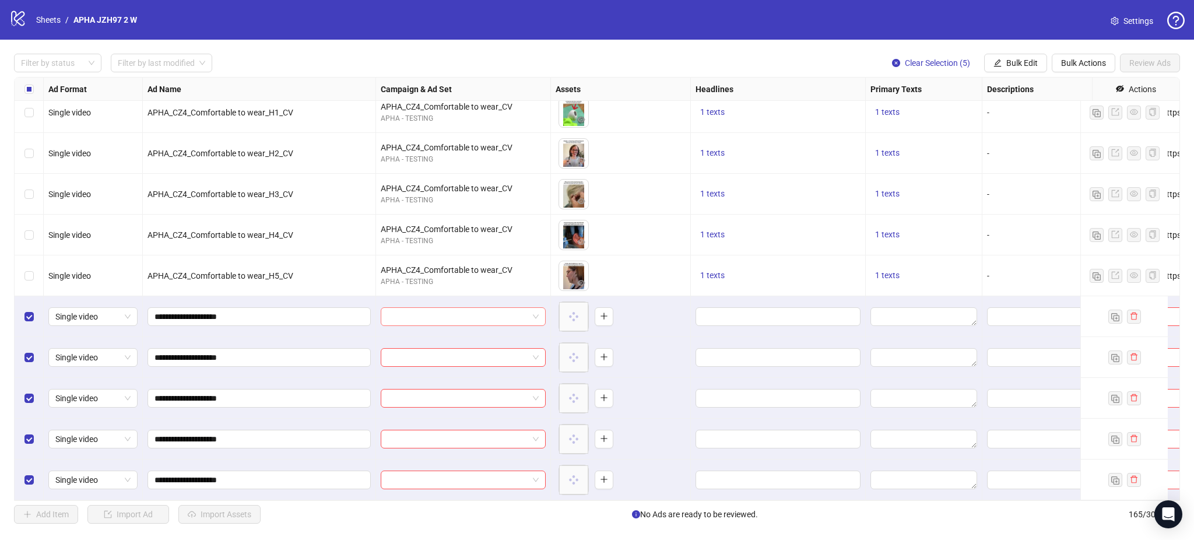
click at [446, 308] on input "search" at bounding box center [458, 316] width 140 height 17
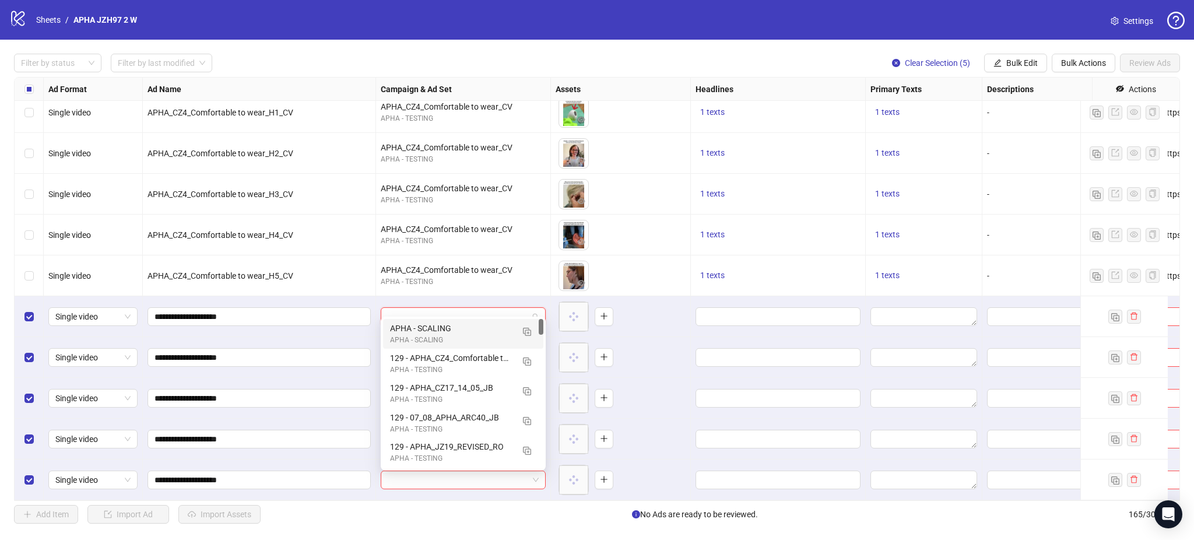
paste input "**********"
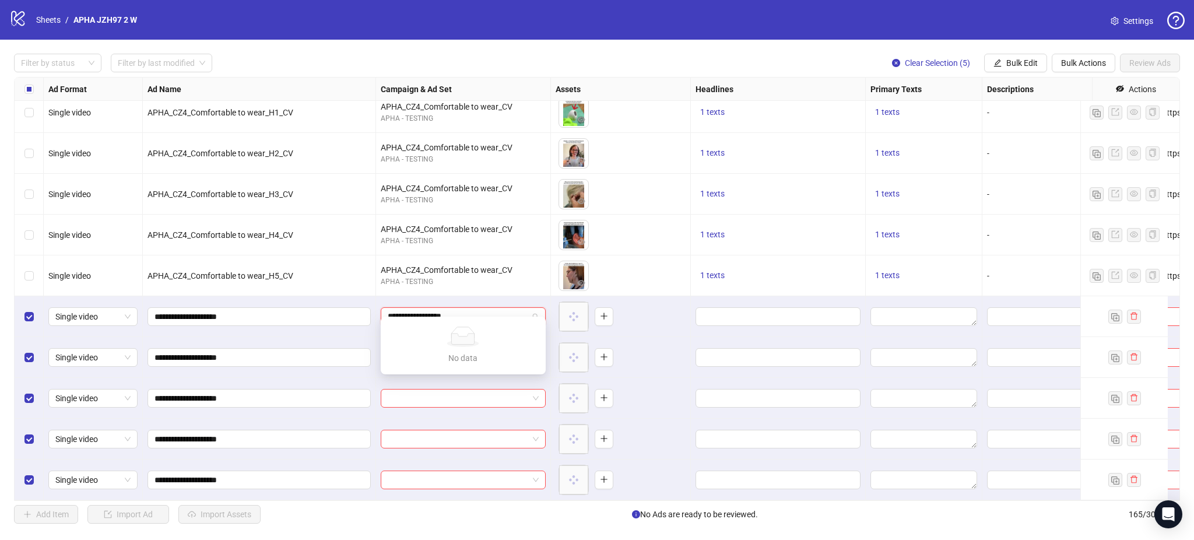
type input "**********"
paste input "**********"
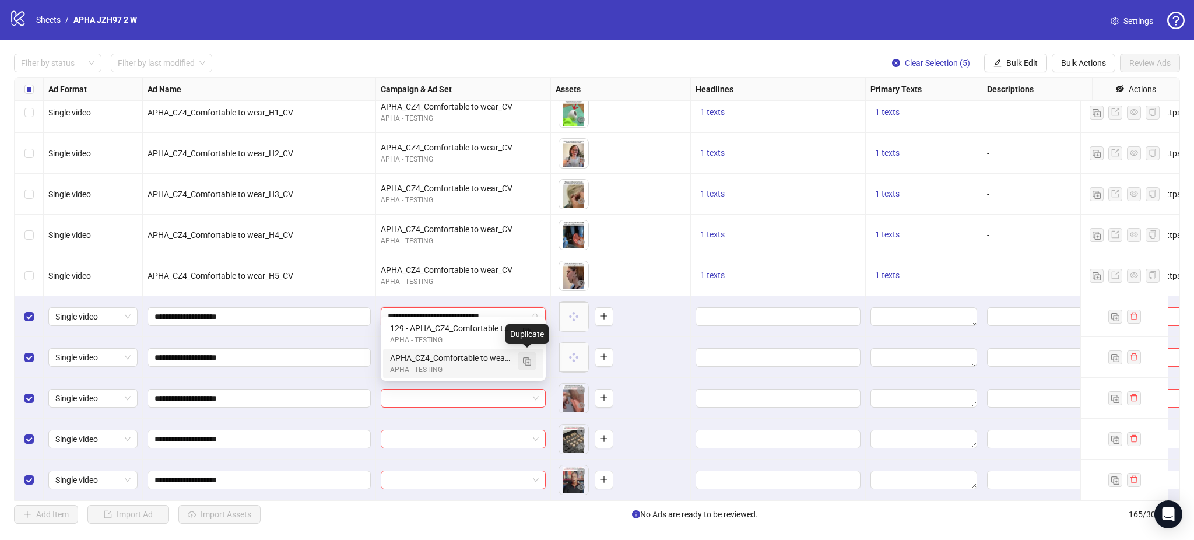
click at [529, 360] on img "button" at bounding box center [527, 361] width 8 height 8
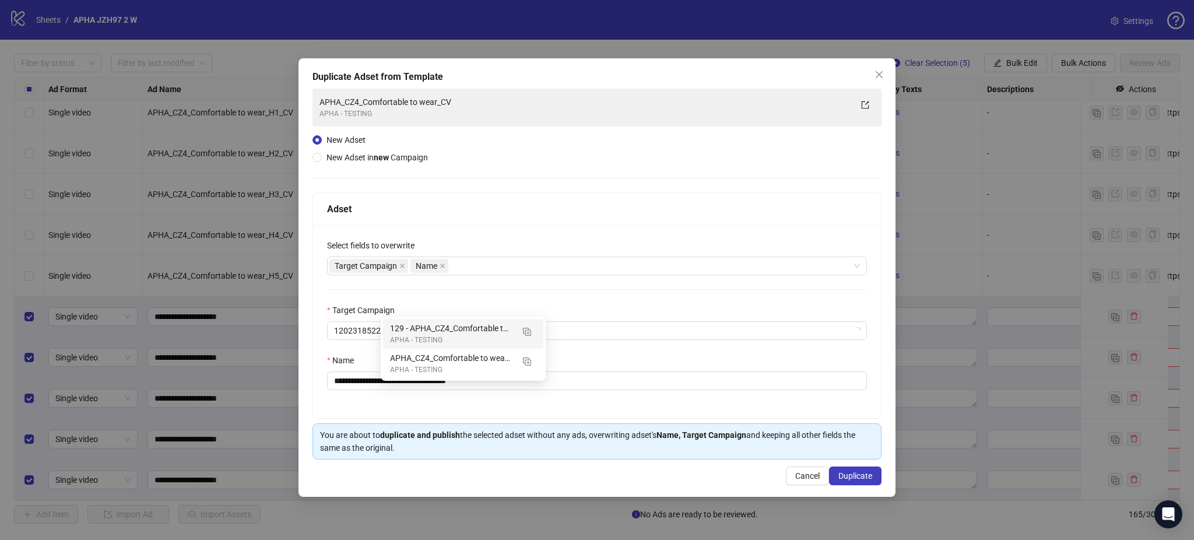
type input "**********"
click at [399, 263] on icon "close" at bounding box center [402, 266] width 6 height 6
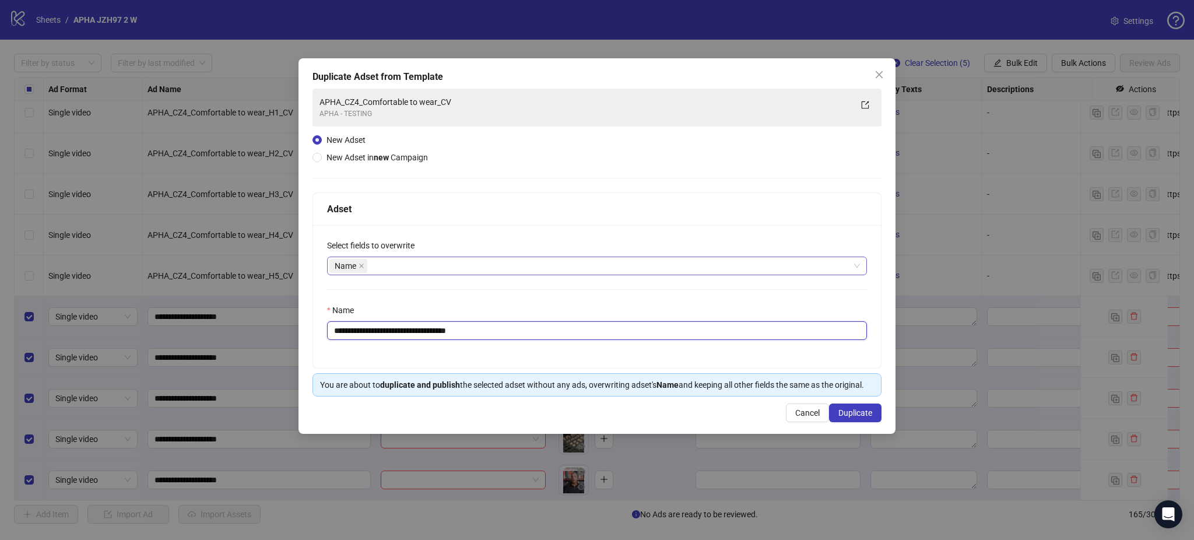
click at [461, 336] on input "**********" at bounding box center [597, 330] width 540 height 19
paste input "text"
type input "**********"
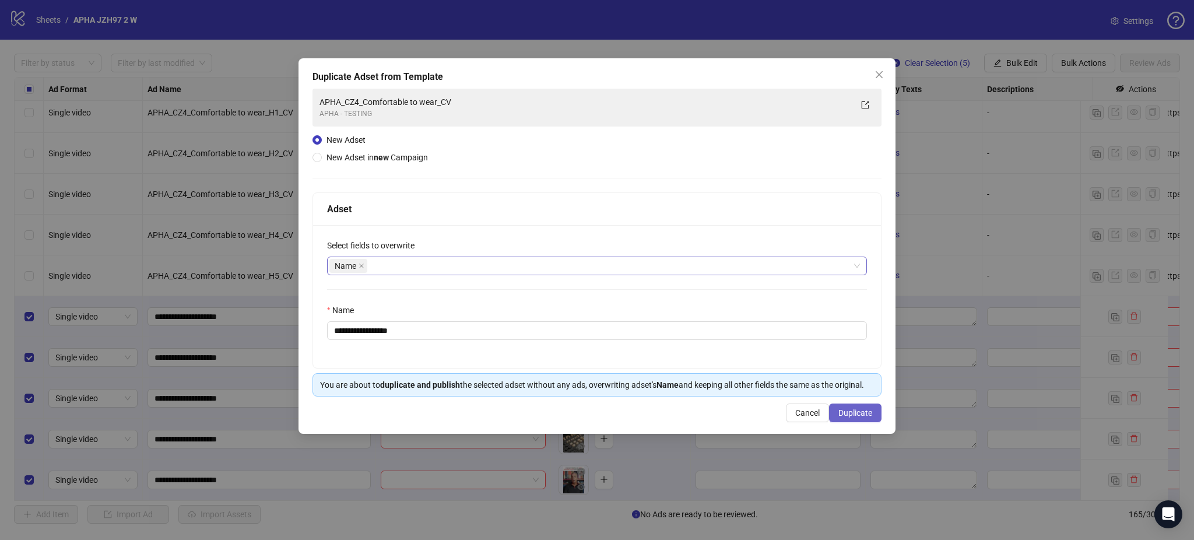
click at [850, 411] on span "Duplicate" at bounding box center [855, 412] width 34 height 9
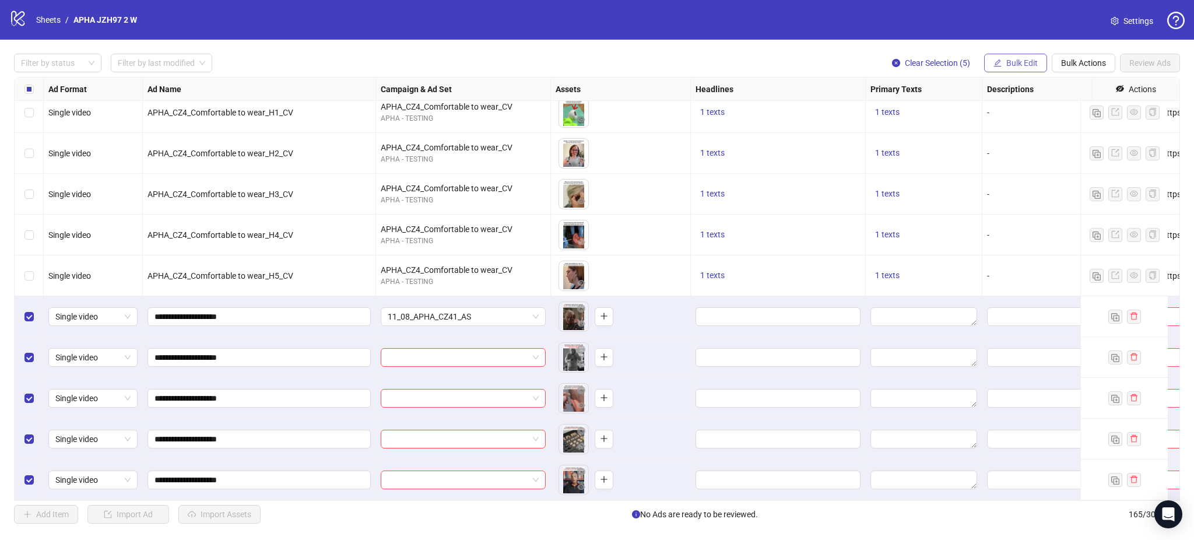
click at [1019, 64] on span "Bulk Edit" at bounding box center [1021, 62] width 31 height 9
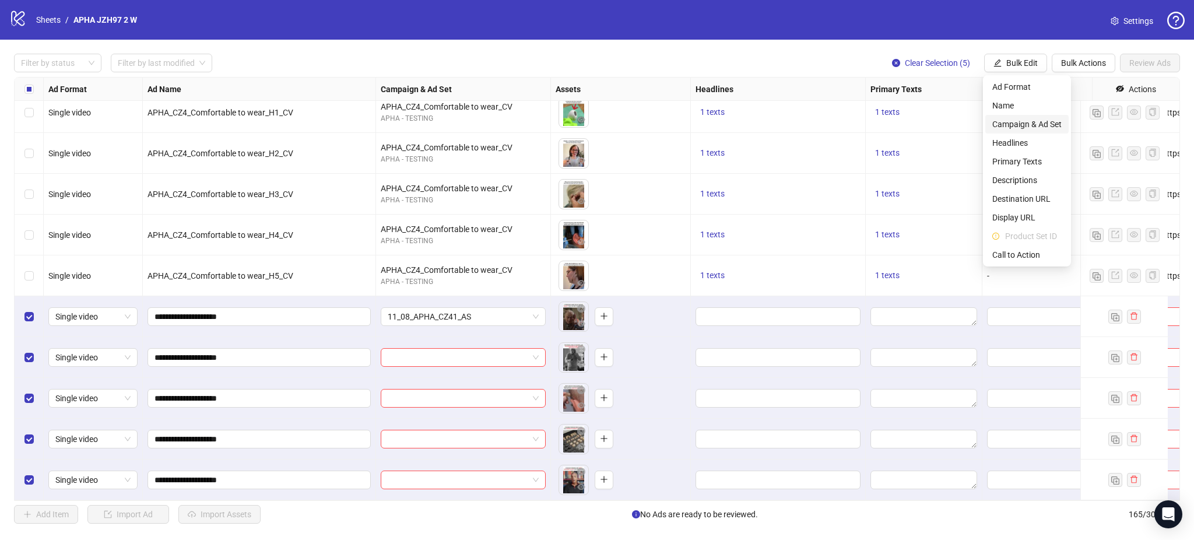
click at [1054, 129] on span "Campaign & Ad Set" at bounding box center [1026, 124] width 69 height 13
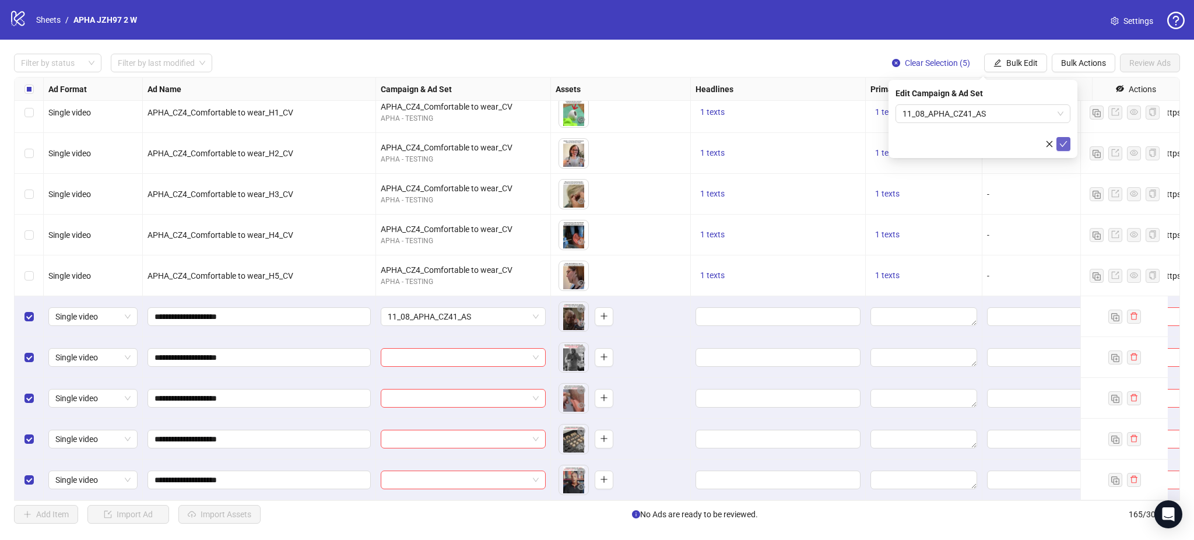
click at [1064, 140] on icon "check" at bounding box center [1063, 144] width 8 height 8
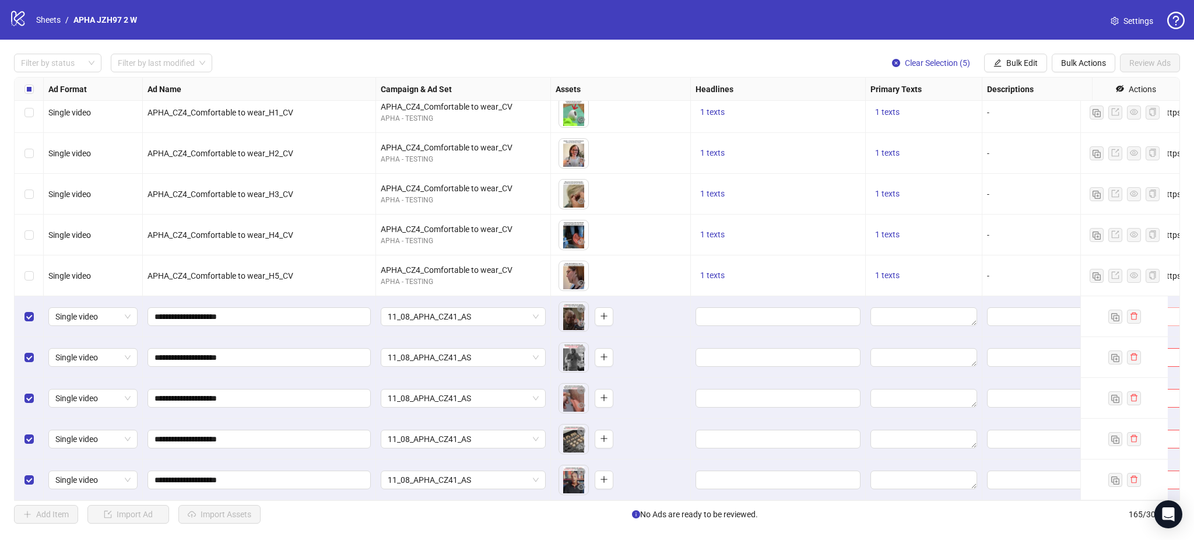
scroll to position [6345, 319]
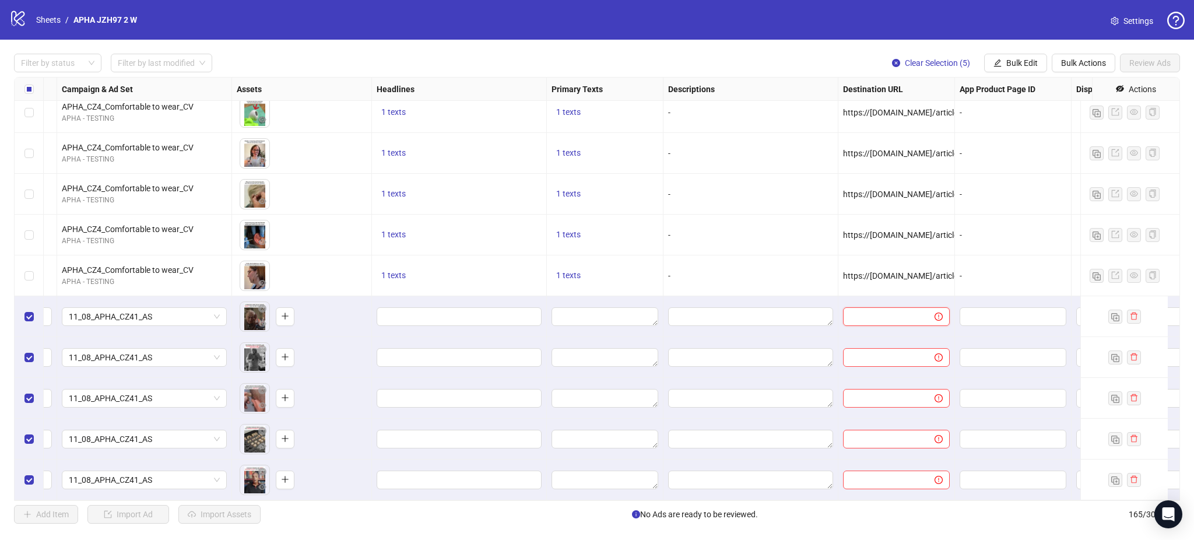
click at [882, 310] on input "text" at bounding box center [884, 316] width 68 height 13
paste input "**********"
type input "**********"
click at [788, 229] on div "-" at bounding box center [750, 235] width 165 height 13
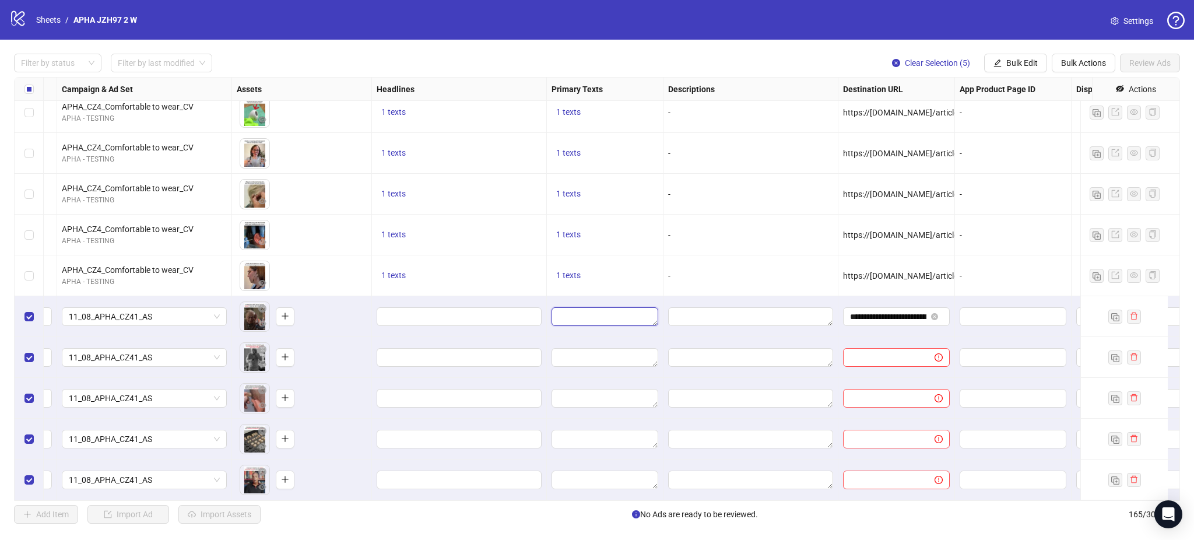
click at [600, 307] on textarea "Edit values" at bounding box center [604, 316] width 107 height 19
type textarea "**********"
click at [735, 255] on div "-" at bounding box center [750, 275] width 175 height 41
click at [444, 310] on input "Edit values" at bounding box center [458, 316] width 149 height 13
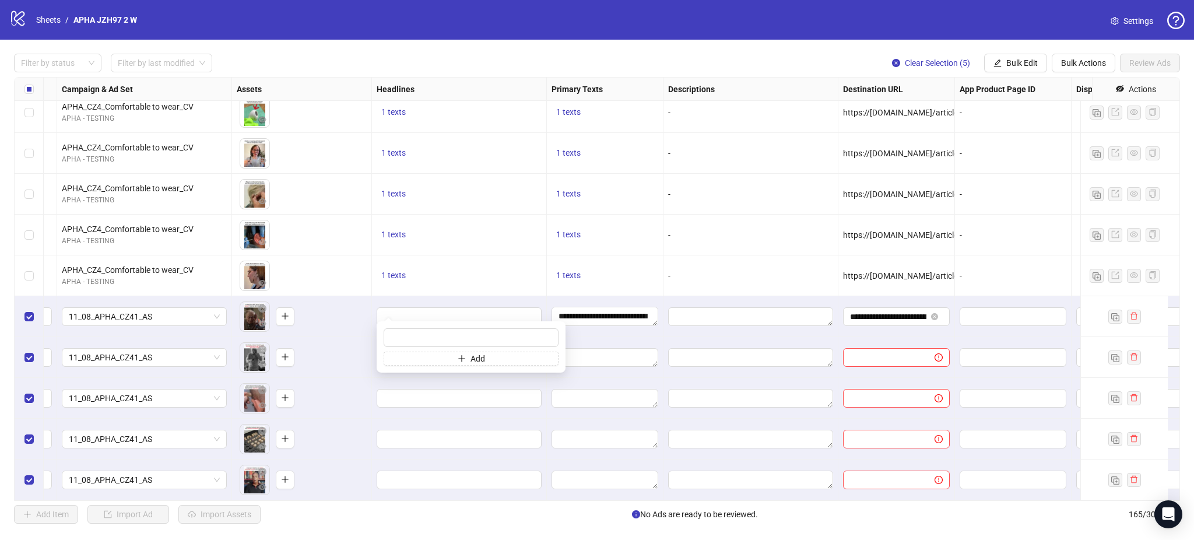
type input "**********"
drag, startPoint x: 487, startPoint y: 236, endPoint x: 553, endPoint y: 307, distance: 96.5
click at [486, 241] on div "1 texts" at bounding box center [459, 235] width 175 height 41
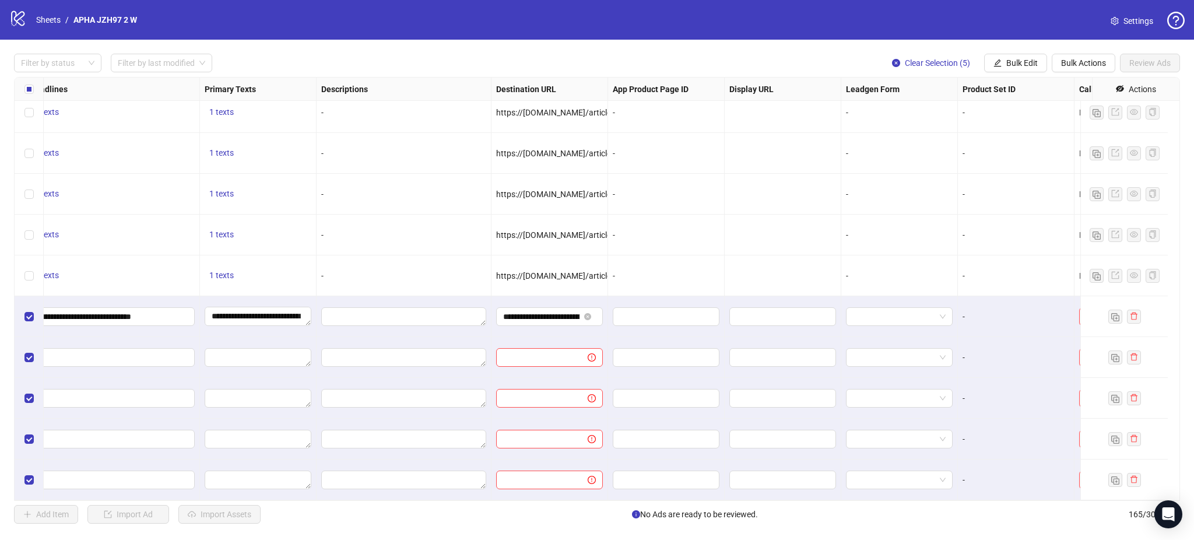
scroll to position [6345, 753]
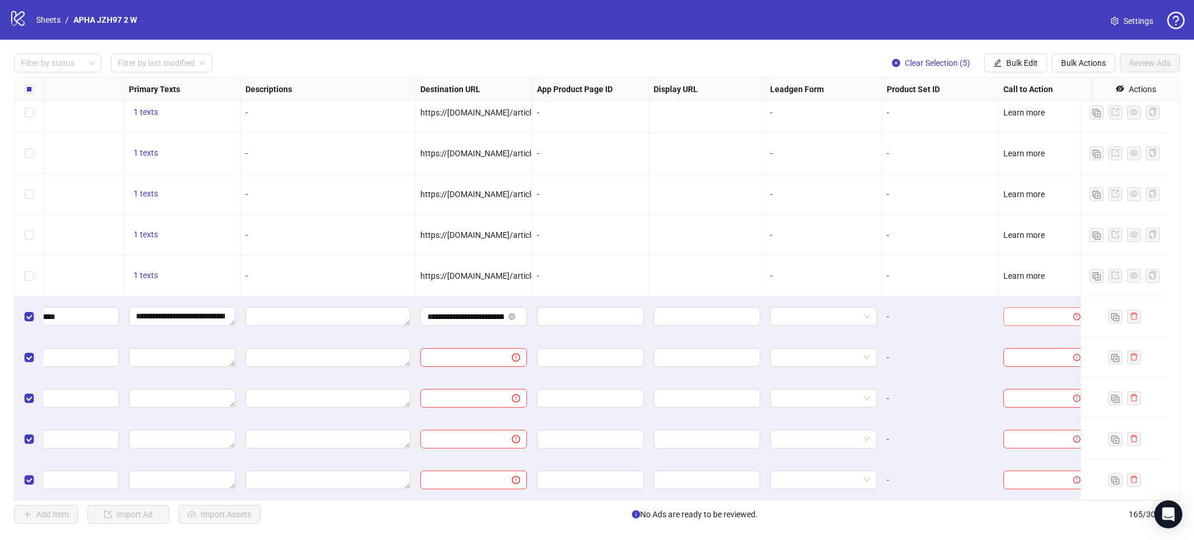
click at [1039, 308] on input "search" at bounding box center [1039, 316] width 59 height 17
drag, startPoint x: 1071, startPoint y: 350, endPoint x: 1049, endPoint y: 377, distance: 34.0
click at [1071, 398] on div at bounding box center [1069, 397] width 5 height 57
click at [1020, 373] on div "Learn more" at bounding box center [1032, 369] width 65 height 13
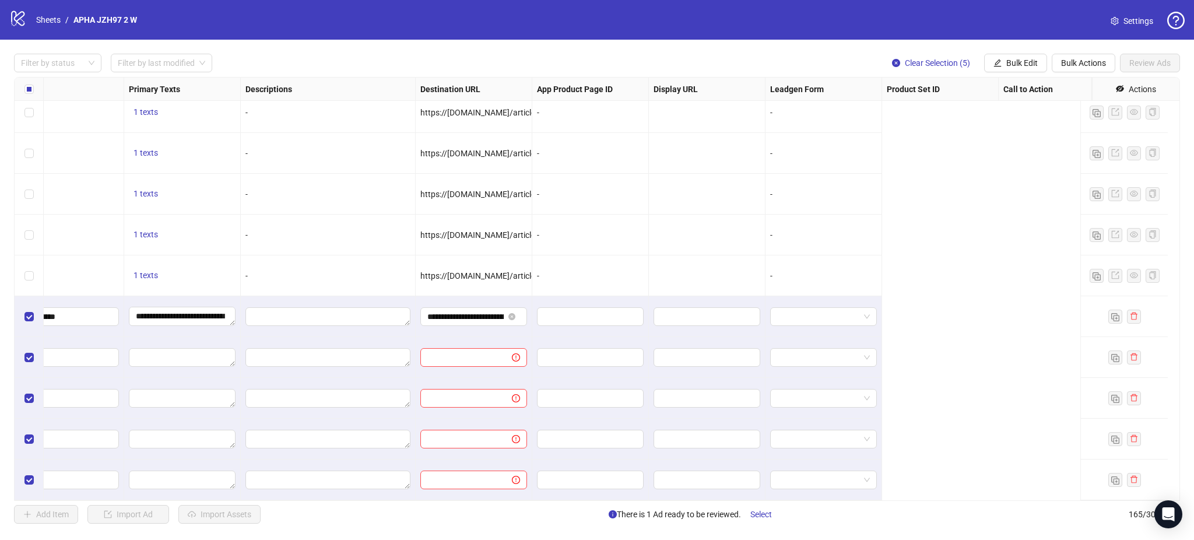
scroll to position [6345, 0]
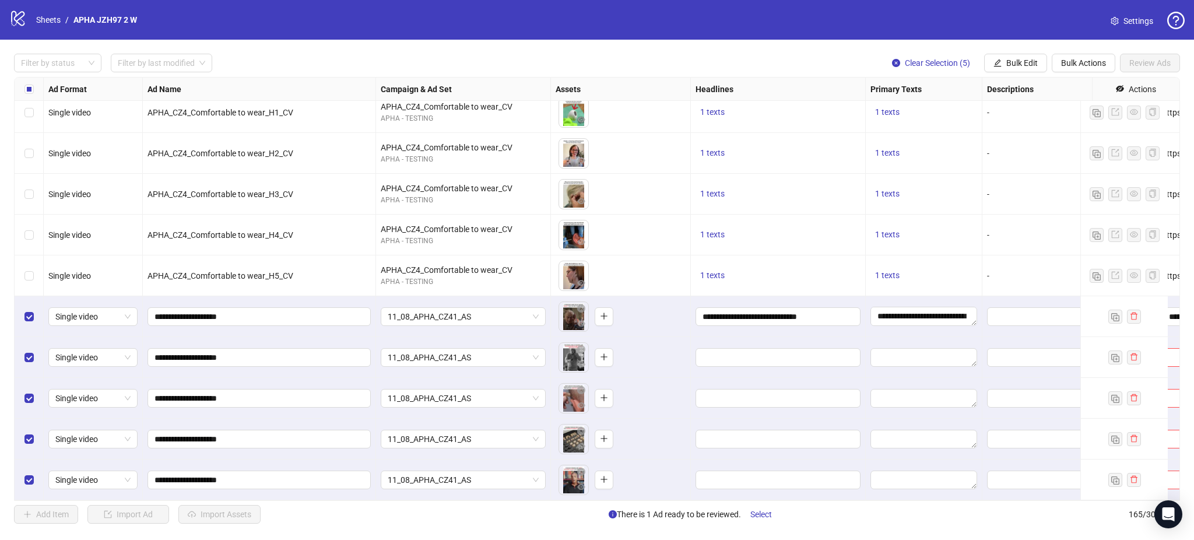
click at [20, 92] on div "Select all rows" at bounding box center [29, 89] width 29 height 23
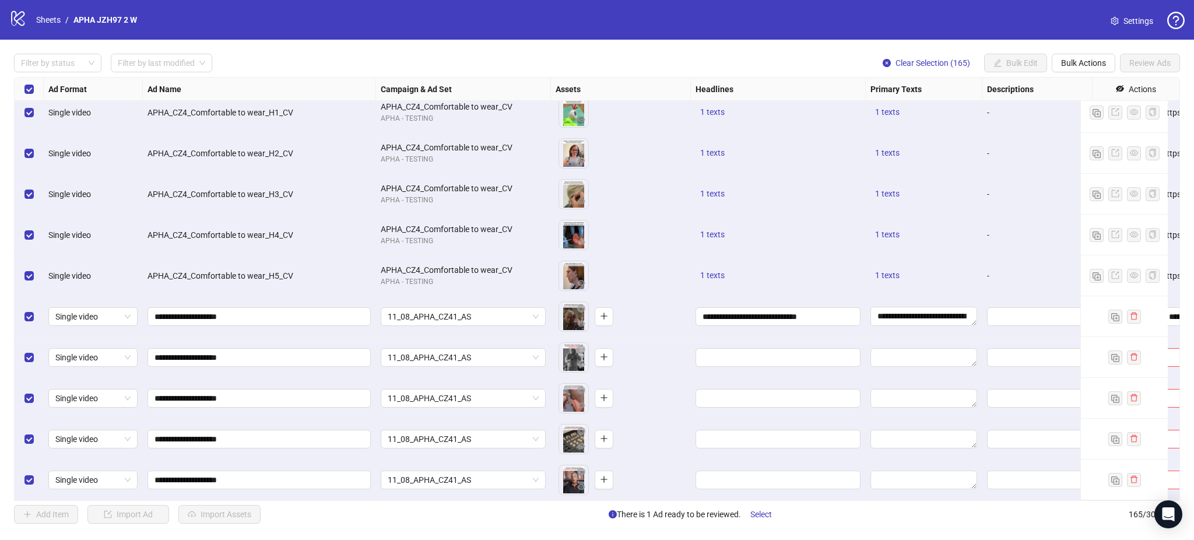
click at [23, 89] on div "Select all rows" at bounding box center [29, 89] width 29 height 23
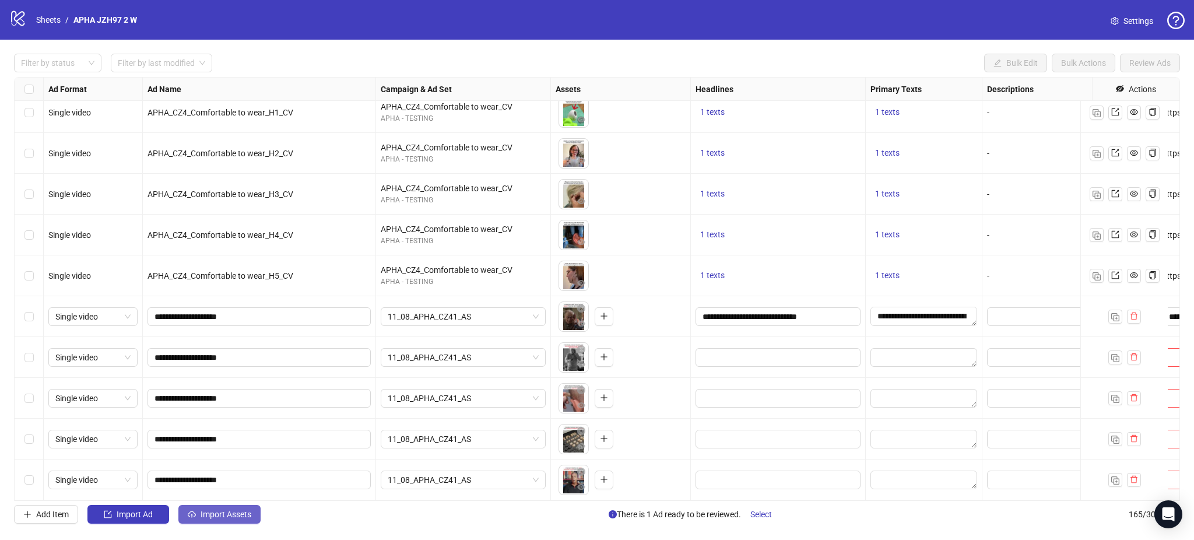
click at [215, 521] on button "Import Assets" at bounding box center [219, 514] width 82 height 19
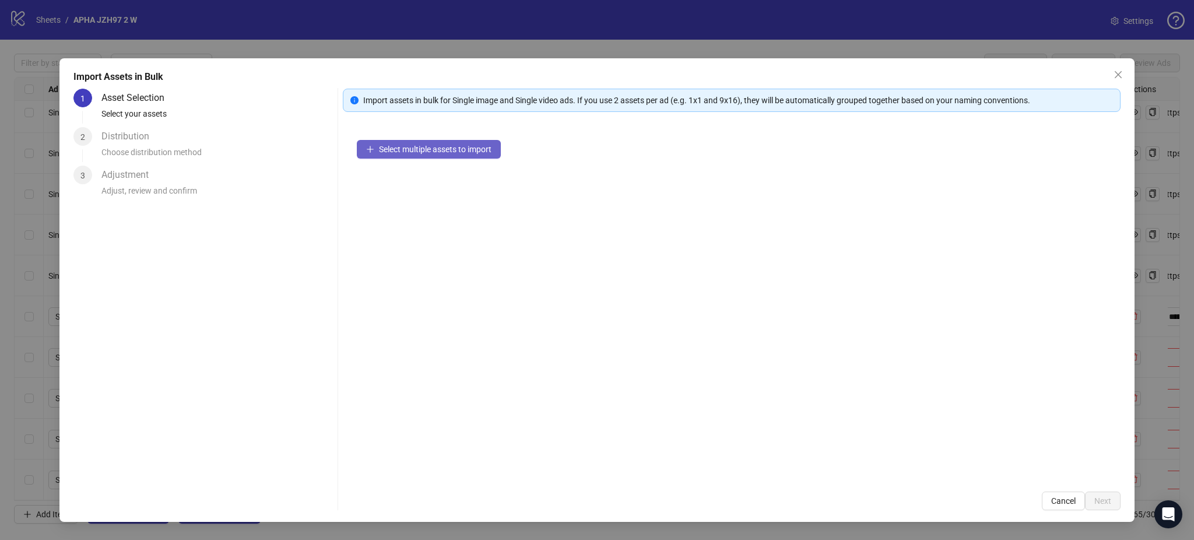
click at [403, 154] on button "Select multiple assets to import" at bounding box center [429, 149] width 144 height 19
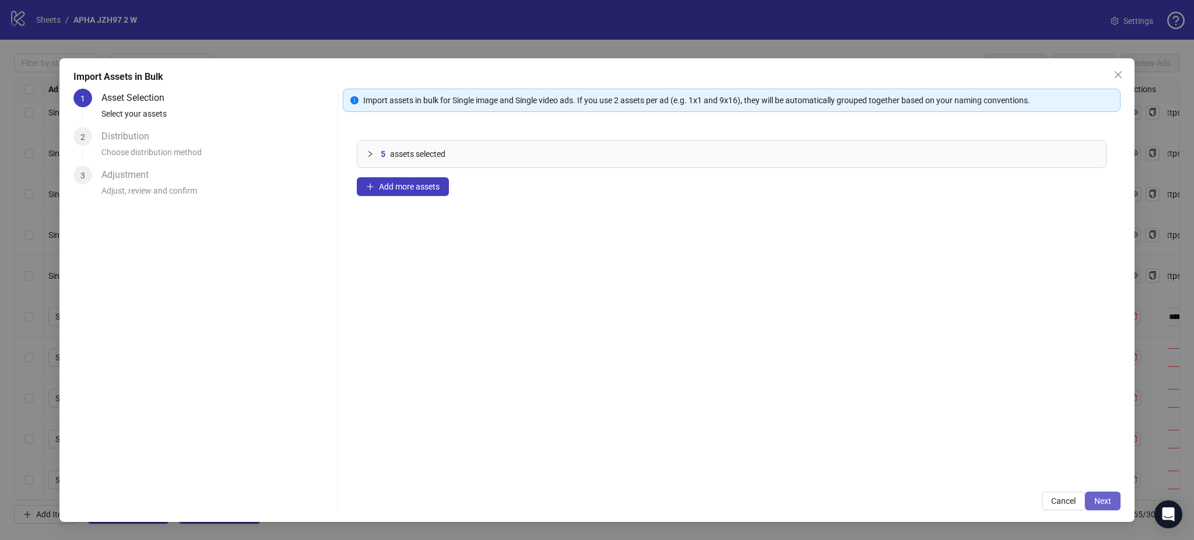
click at [1106, 499] on button "Next" at bounding box center [1103, 500] width 36 height 19
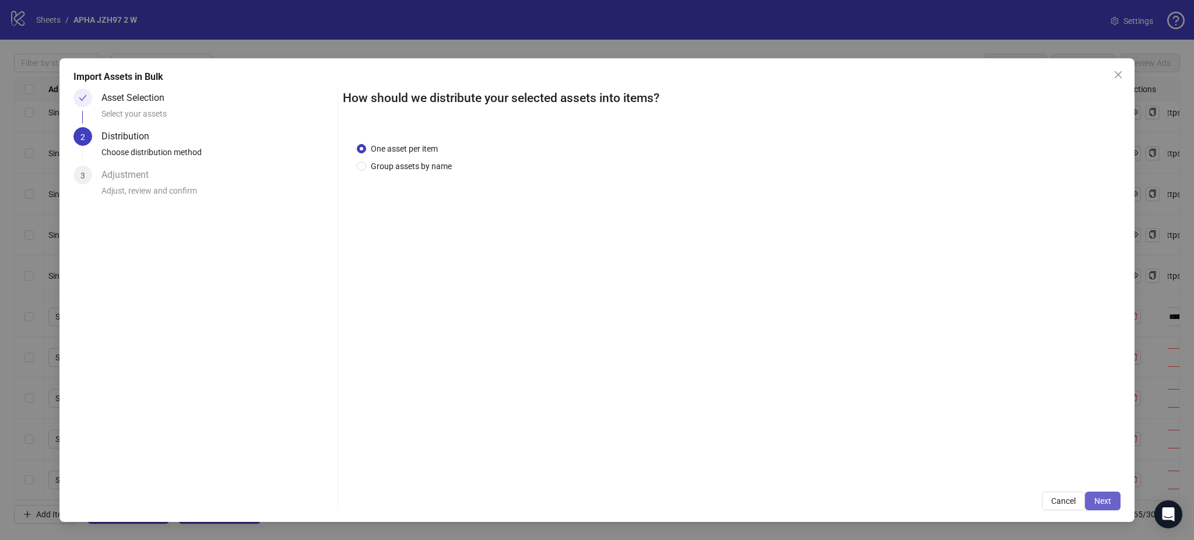
click at [1109, 494] on button "Next" at bounding box center [1103, 500] width 36 height 19
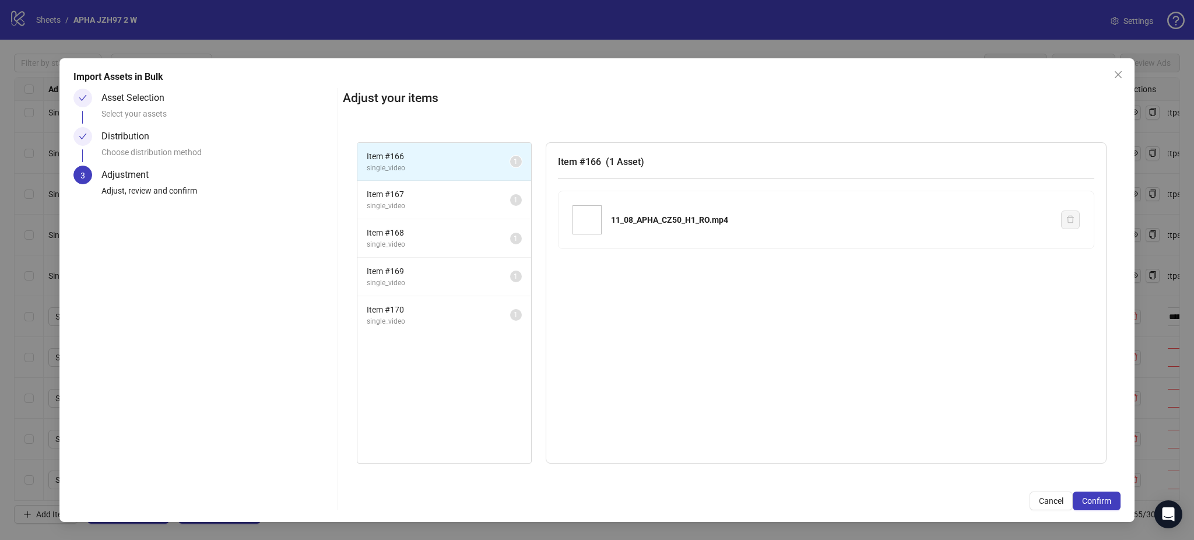
click at [1104, 499] on span "Confirm" at bounding box center [1096, 500] width 29 height 9
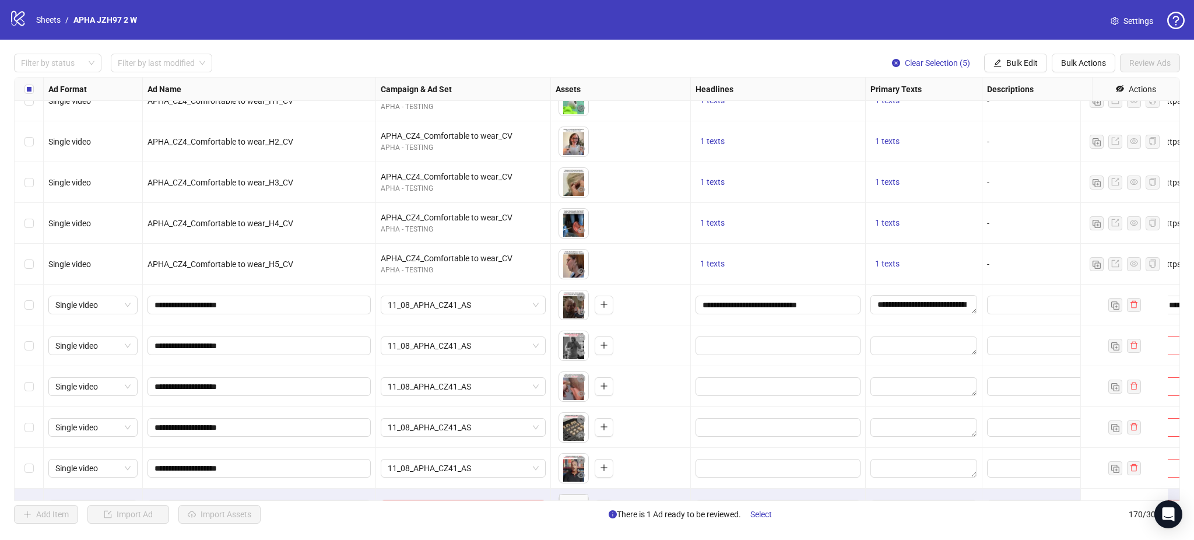
scroll to position [6549, 0]
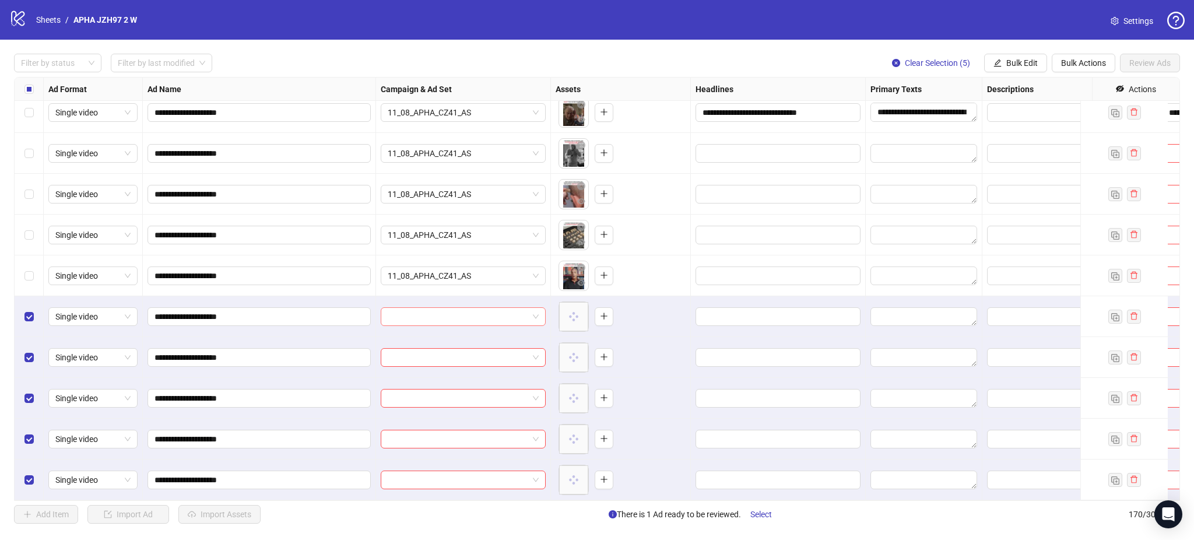
click at [462, 308] on input "search" at bounding box center [458, 316] width 140 height 17
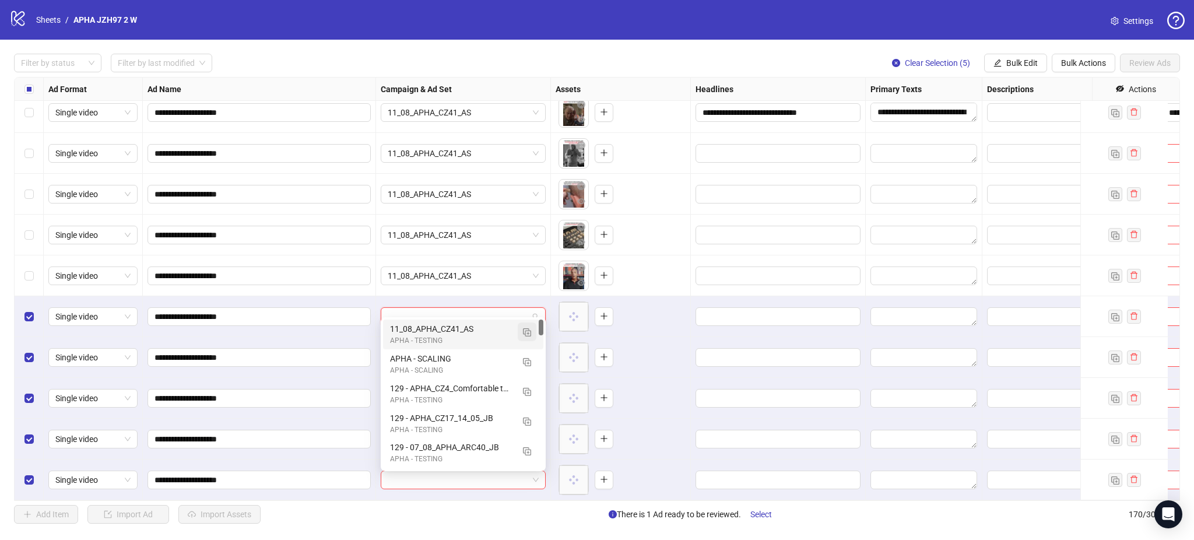
click at [528, 333] on img "button" at bounding box center [527, 332] width 8 height 8
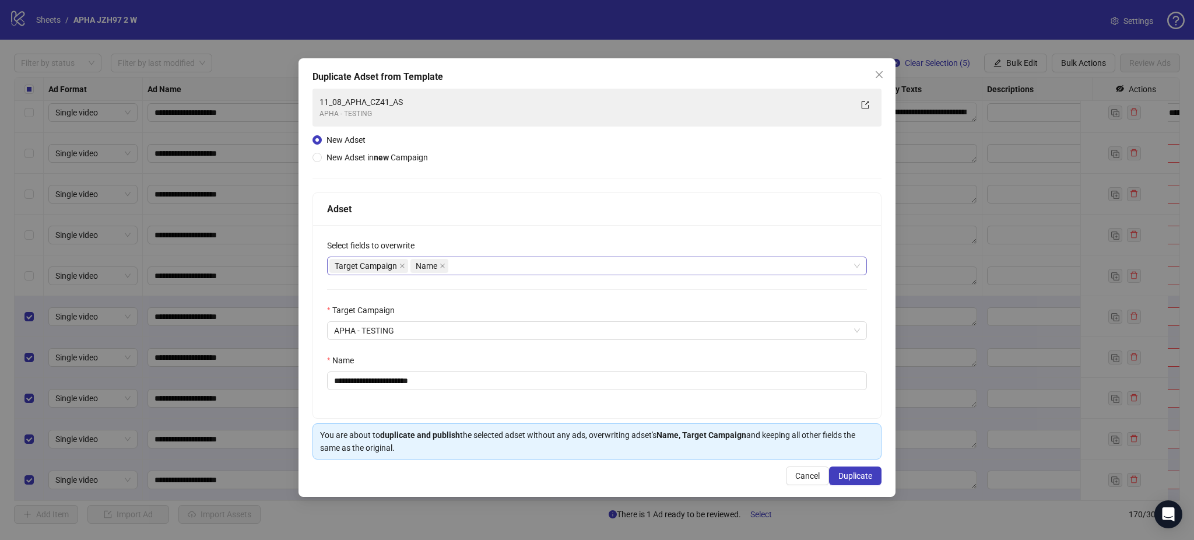
drag, startPoint x: 403, startPoint y: 265, endPoint x: 411, endPoint y: 274, distance: 11.6
click at [403, 264] on icon "close" at bounding box center [402, 266] width 6 height 6
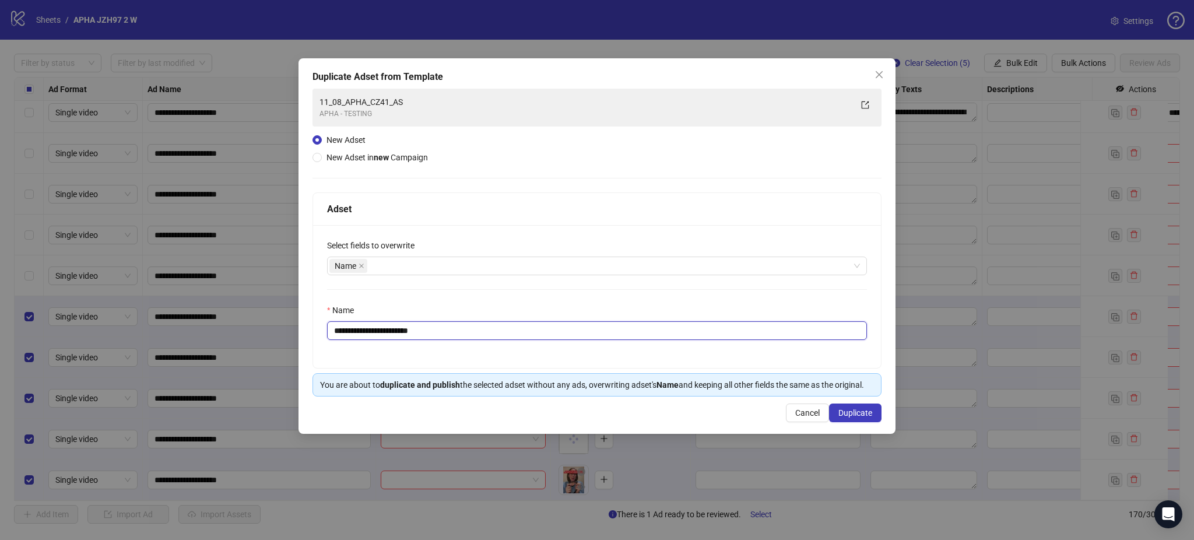
click at [455, 330] on input "**********" at bounding box center [597, 330] width 540 height 19
paste input "text"
type input "**********"
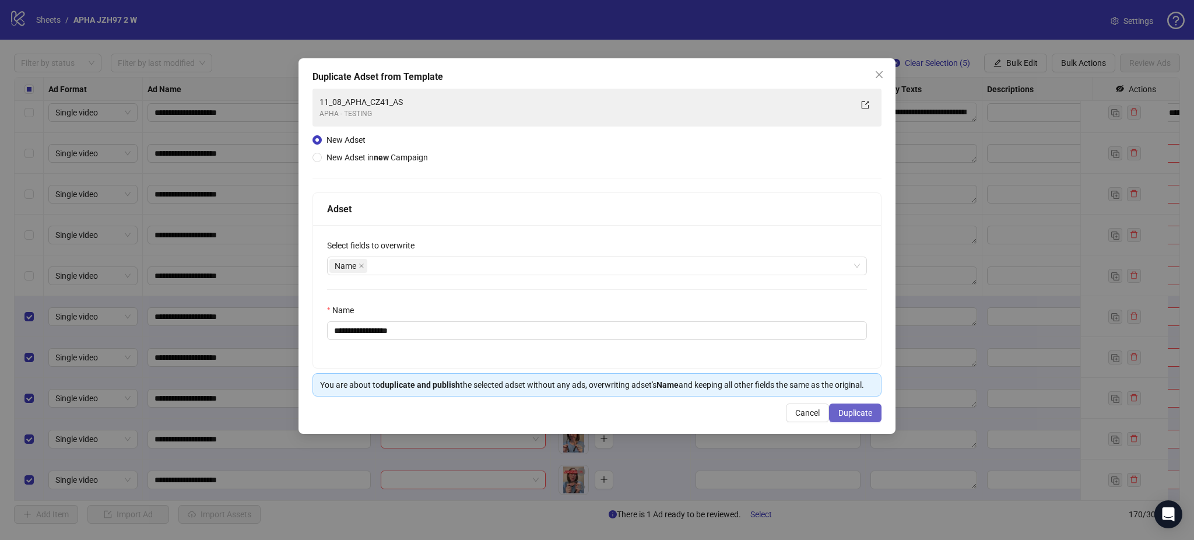
click at [847, 416] on span "Duplicate" at bounding box center [855, 412] width 34 height 9
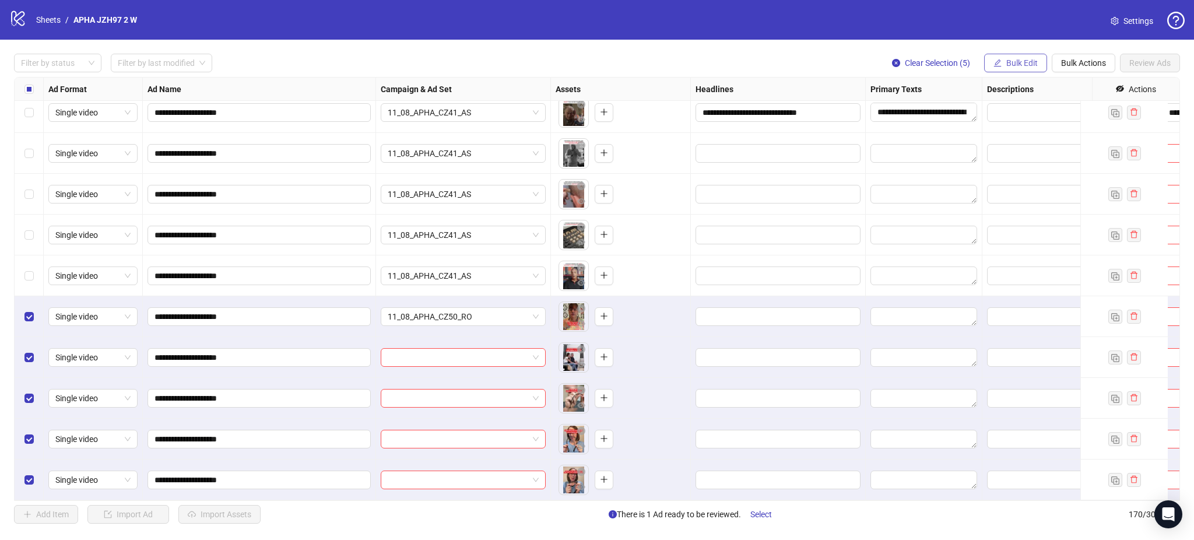
click at [1017, 57] on button "Bulk Edit" at bounding box center [1015, 63] width 63 height 19
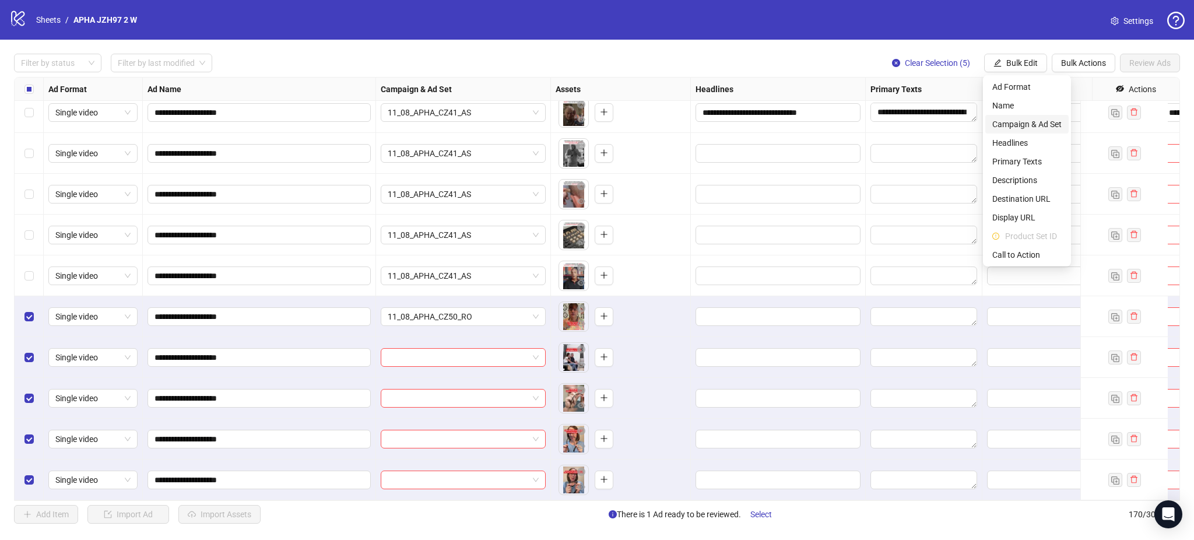
click at [1043, 125] on span "Campaign & Ad Set" at bounding box center [1026, 124] width 69 height 13
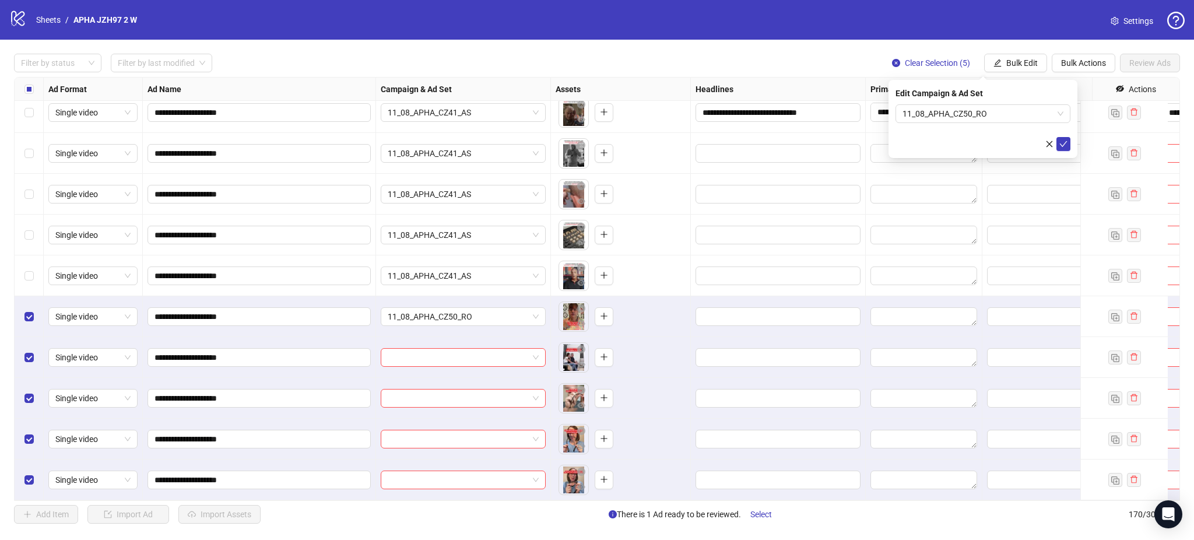
click at [1070, 149] on div at bounding box center [982, 144] width 175 height 14
click at [1064, 142] on icon "check" at bounding box center [1063, 144] width 8 height 8
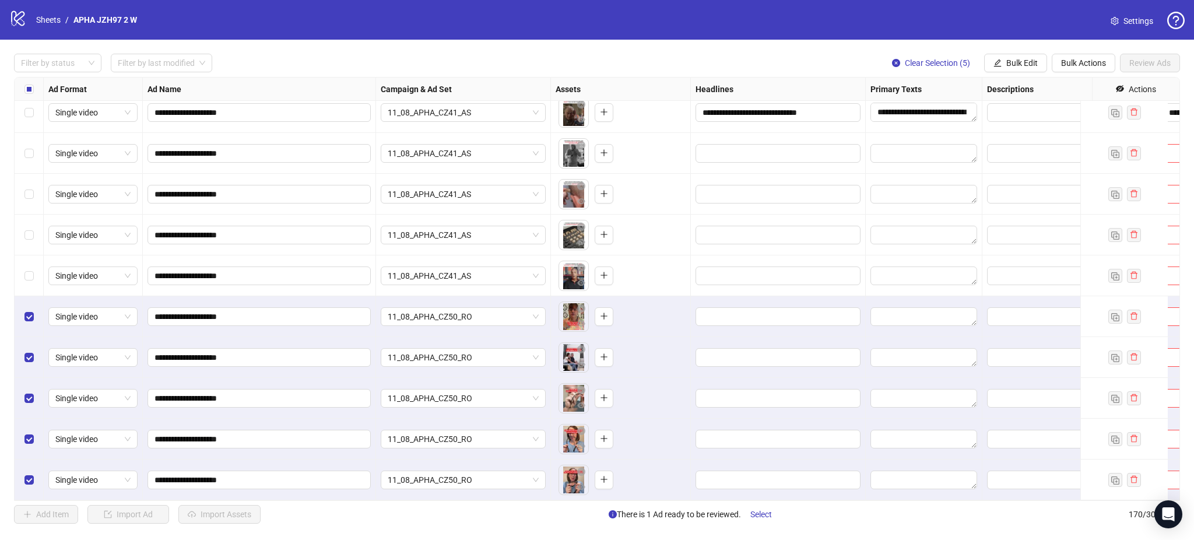
click at [23, 92] on div "Select all rows" at bounding box center [29, 89] width 29 height 23
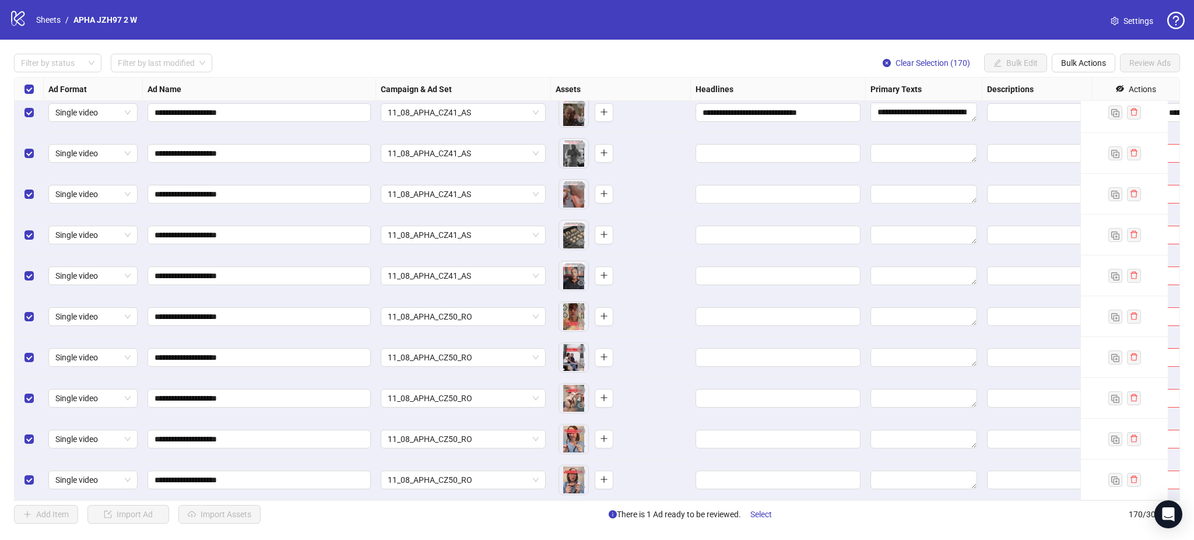
click at [23, 92] on div "Select all rows" at bounding box center [29, 89] width 29 height 23
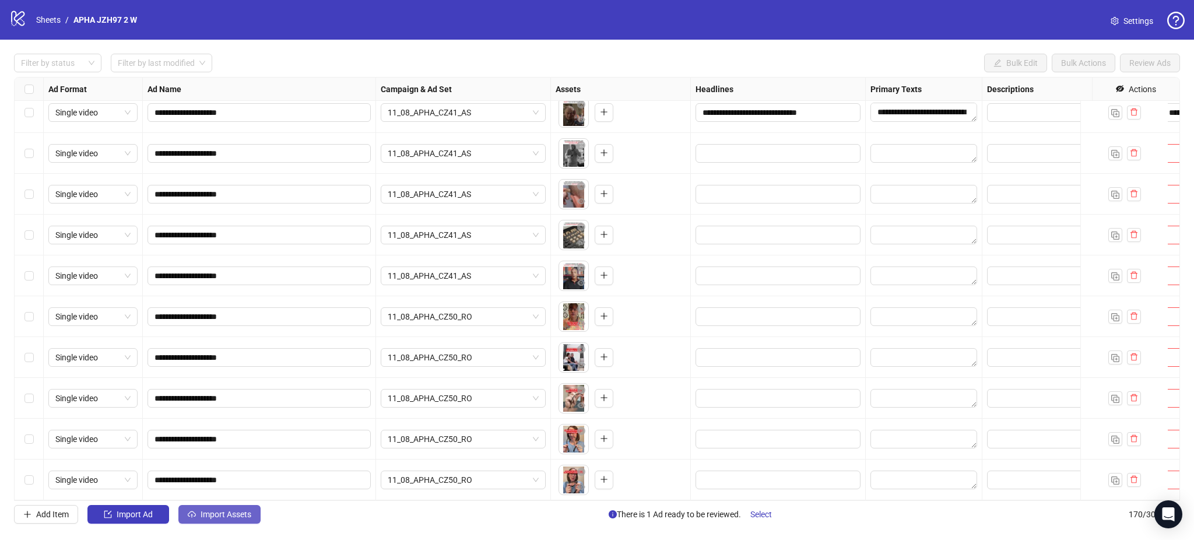
click at [231, 508] on button "Import Assets" at bounding box center [219, 514] width 82 height 19
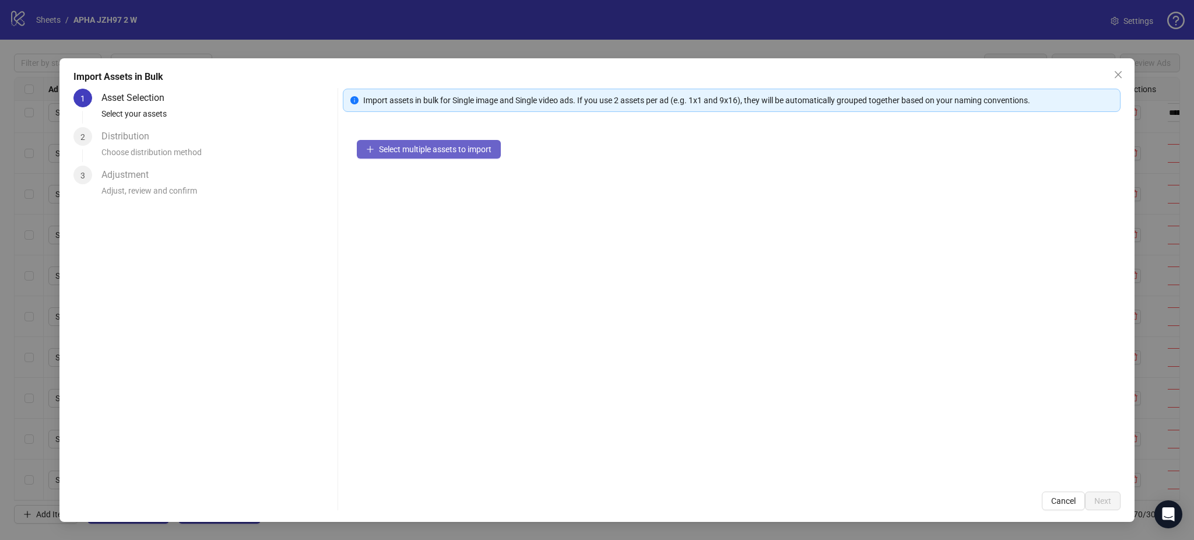
click at [413, 148] on span "Select multiple assets to import" at bounding box center [435, 149] width 113 height 9
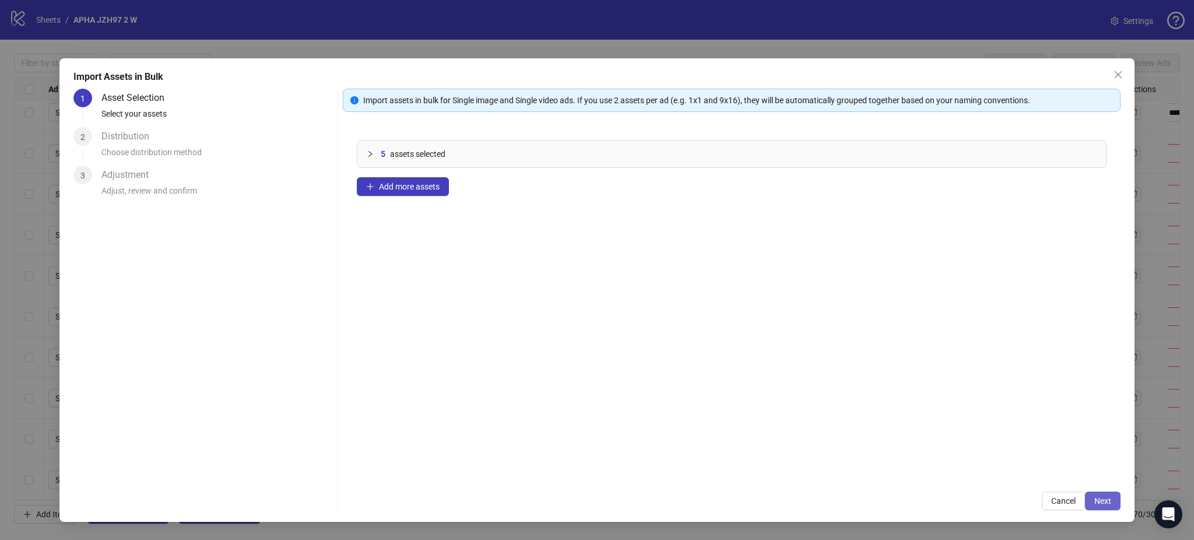
click at [1105, 499] on span "Next" at bounding box center [1102, 500] width 17 height 9
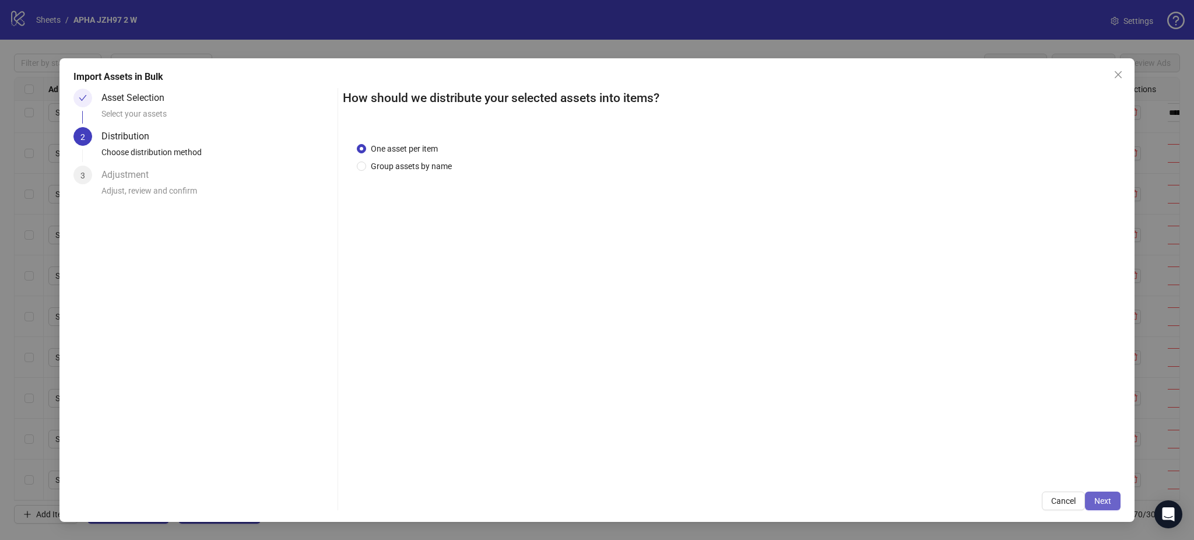
click at [1099, 500] on span "Next" at bounding box center [1102, 500] width 17 height 9
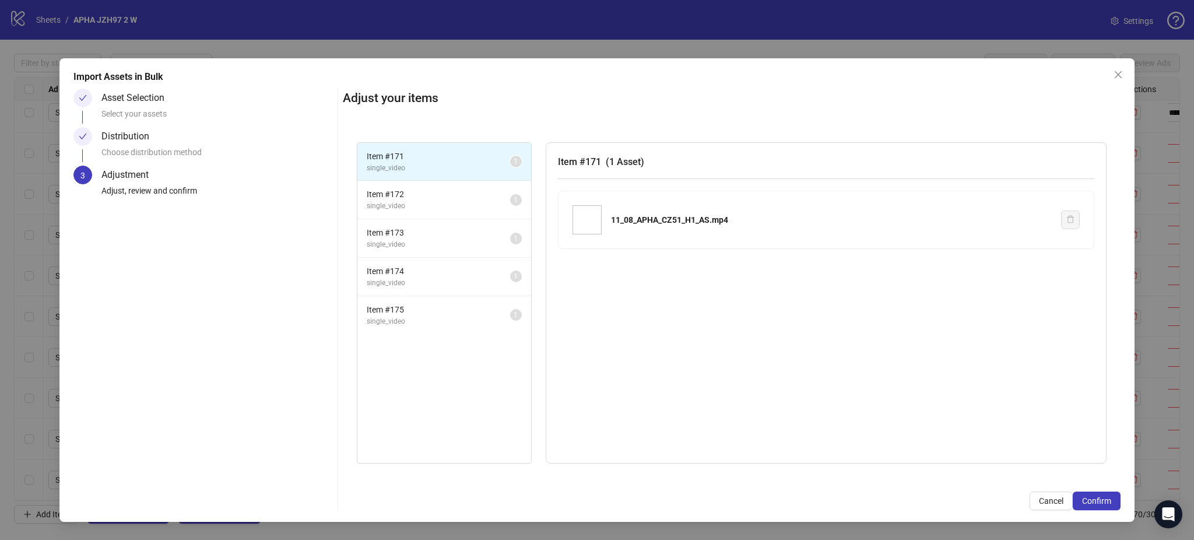
click at [1099, 500] on span "Confirm" at bounding box center [1096, 500] width 29 height 9
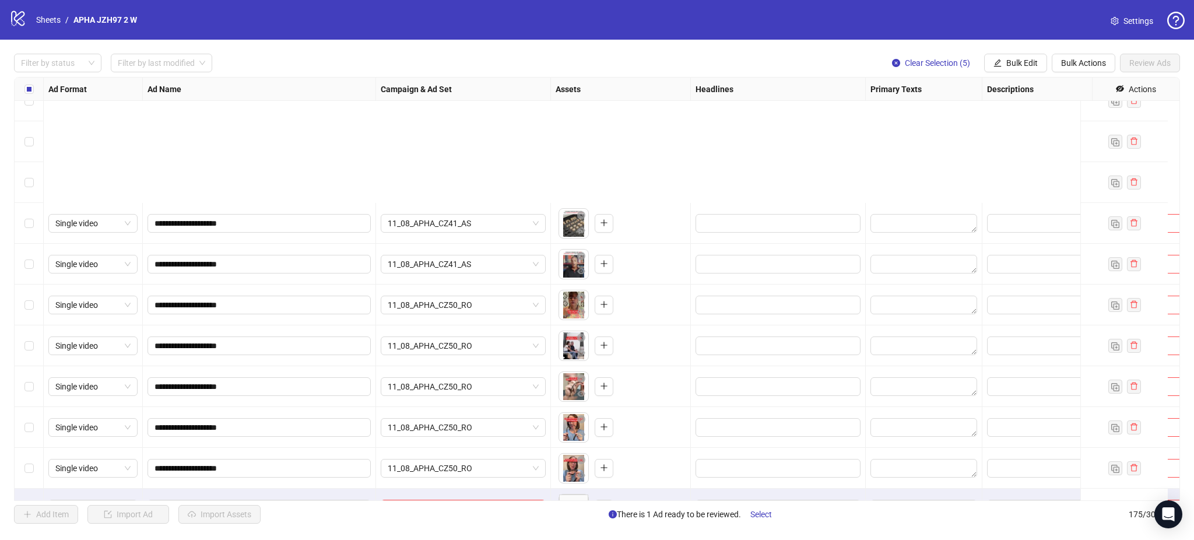
scroll to position [6753, 0]
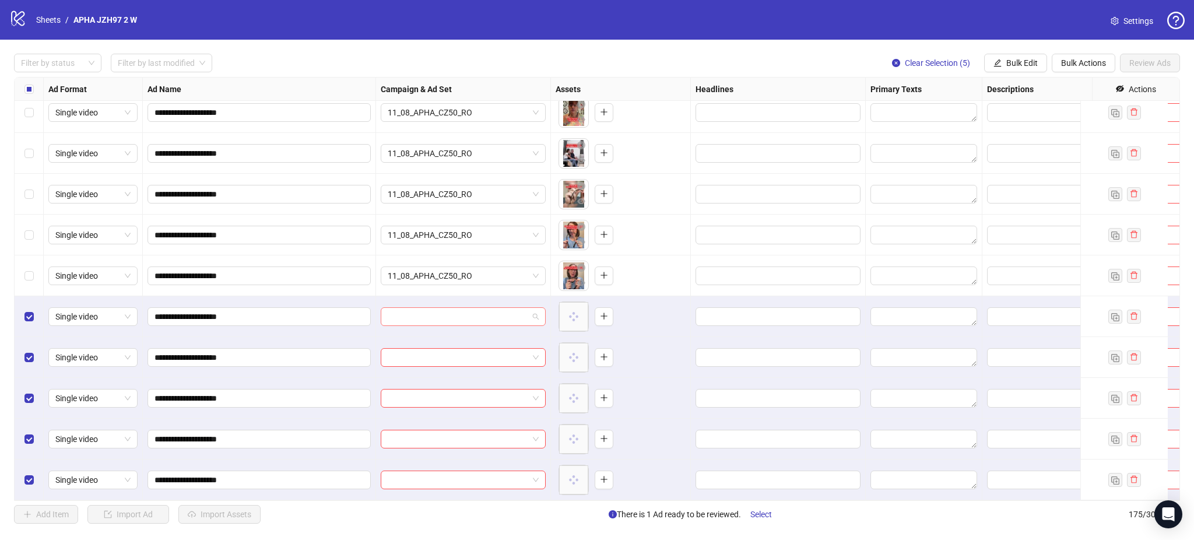
click at [437, 308] on input "search" at bounding box center [458, 316] width 140 height 17
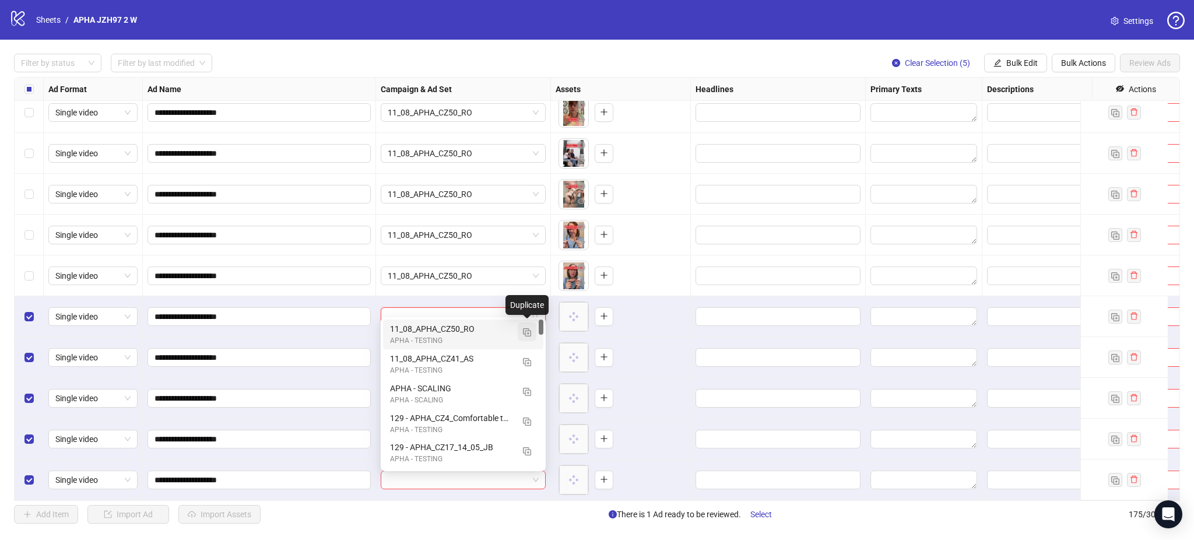
click at [528, 332] on img "button" at bounding box center [527, 332] width 8 height 8
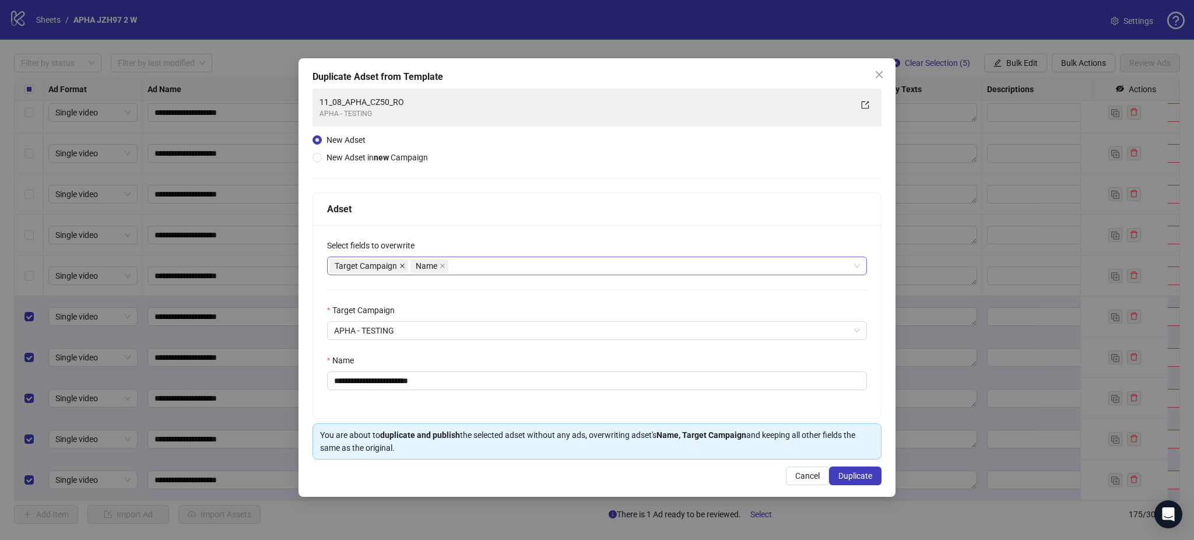
click at [402, 267] on icon "close" at bounding box center [402, 266] width 6 height 6
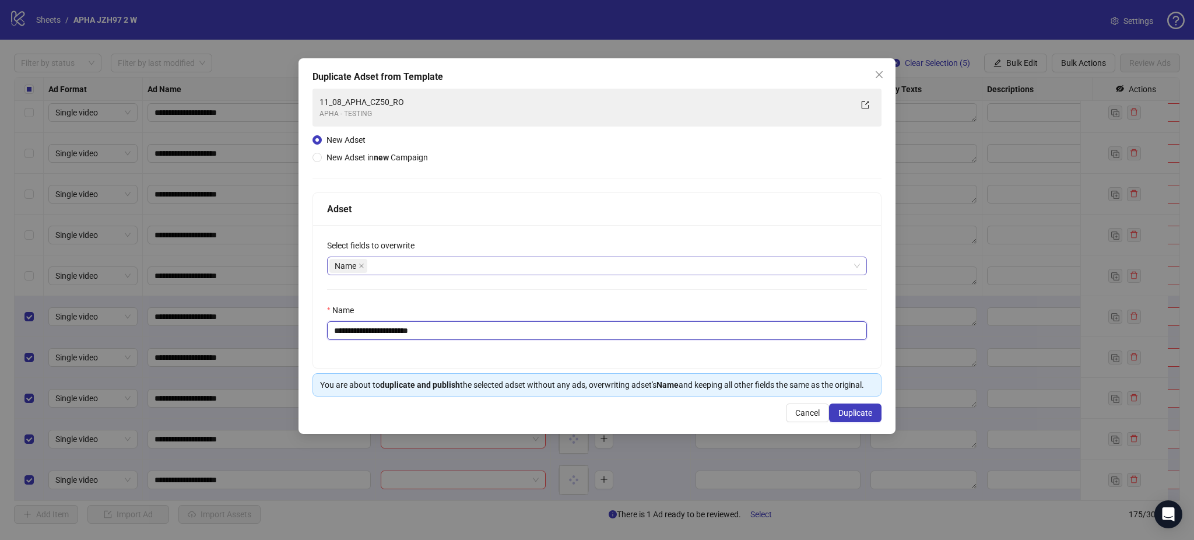
click at [406, 332] on input "**********" at bounding box center [597, 330] width 540 height 19
paste input "text"
type input "**********"
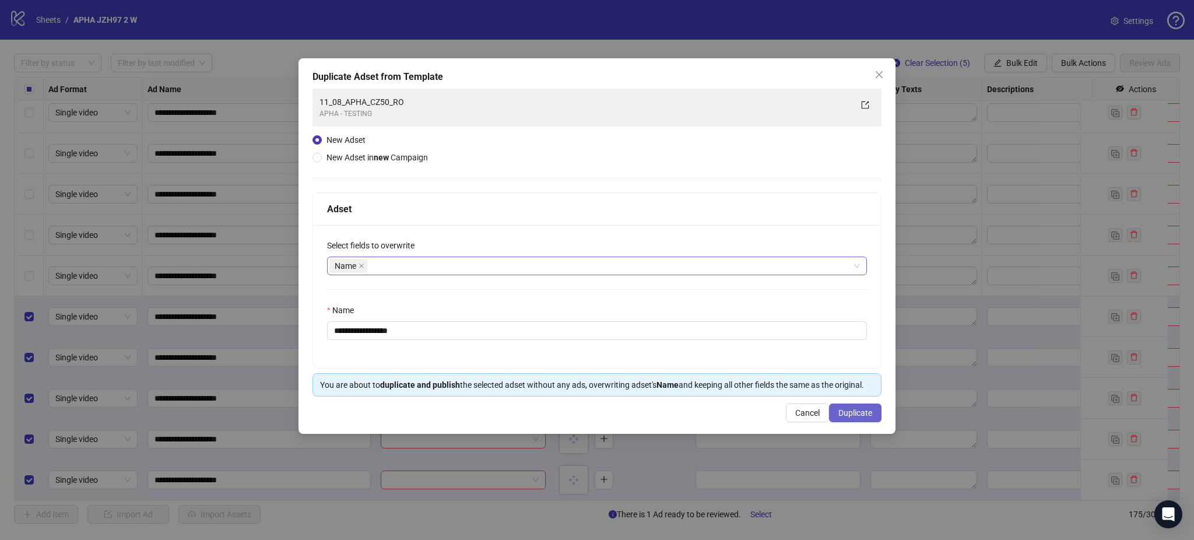
click at [863, 419] on button "Duplicate" at bounding box center [855, 412] width 52 height 19
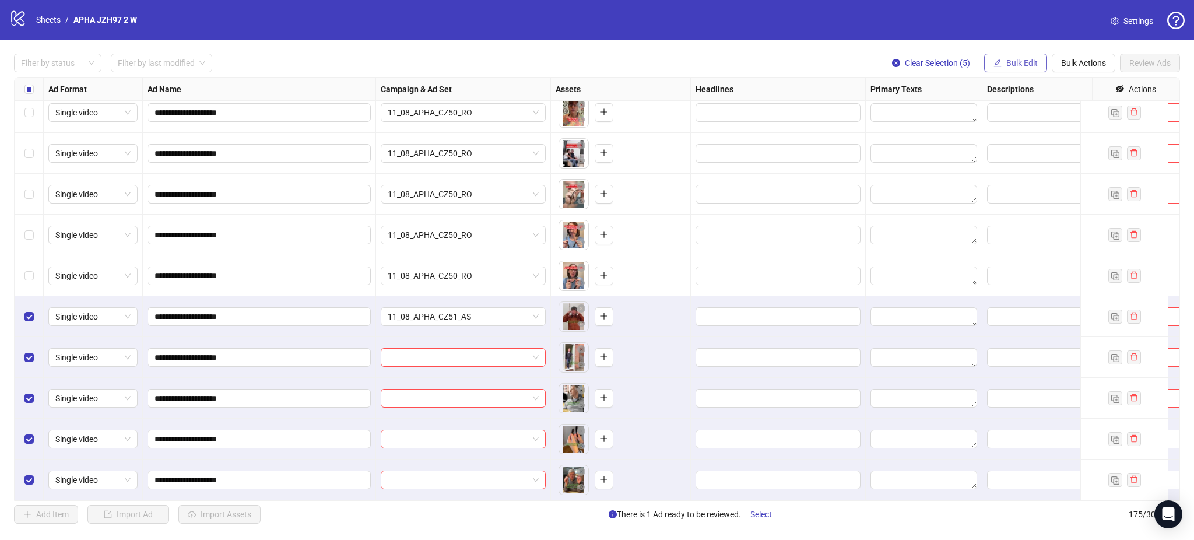
click at [1024, 61] on span "Bulk Edit" at bounding box center [1021, 62] width 31 height 9
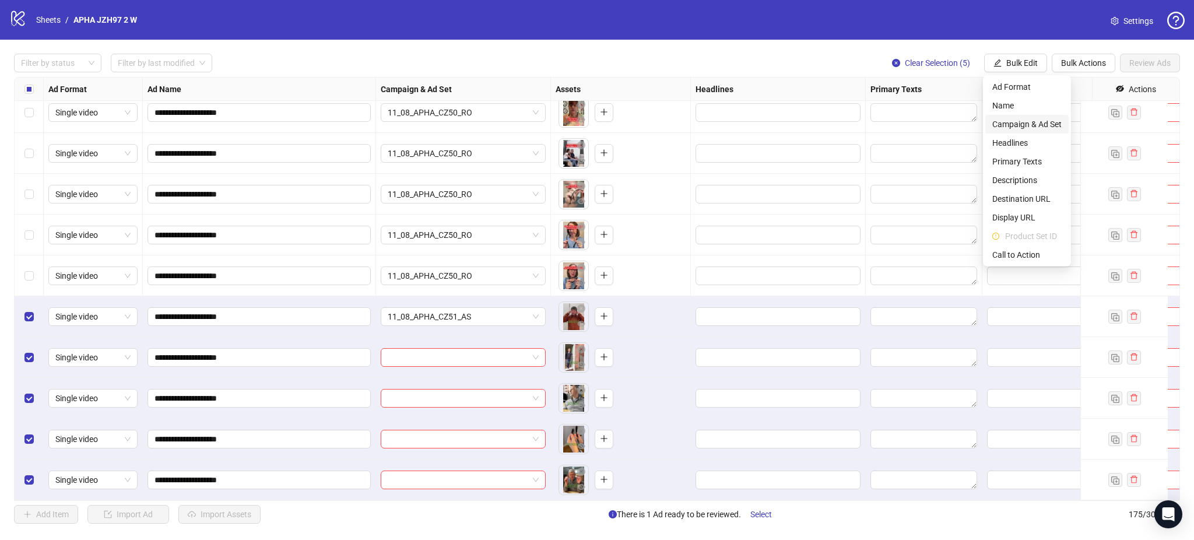
click at [1021, 121] on span "Campaign & Ad Set" at bounding box center [1026, 124] width 69 height 13
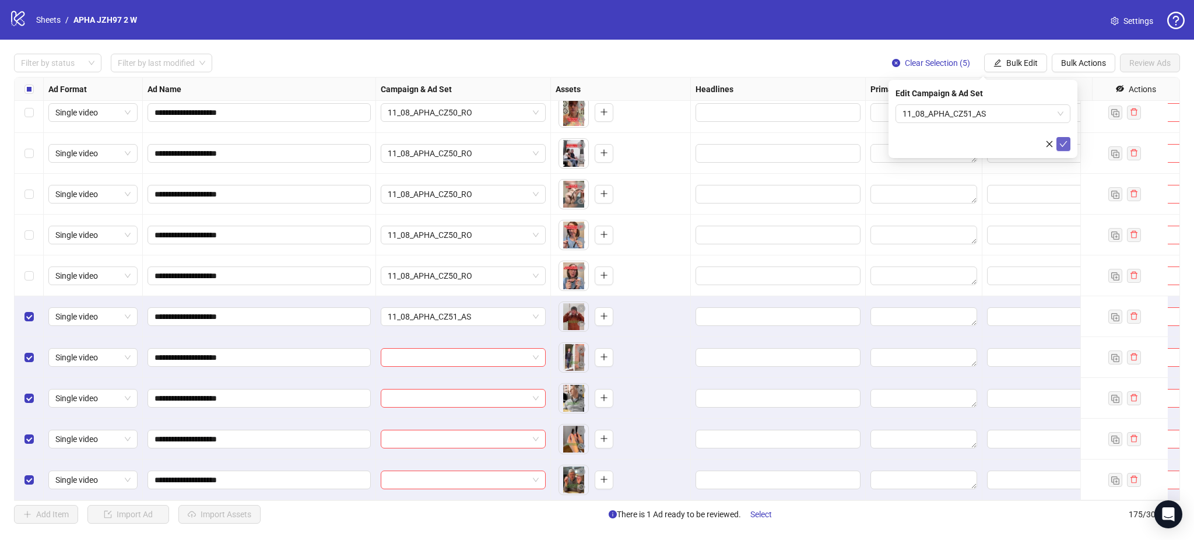
click at [1060, 143] on icon "check" at bounding box center [1063, 144] width 8 height 8
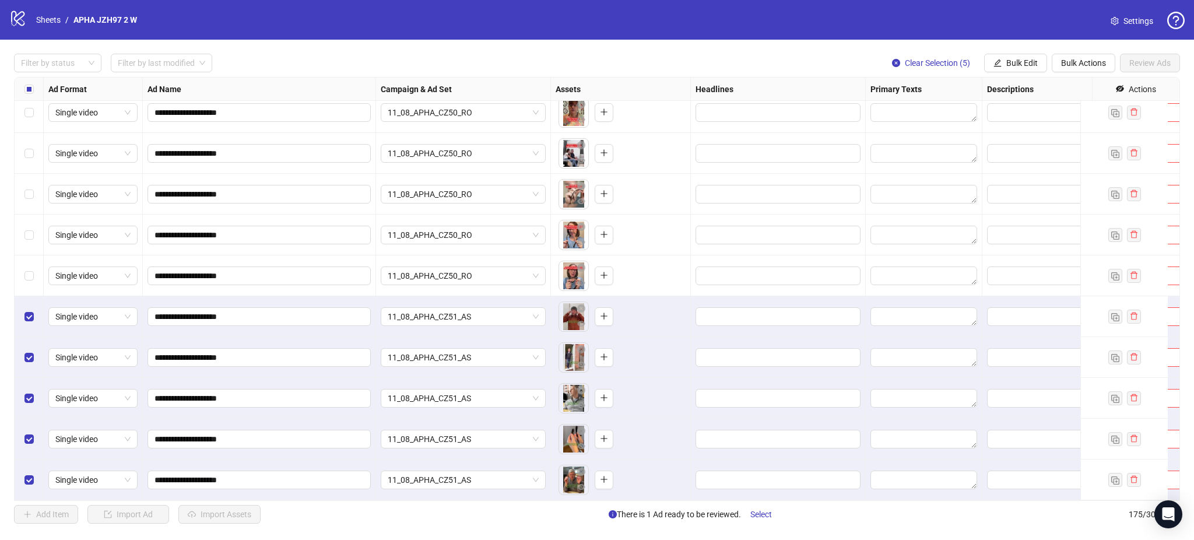
click at [29, 99] on div "Select all rows" at bounding box center [29, 89] width 29 height 23
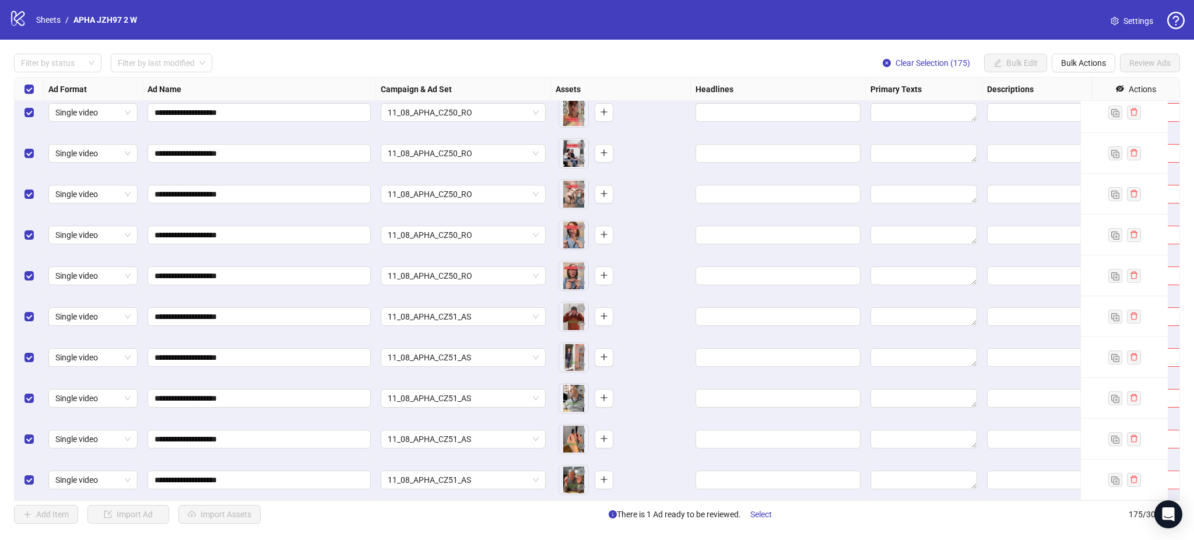
click at [29, 99] on div "Select all rows" at bounding box center [29, 89] width 29 height 23
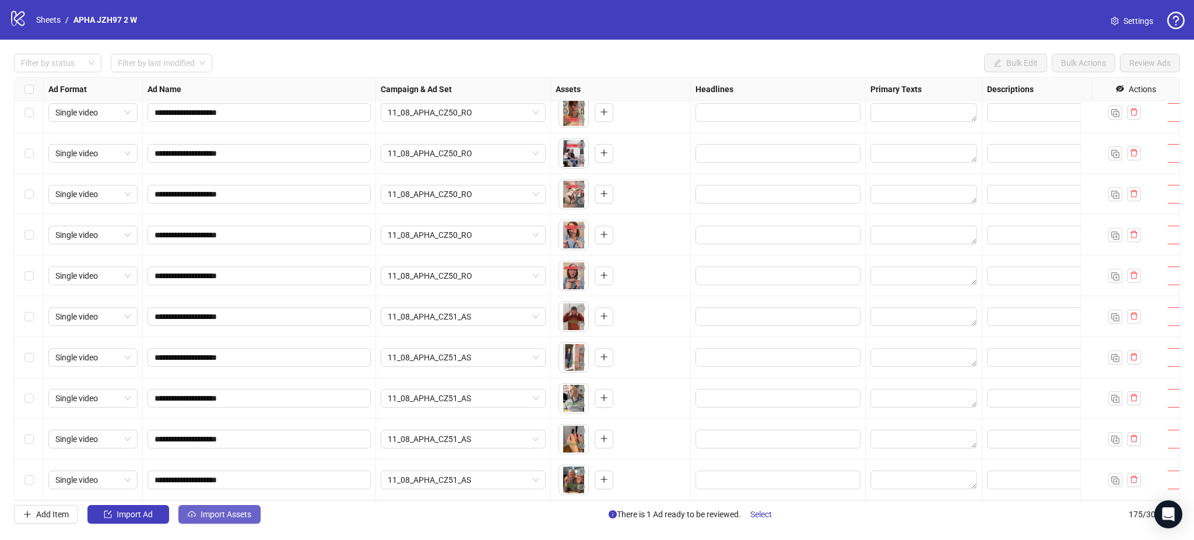
click at [224, 511] on span "Import Assets" at bounding box center [226, 513] width 51 height 9
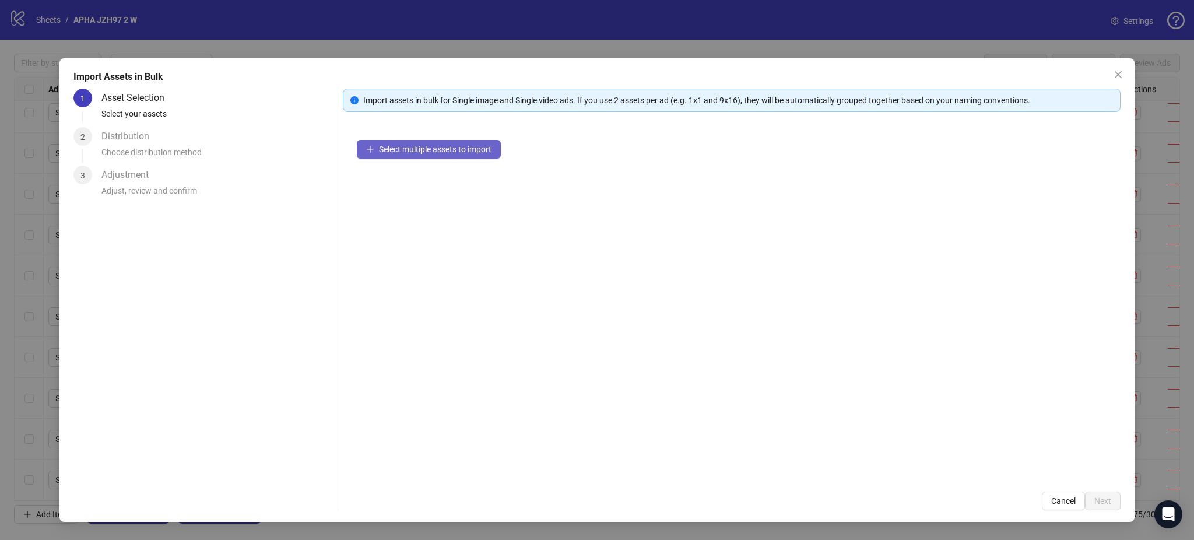
click at [427, 146] on span "Select multiple assets to import" at bounding box center [435, 149] width 113 height 9
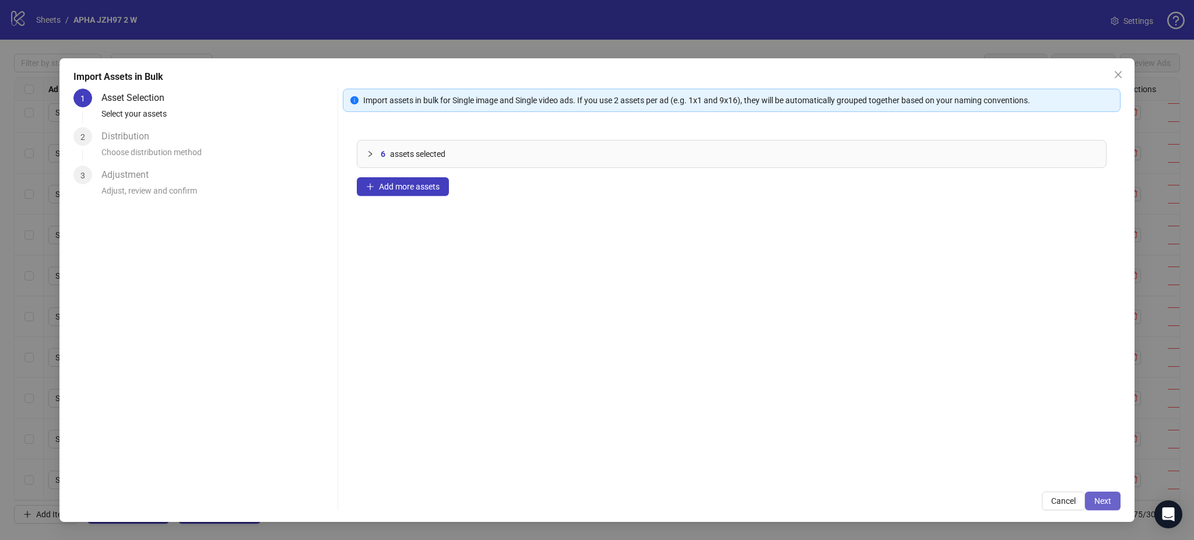
click at [1119, 497] on button "Next" at bounding box center [1103, 500] width 36 height 19
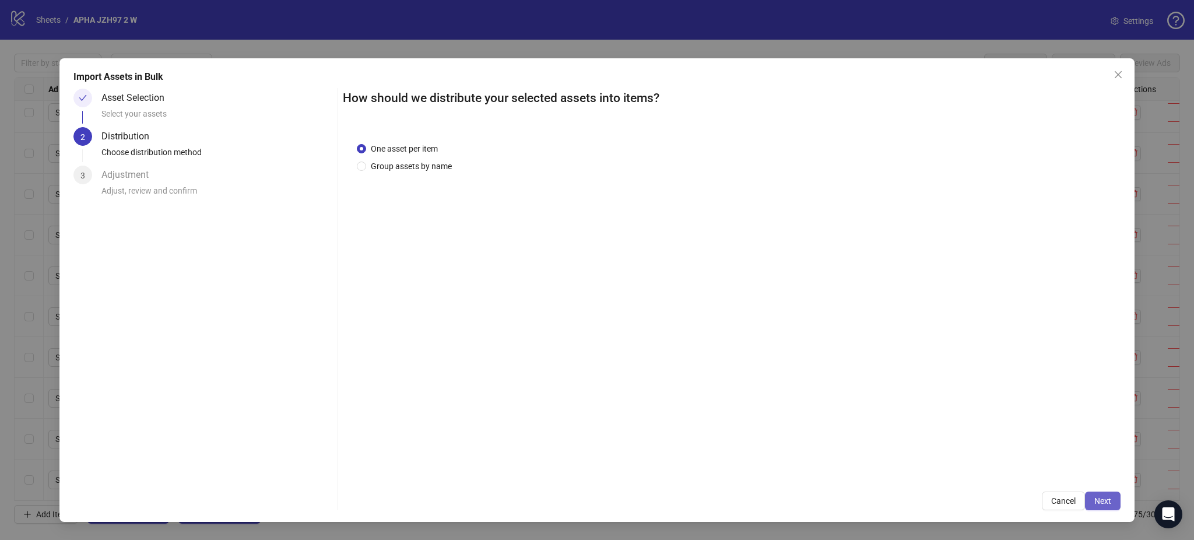
click at [1110, 504] on span "Next" at bounding box center [1102, 500] width 17 height 9
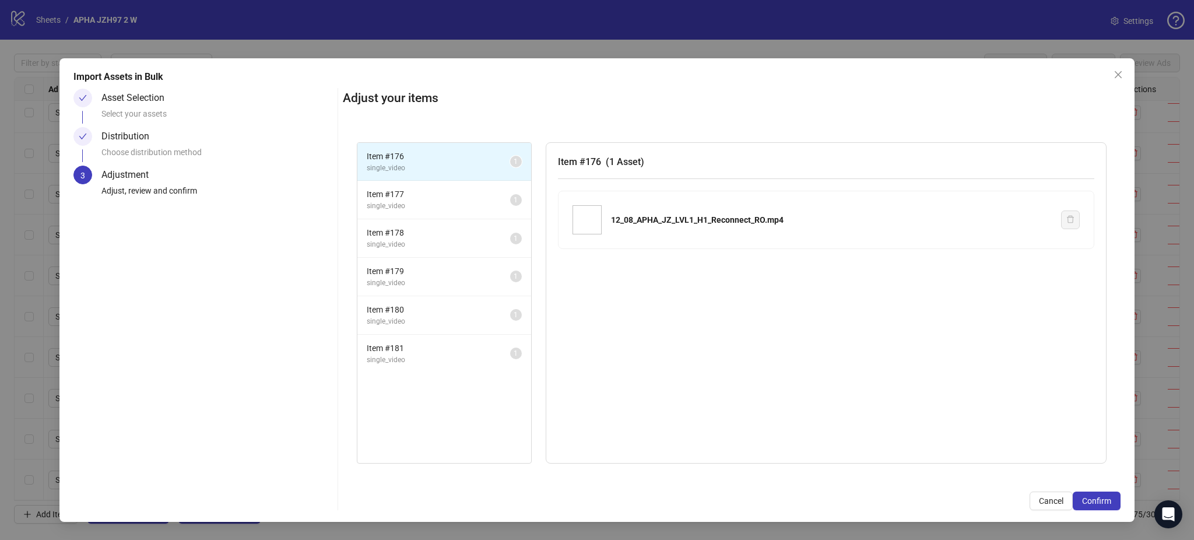
click at [1110, 504] on span "Confirm" at bounding box center [1096, 500] width 29 height 9
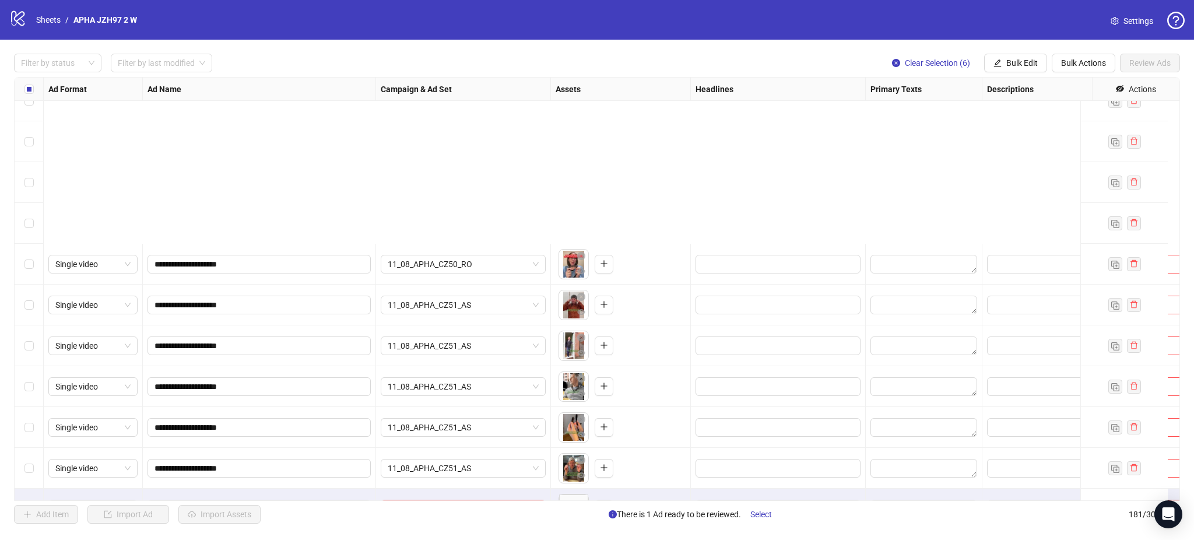
scroll to position [6998, 0]
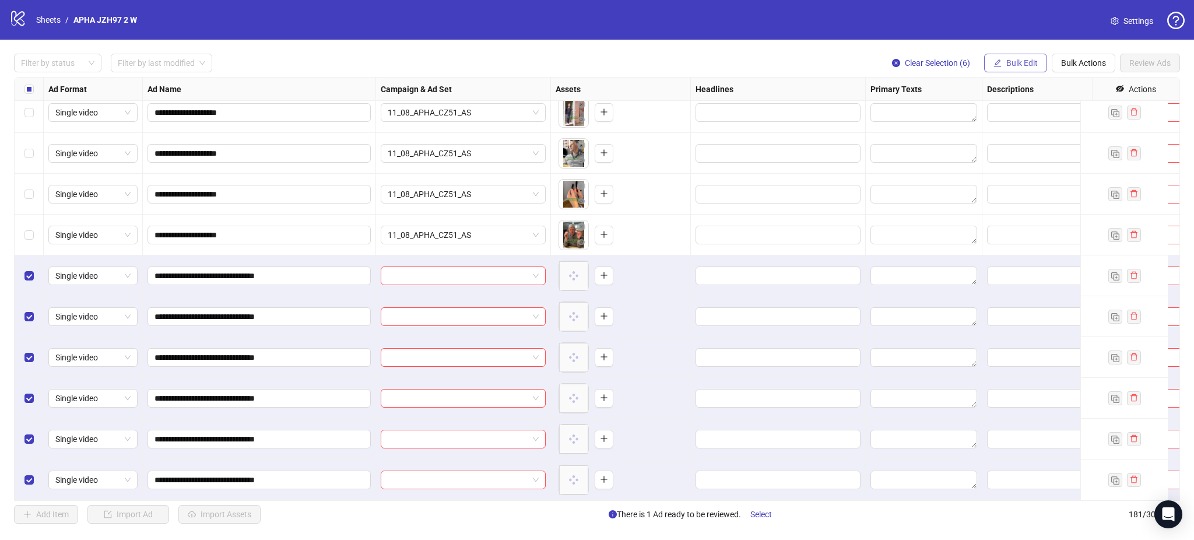
click at [1011, 63] on span "Bulk Edit" at bounding box center [1021, 62] width 31 height 9
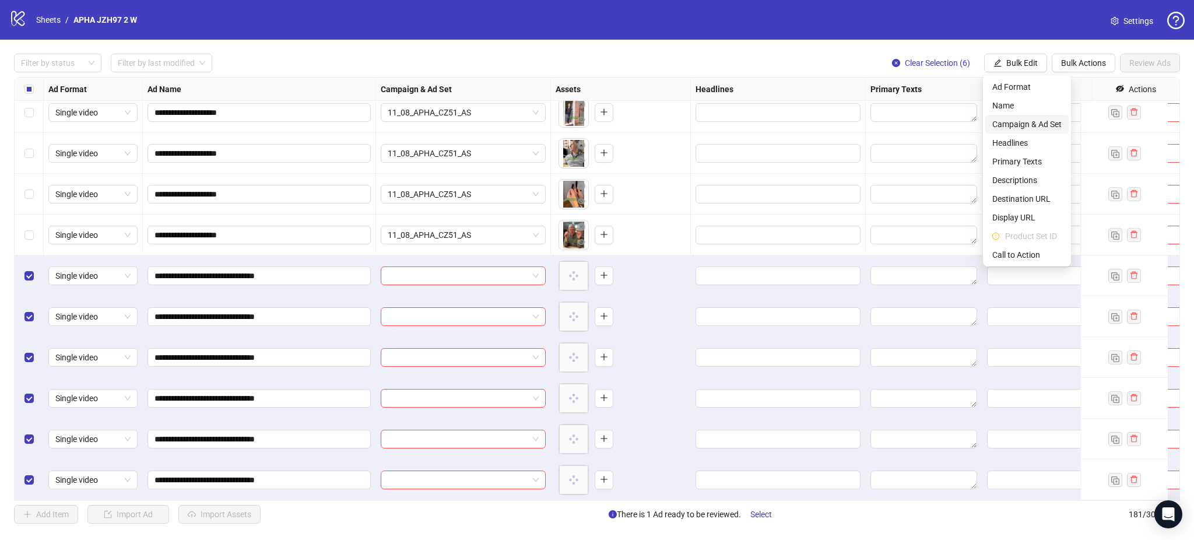
click at [1029, 119] on span "Campaign & Ad Set" at bounding box center [1026, 124] width 69 height 13
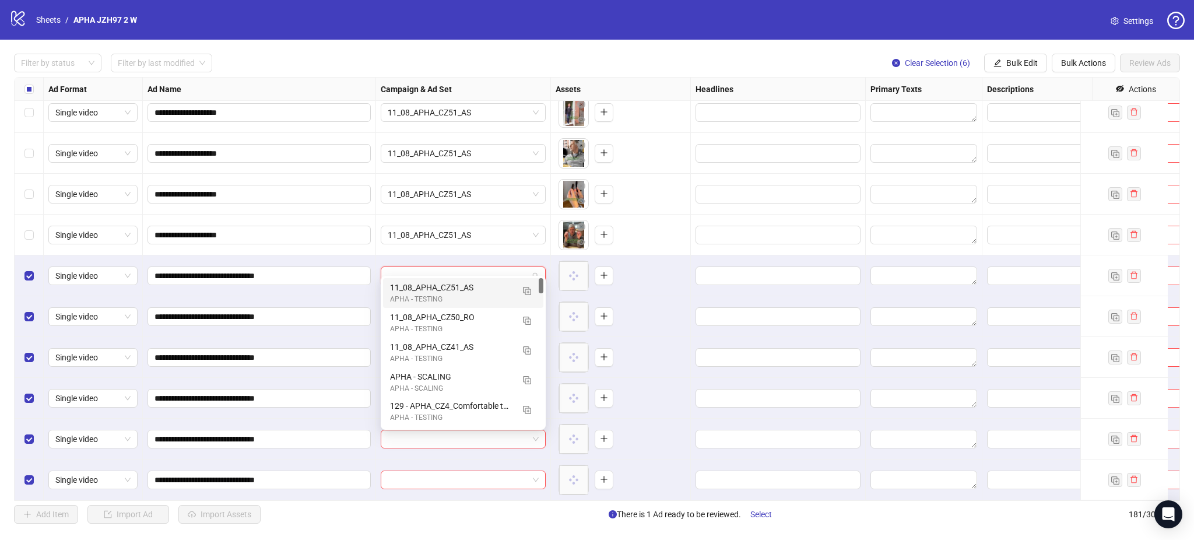
click at [424, 267] on input "search" at bounding box center [458, 275] width 140 height 17
click at [525, 293] on img "button" at bounding box center [527, 291] width 8 height 8
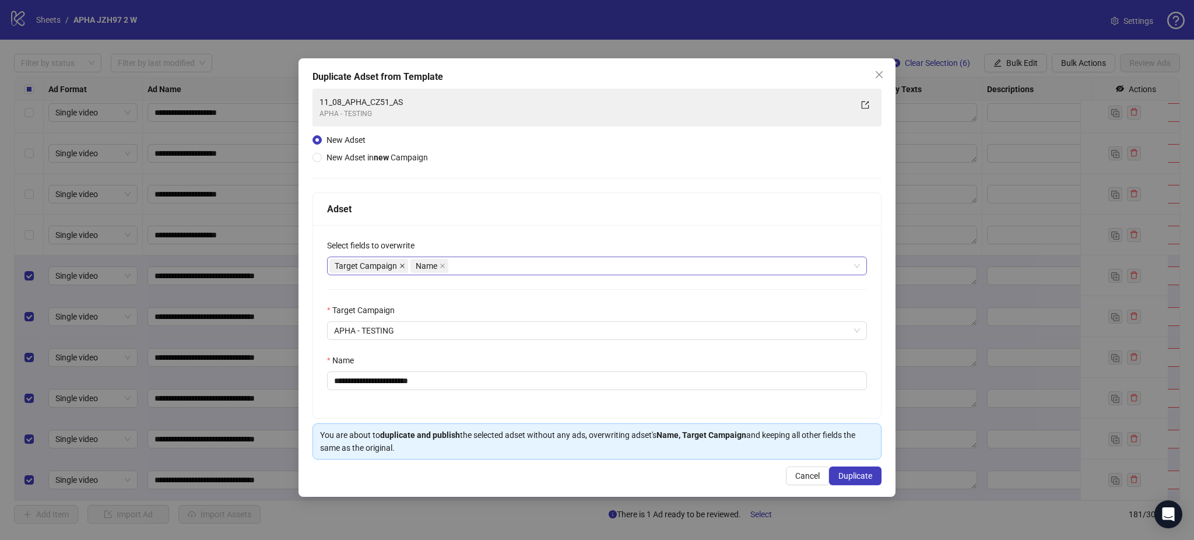
click at [404, 266] on icon "close" at bounding box center [402, 266] width 6 height 6
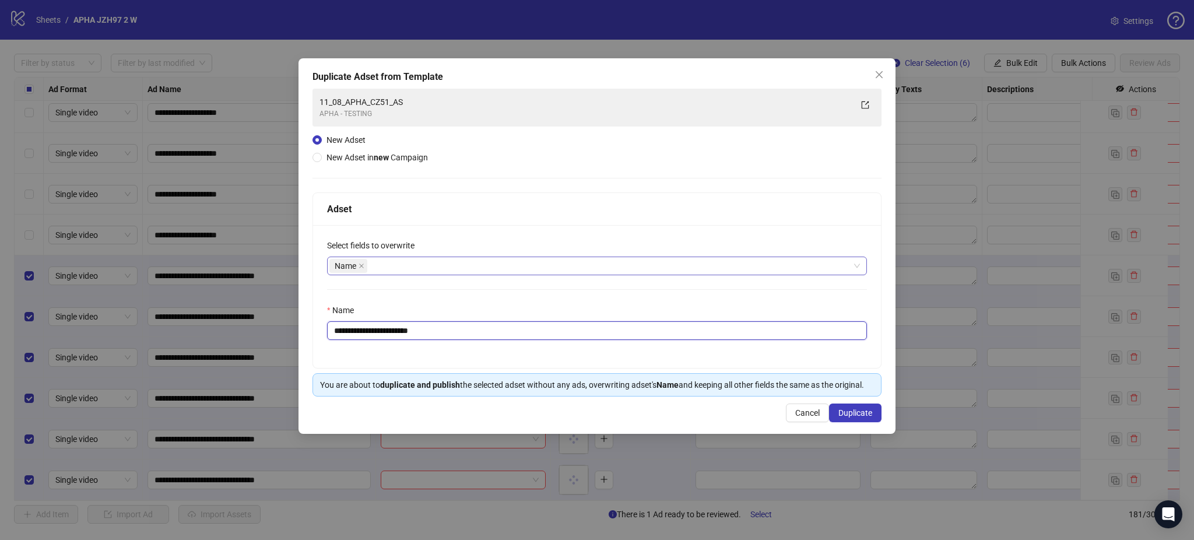
click at [393, 332] on input "**********" at bounding box center [597, 330] width 540 height 19
paste input "******"
type input "**********"
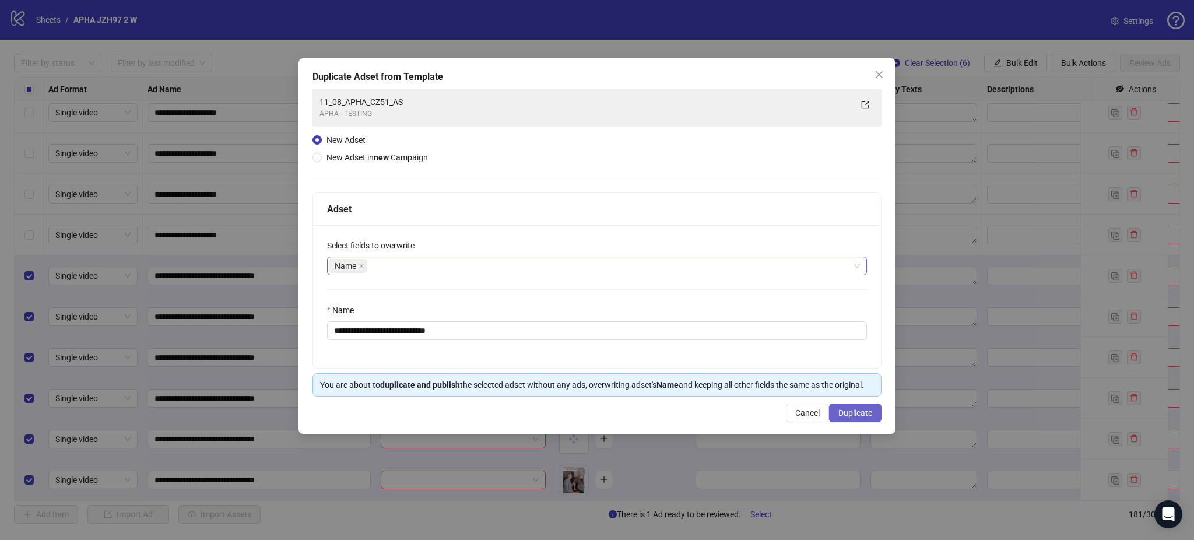
click at [863, 410] on span "Duplicate" at bounding box center [855, 412] width 34 height 9
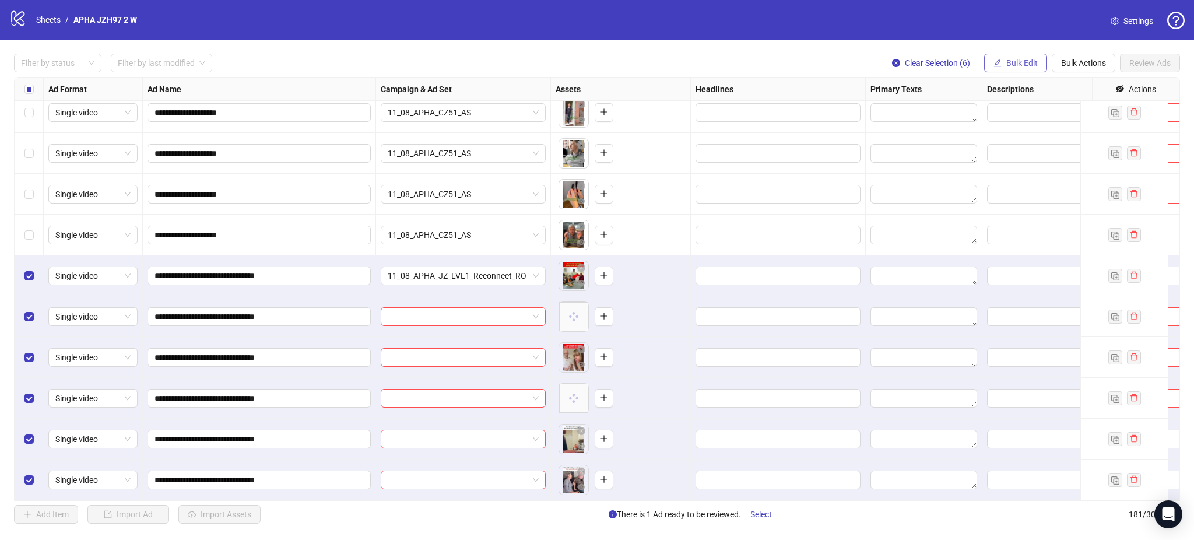
click at [1017, 54] on button "Bulk Edit" at bounding box center [1015, 63] width 63 height 19
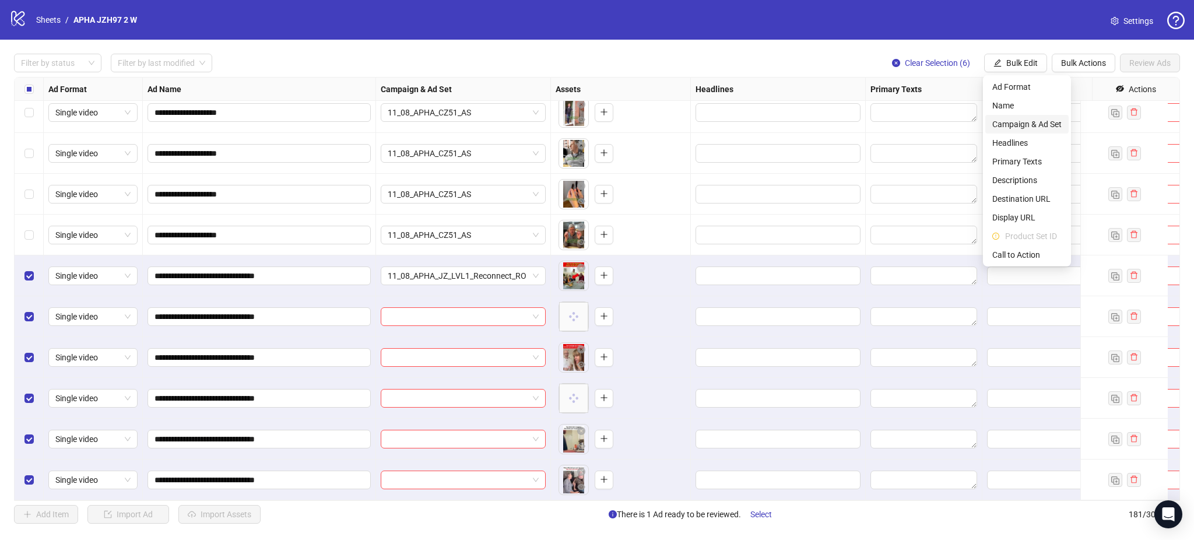
click at [1045, 122] on span "Campaign & Ad Set" at bounding box center [1026, 124] width 69 height 13
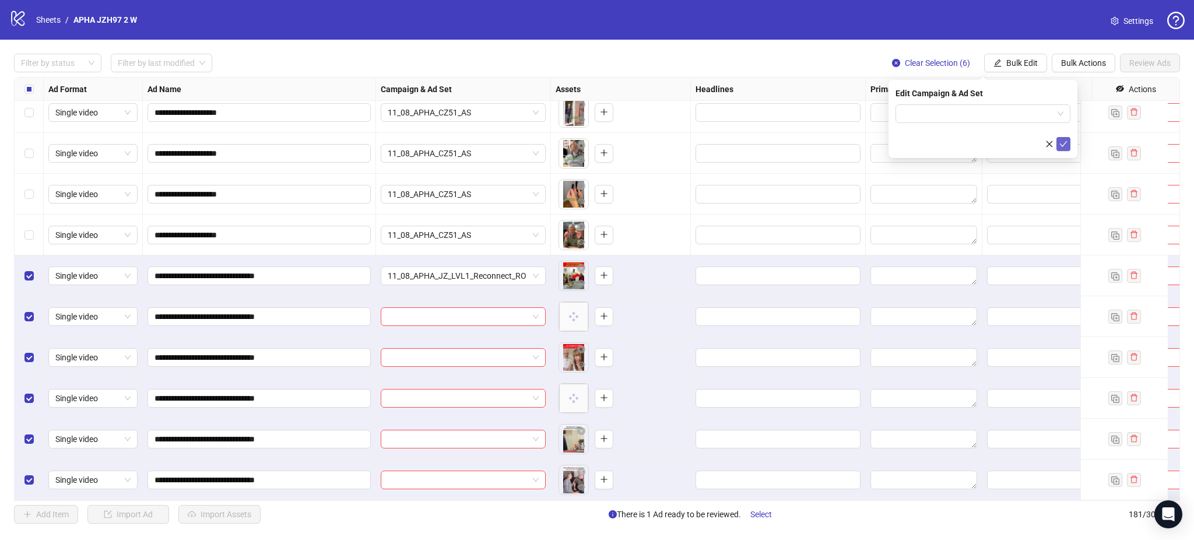
click at [1066, 141] on icon "check" at bounding box center [1064, 144] width 8 height 6
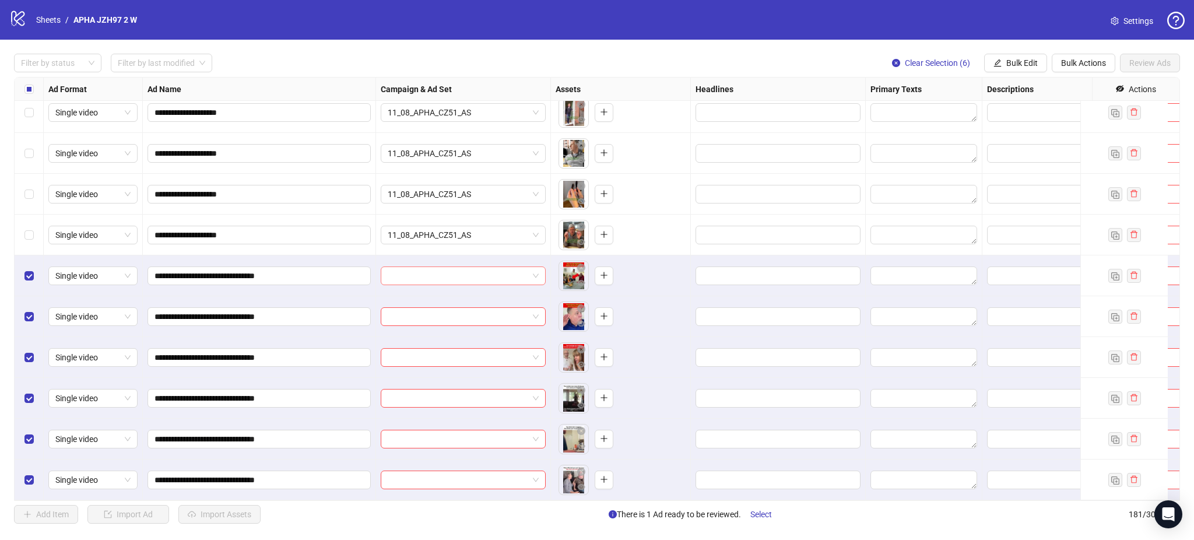
click at [468, 267] on input "search" at bounding box center [458, 275] width 140 height 17
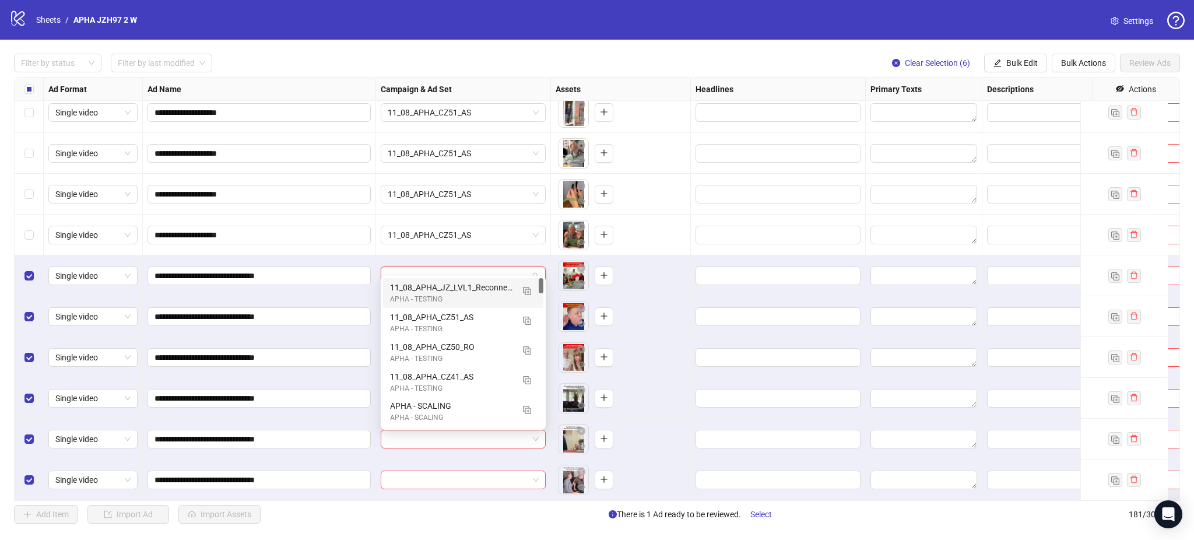
paste input "**********"
type input "**********"
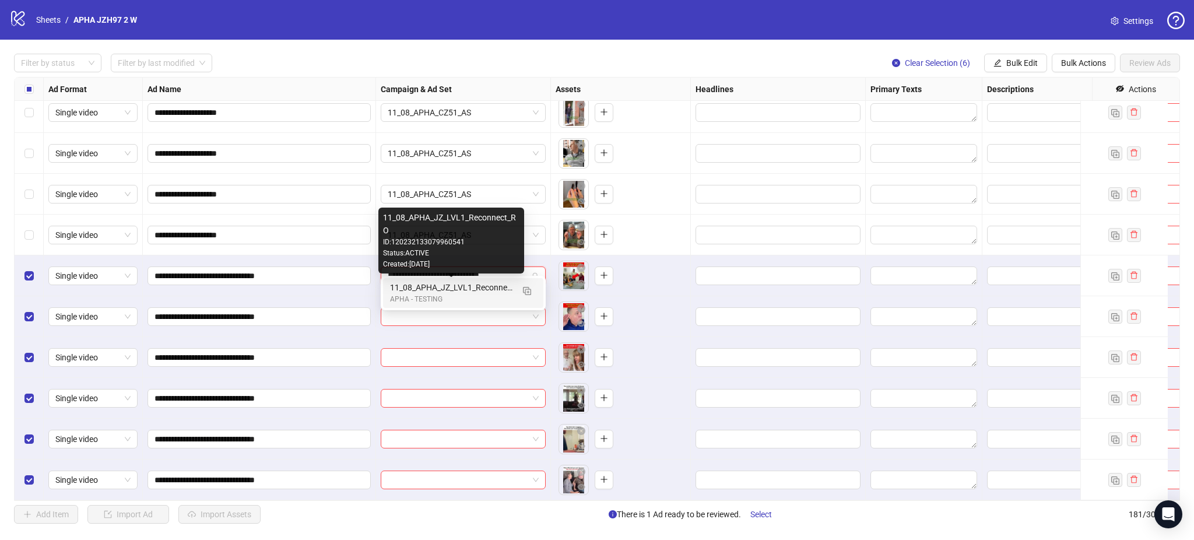
click at [479, 291] on div "11_08_APHA_JZ_LVL1_Reconnect_RO" at bounding box center [451, 287] width 123 height 13
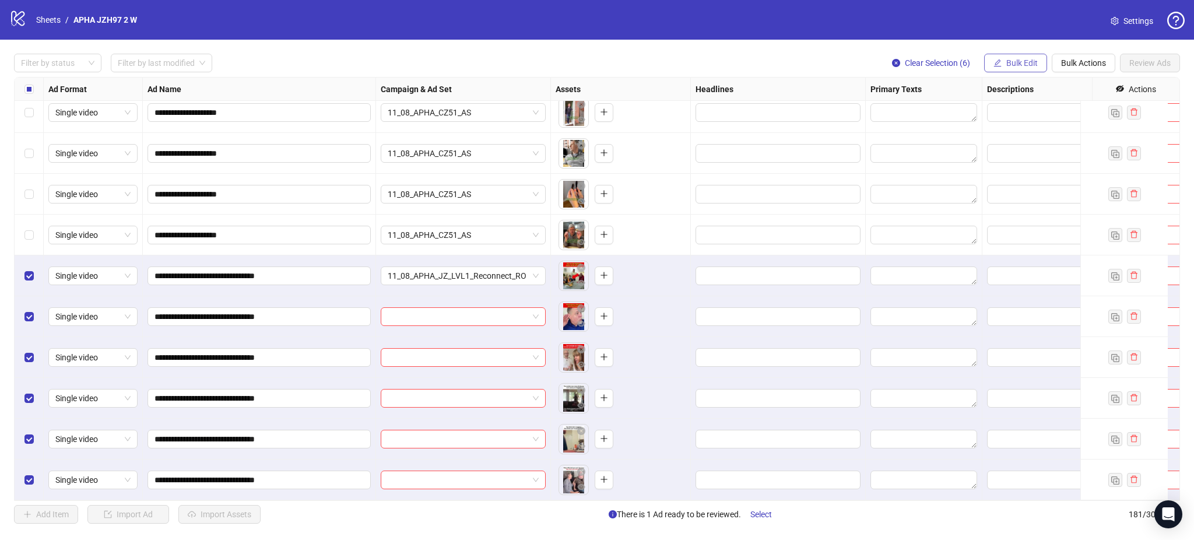
click at [1015, 60] on span "Bulk Edit" at bounding box center [1021, 62] width 31 height 9
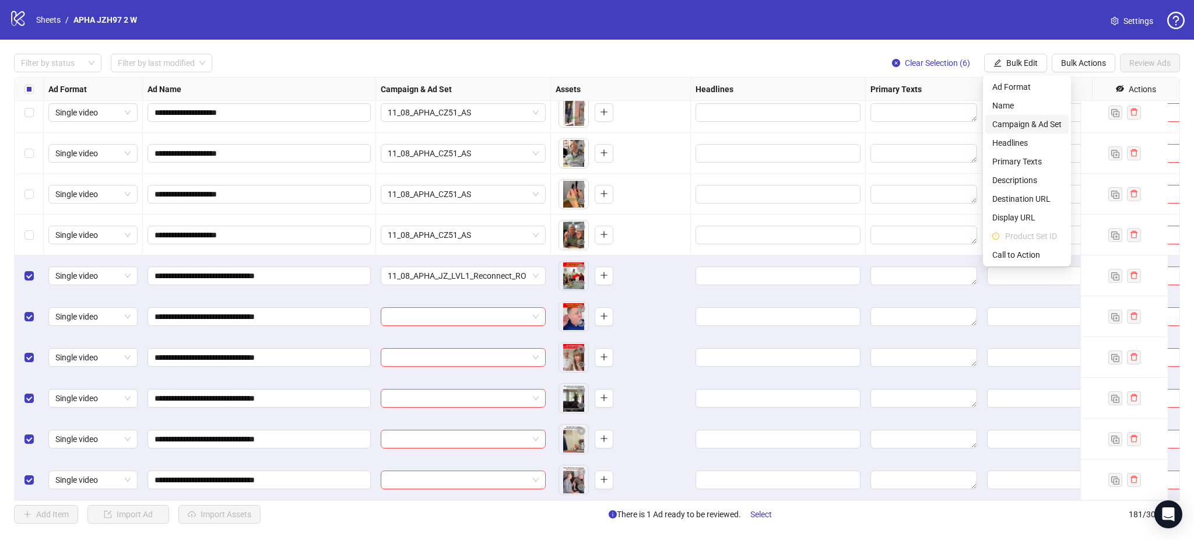
click at [1028, 120] on span "Campaign & Ad Set" at bounding box center [1026, 124] width 69 height 13
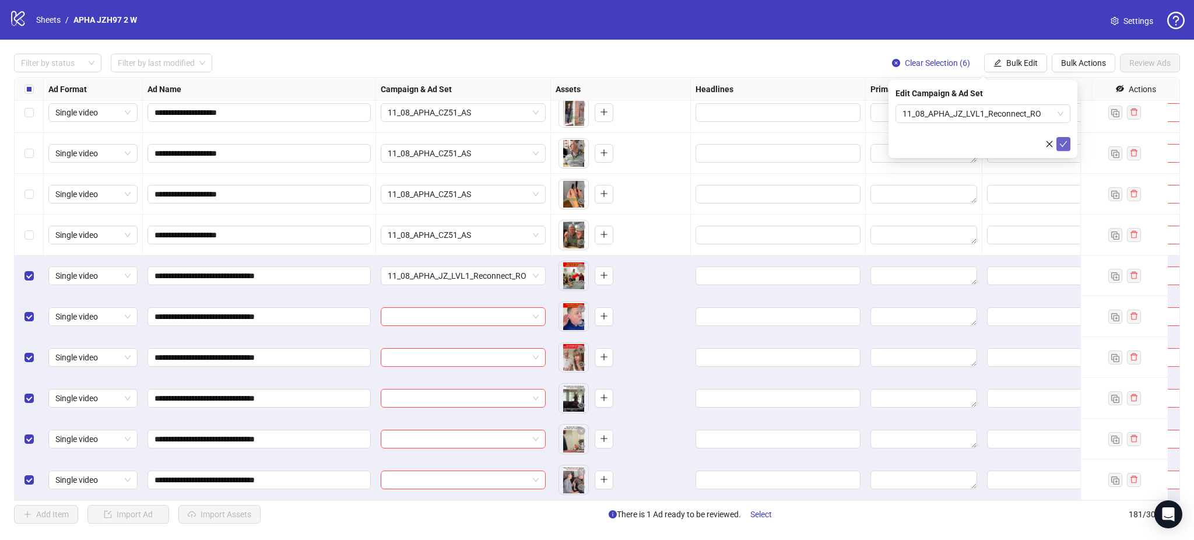
click at [1060, 148] on span "submit" at bounding box center [1063, 143] width 8 height 9
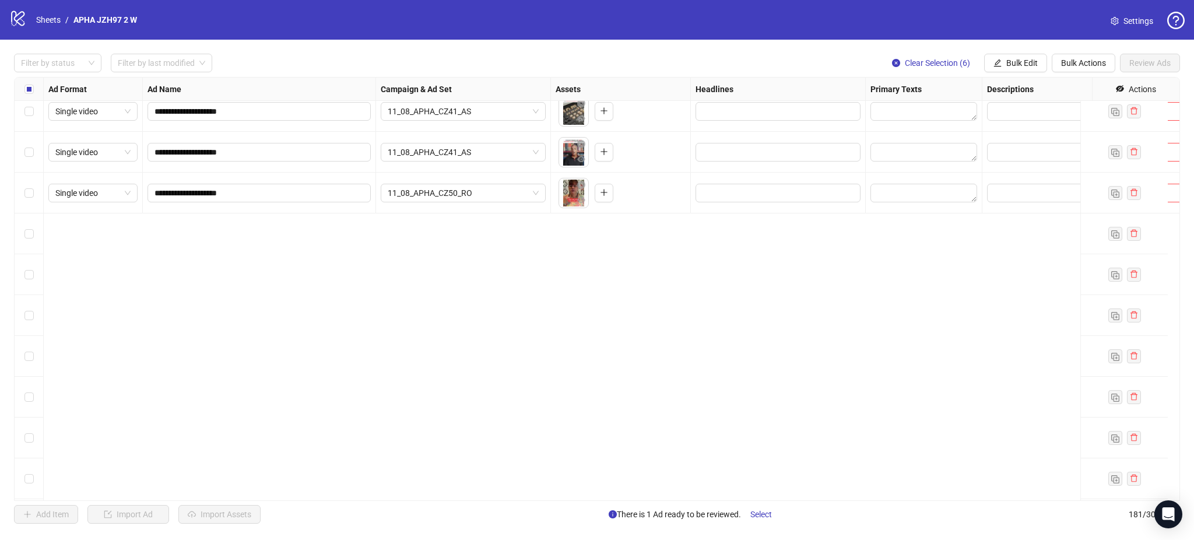
scroll to position [6325, 0]
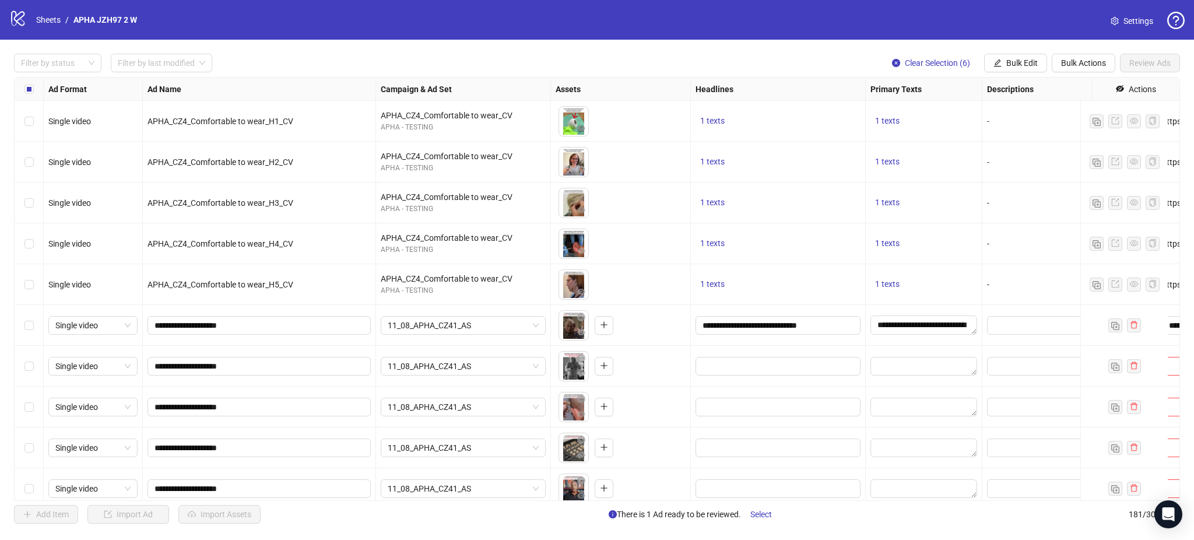
click at [31, 333] on div "Select row 161" at bounding box center [29, 325] width 29 height 41
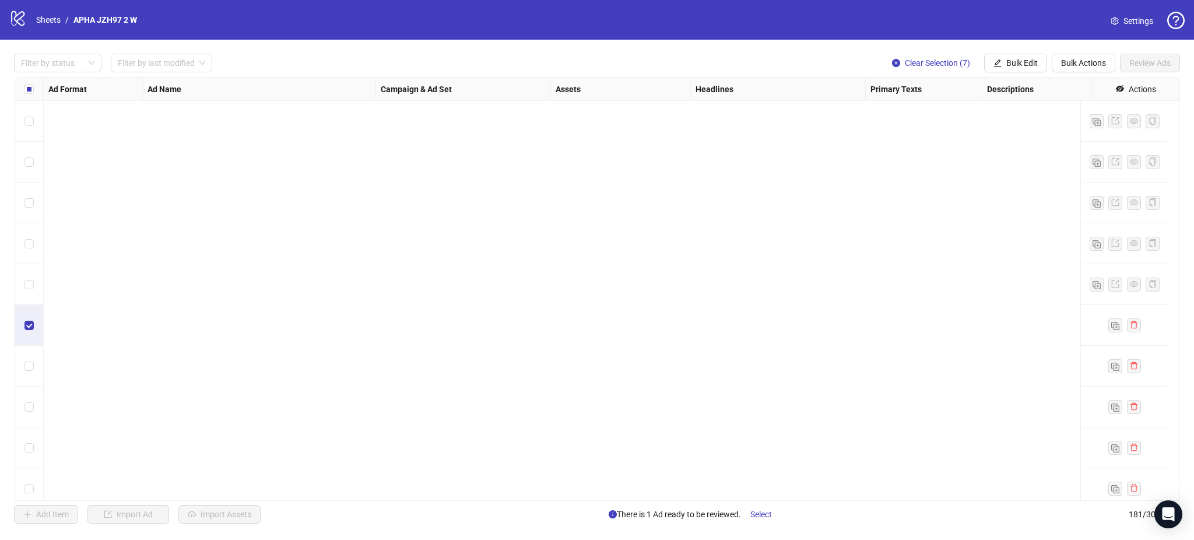
scroll to position [6998, 0]
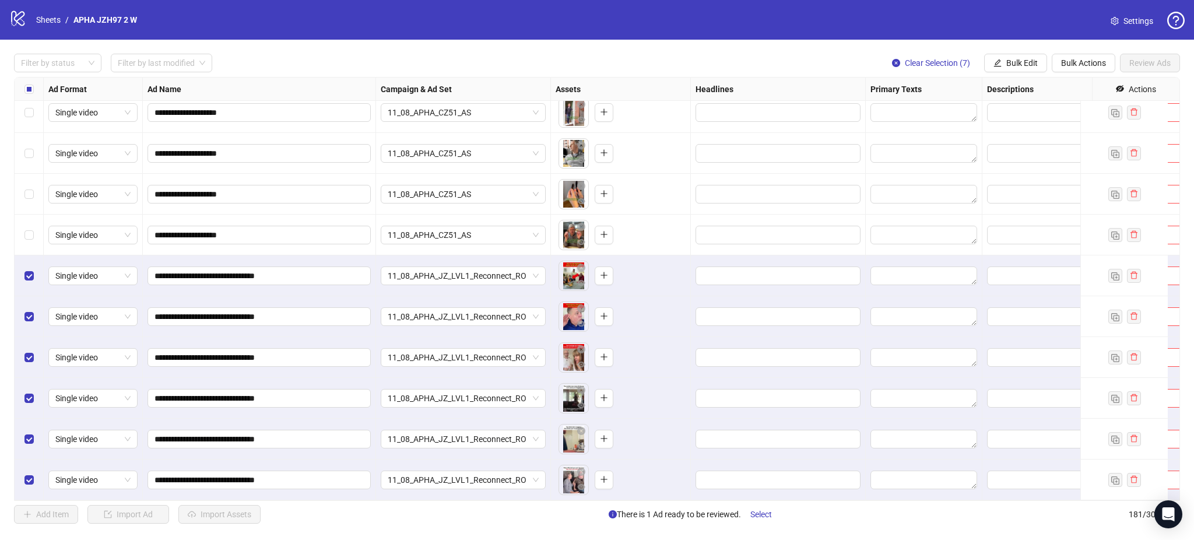
click at [22, 217] on div "Select row 175" at bounding box center [29, 235] width 29 height 41
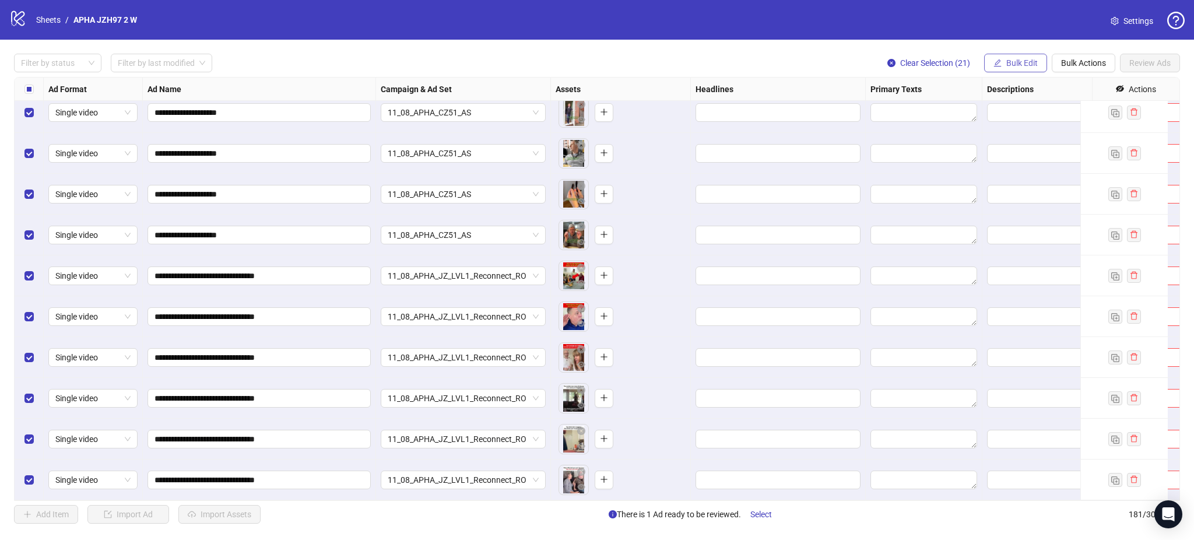
click at [1015, 62] on span "Bulk Edit" at bounding box center [1021, 62] width 31 height 9
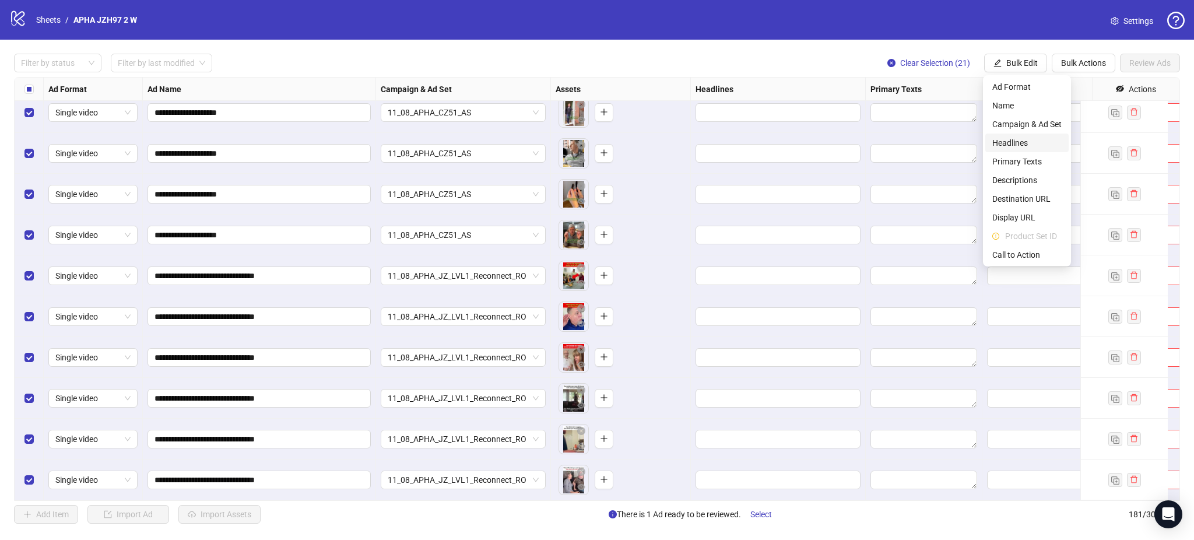
click at [1028, 139] on span "Headlines" at bounding box center [1026, 142] width 69 height 13
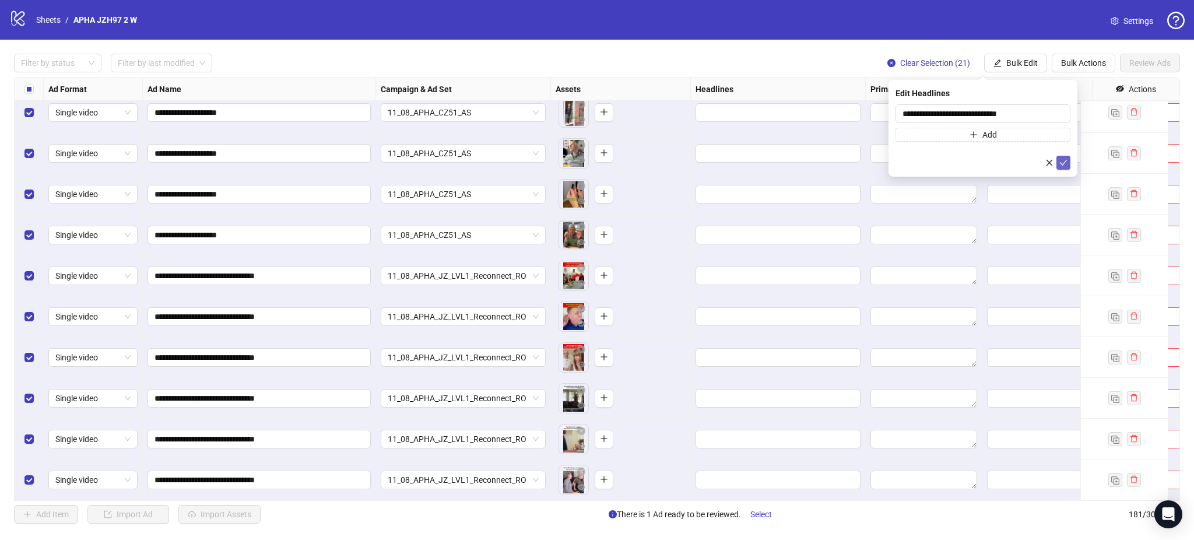
click at [1062, 163] on icon "check" at bounding box center [1063, 163] width 8 height 8
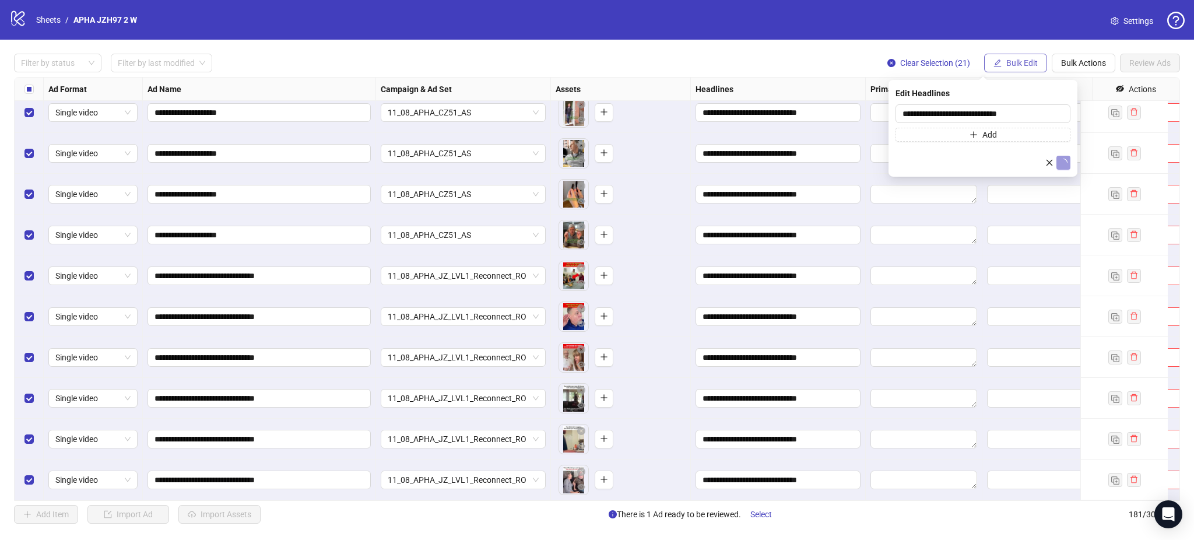
click at [1011, 62] on span "Bulk Edit" at bounding box center [1021, 62] width 31 height 9
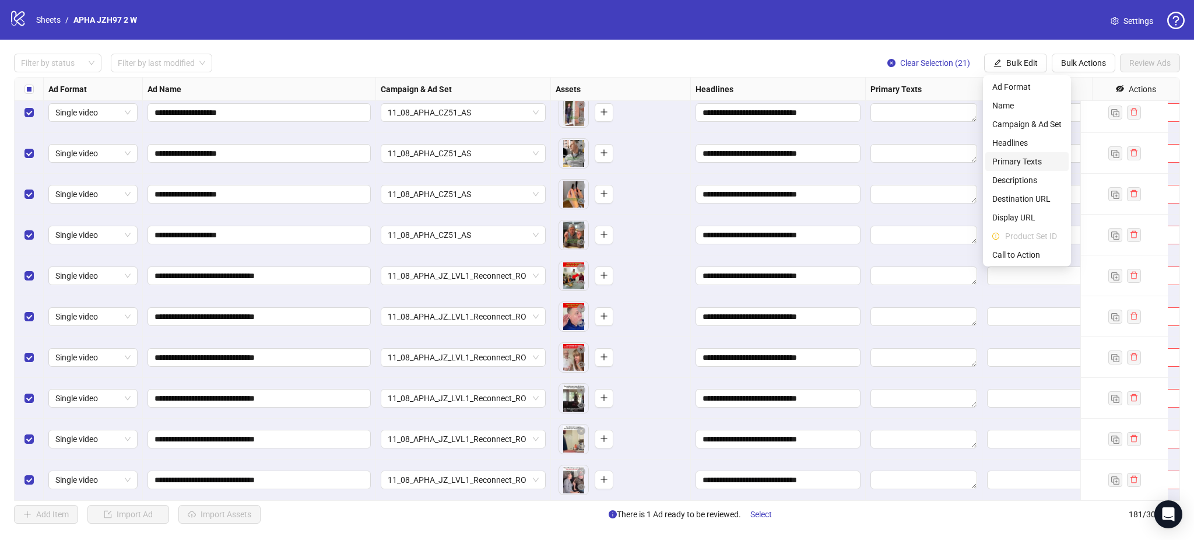
click at [1032, 161] on span "Primary Texts" at bounding box center [1026, 161] width 69 height 13
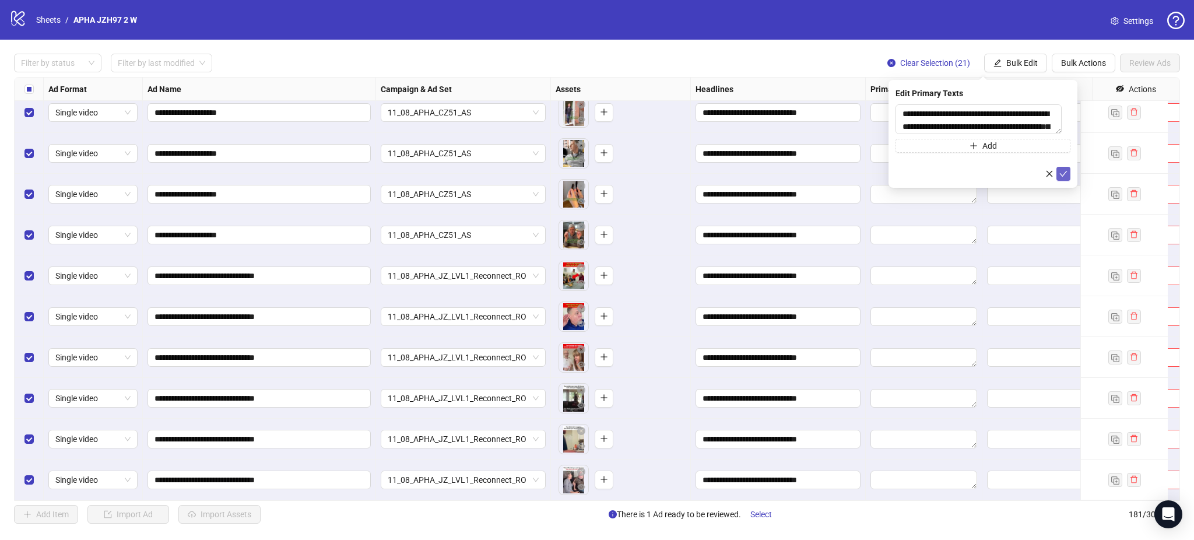
click at [1065, 177] on icon "check" at bounding box center [1063, 174] width 8 height 8
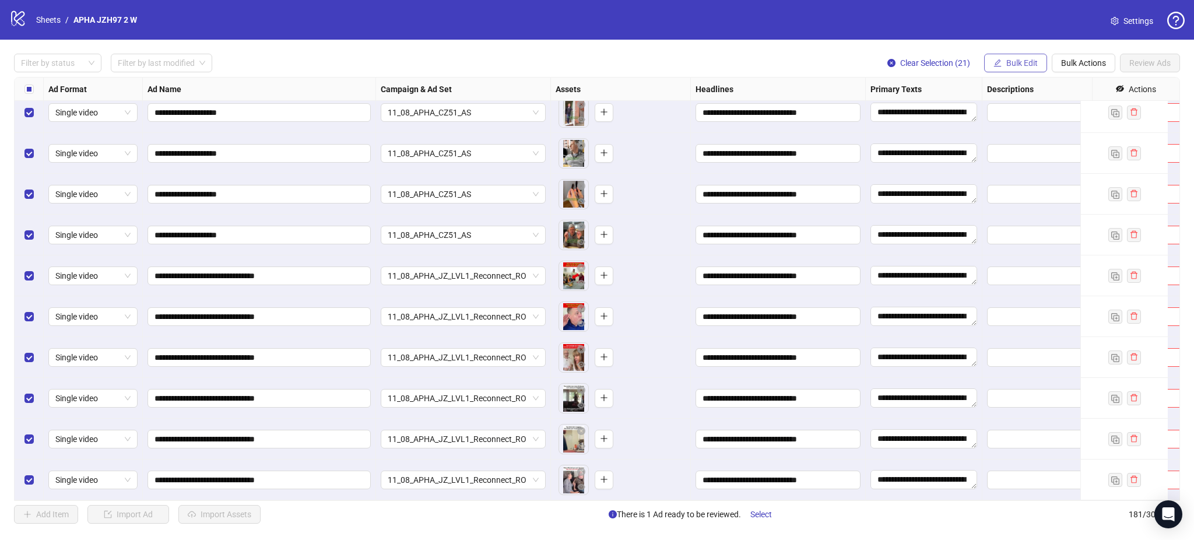
click at [1017, 61] on span "Bulk Edit" at bounding box center [1021, 62] width 31 height 9
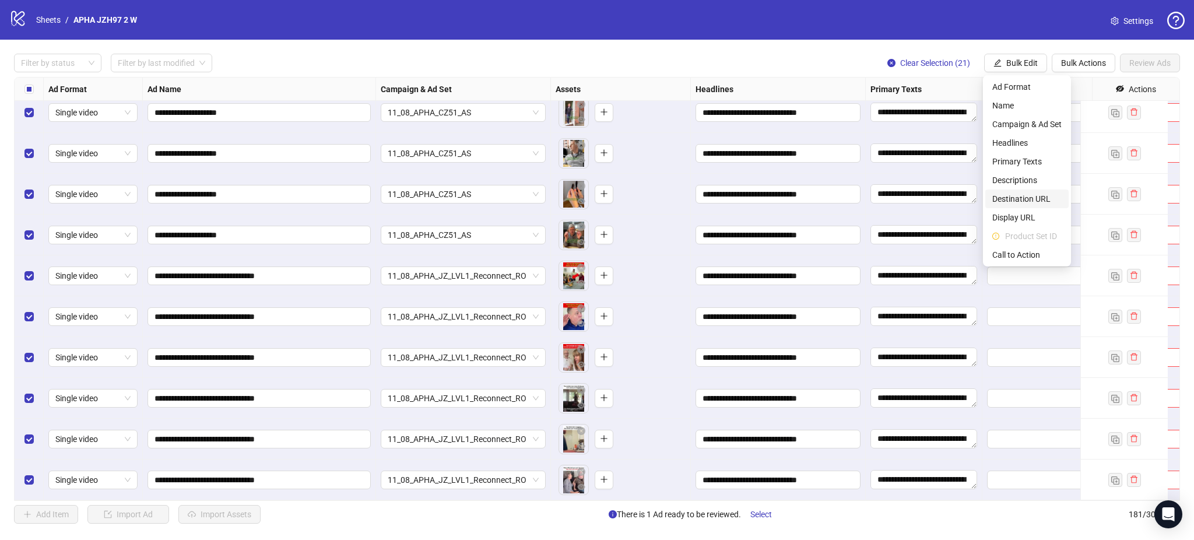
click at [1038, 195] on span "Destination URL" at bounding box center [1026, 198] width 69 height 13
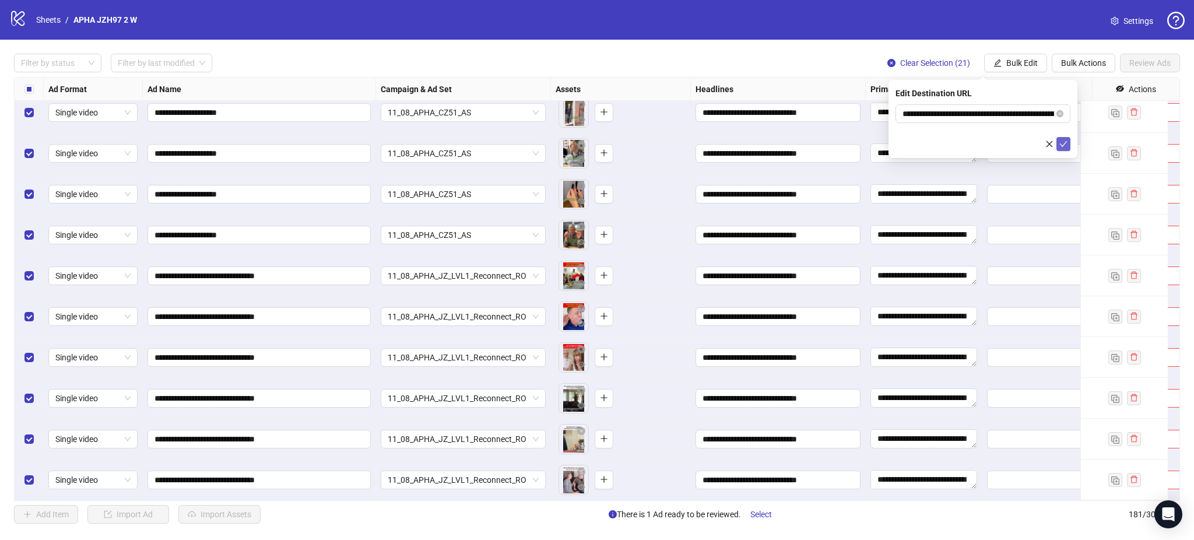
click at [1066, 143] on icon "check" at bounding box center [1063, 144] width 8 height 8
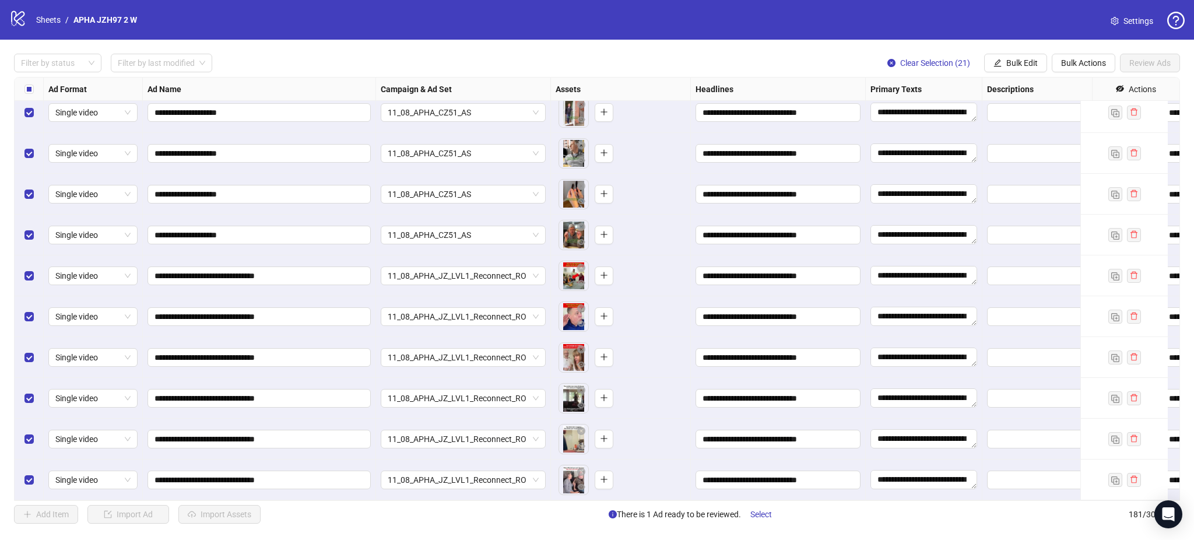
drag, startPoint x: 1024, startPoint y: 66, endPoint x: 1025, endPoint y: 75, distance: 8.8
click at [1024, 65] on span "Bulk Edit" at bounding box center [1021, 62] width 31 height 9
drag, startPoint x: 1015, startPoint y: 249, endPoint x: 1005, endPoint y: 258, distance: 12.8
click at [1005, 258] on span "Call to Action" at bounding box center [1026, 254] width 69 height 13
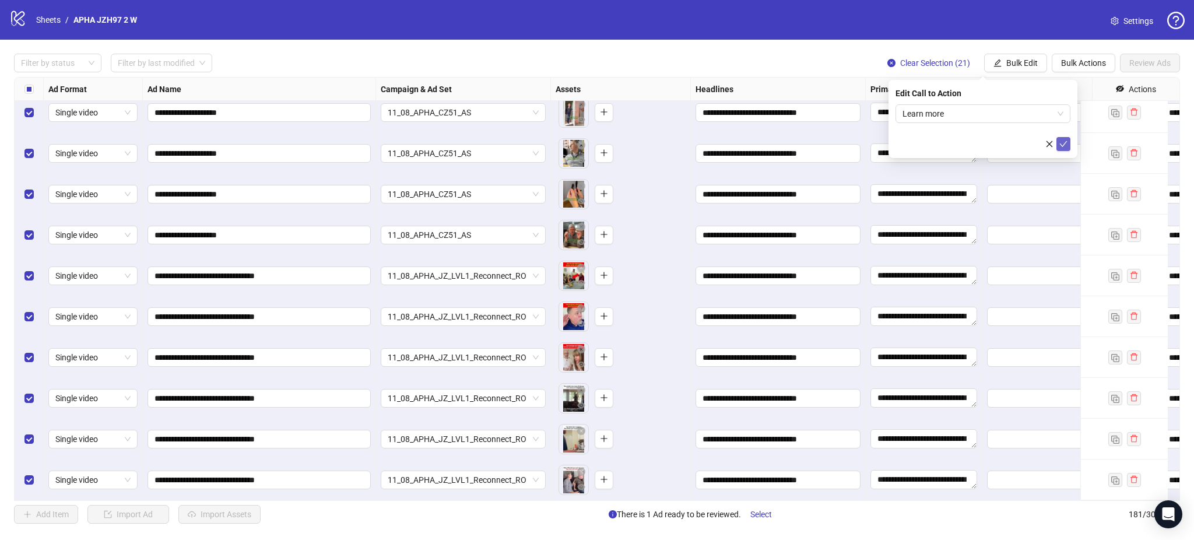
click at [1064, 149] on button "submit" at bounding box center [1063, 144] width 14 height 14
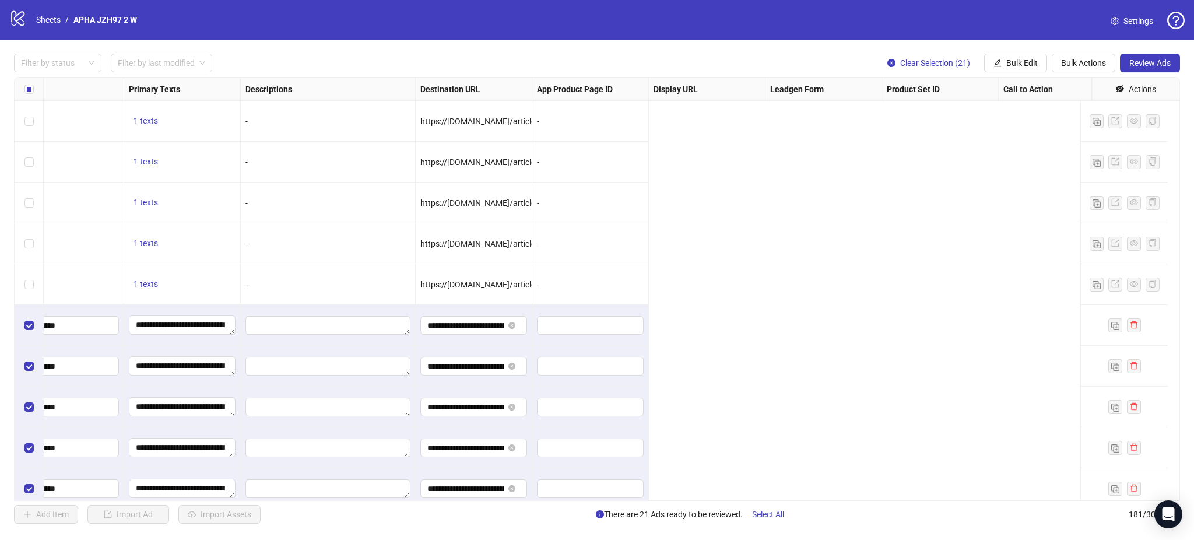
scroll to position [6325, 0]
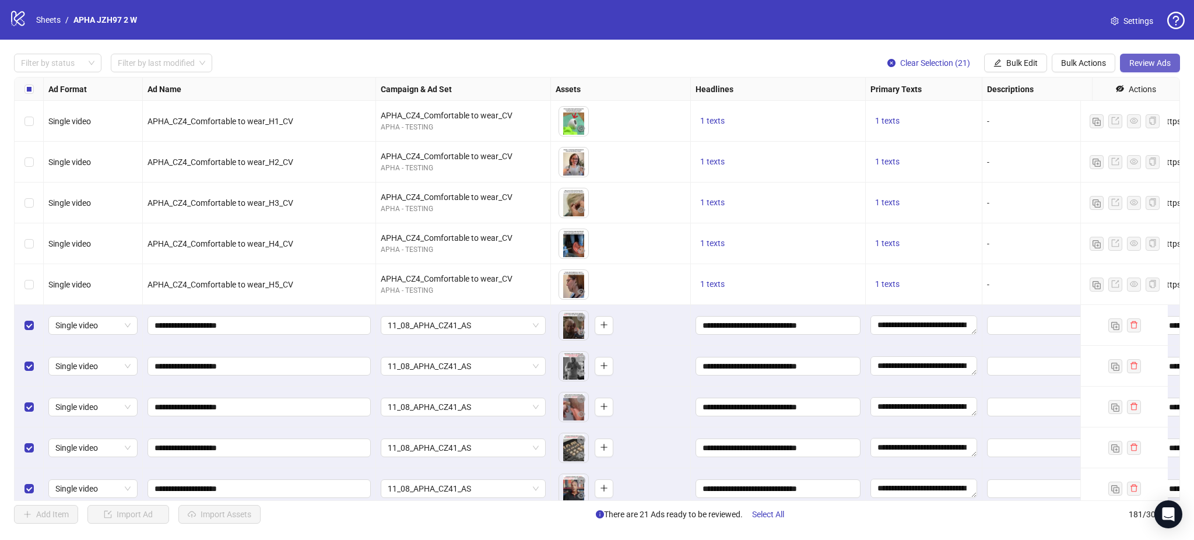
click at [1130, 70] on button "Review Ads" at bounding box center [1150, 63] width 60 height 19
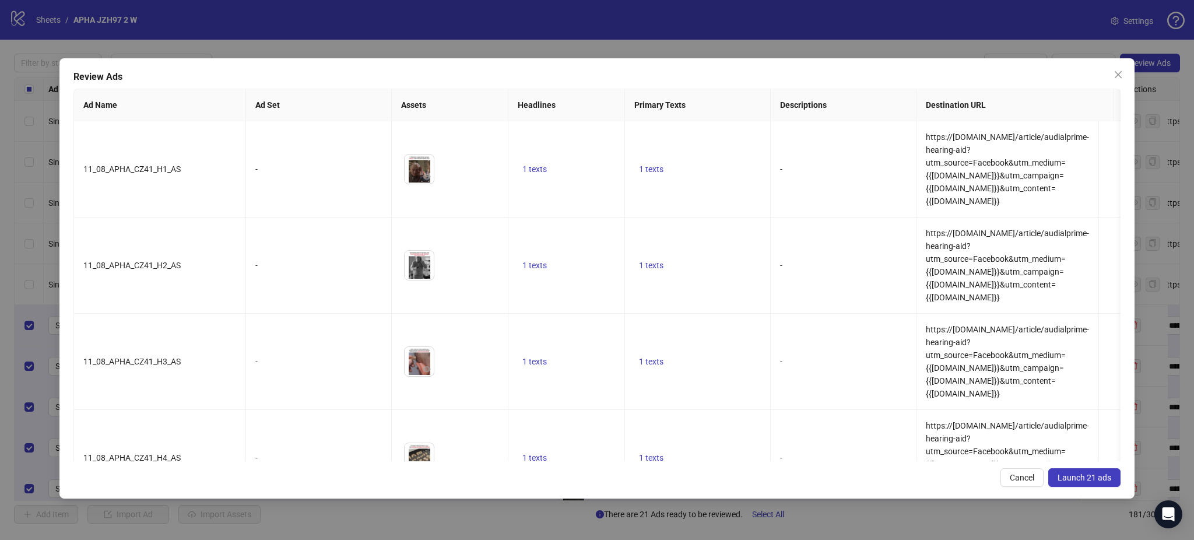
click at [1088, 480] on span "Launch 21 ads" at bounding box center [1084, 477] width 54 height 9
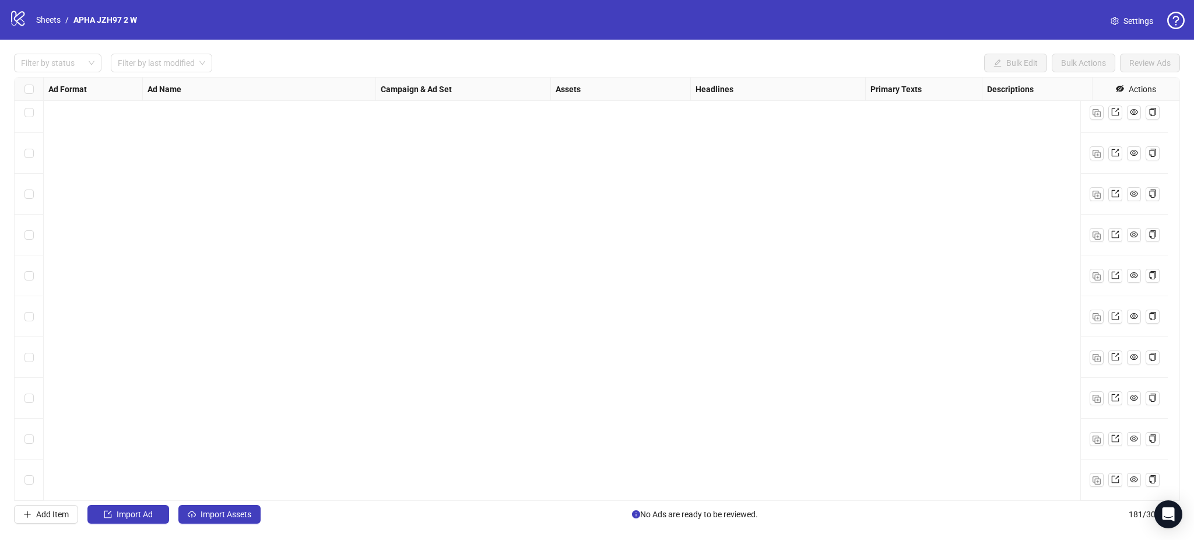
scroll to position [6998, 0]
